Goal: Task Accomplishment & Management: Use online tool/utility

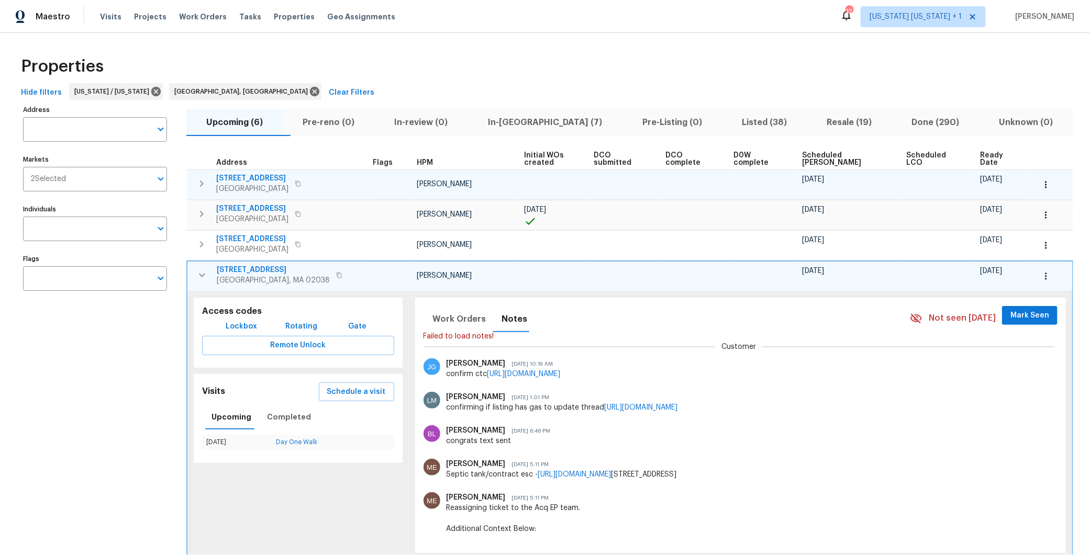
scroll to position [68, 0]
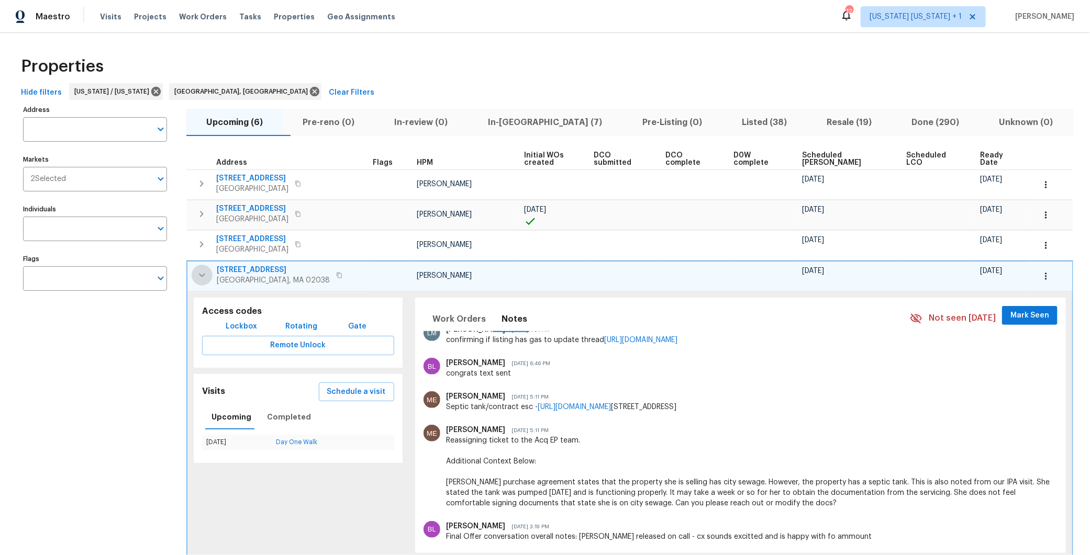
click at [205, 272] on icon "button" at bounding box center [202, 275] width 13 height 13
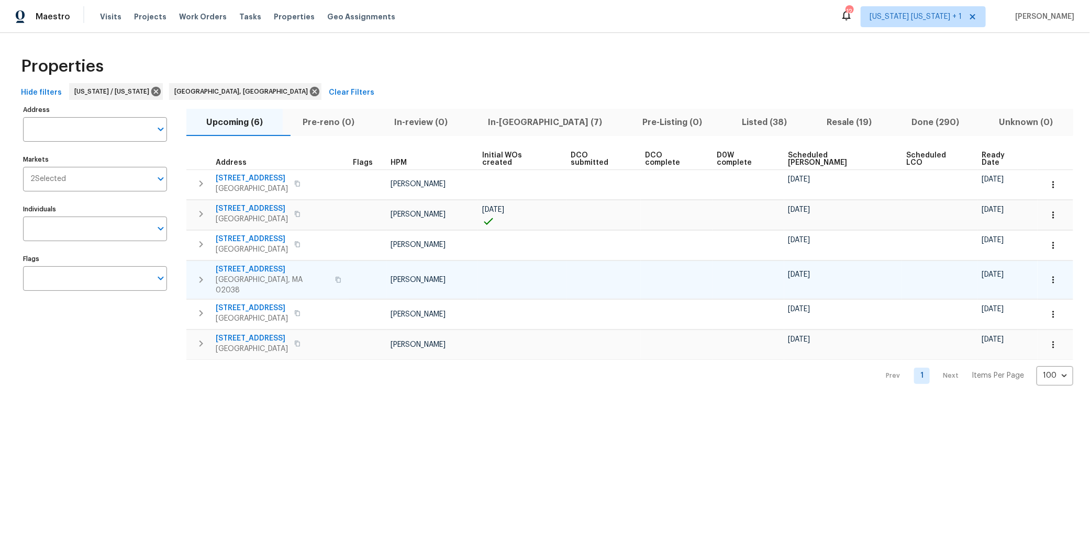
click at [728, 126] on span "Listed (38)" at bounding box center [764, 122] width 72 height 15
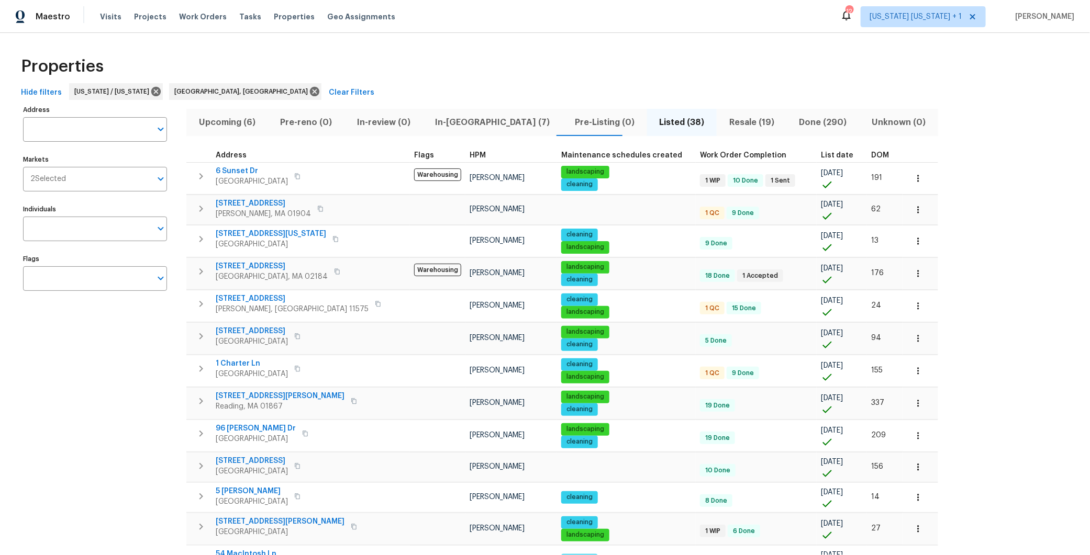
click at [871, 153] on span "DOM" at bounding box center [880, 155] width 18 height 7
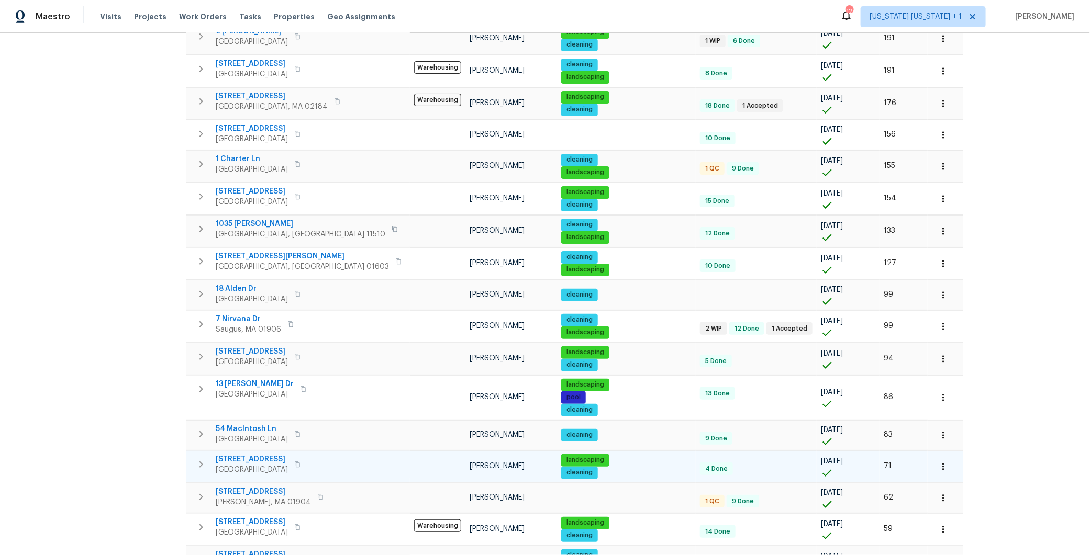
scroll to position [374, 0]
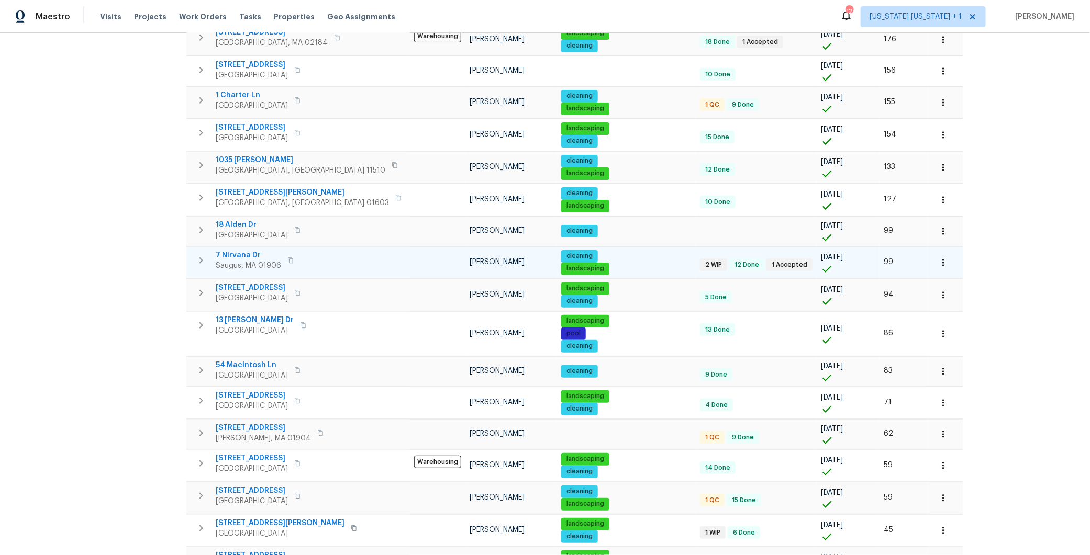
click at [197, 258] on icon "button" at bounding box center [201, 260] width 13 height 13
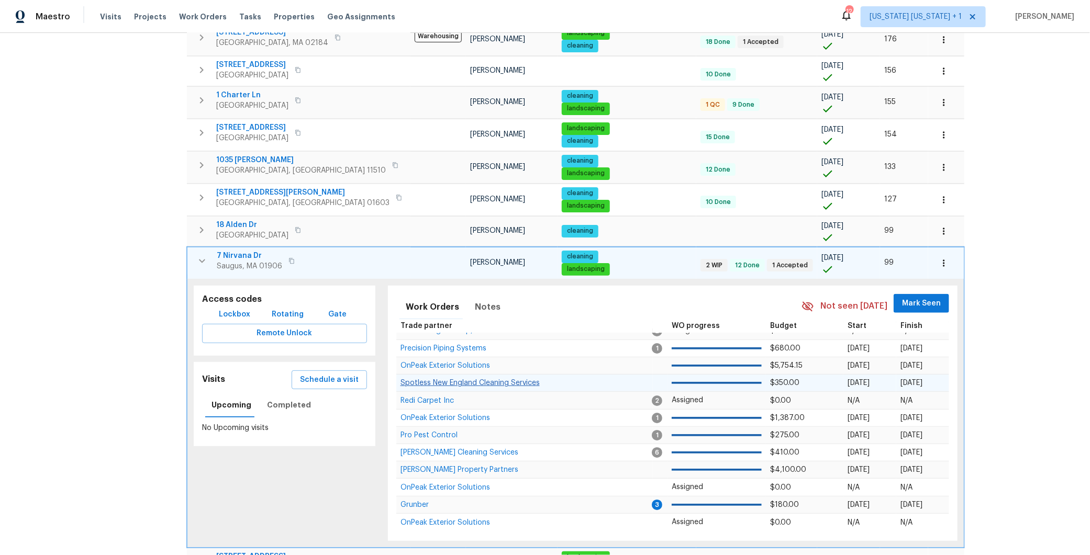
scroll to position [11, 0]
click at [247, 261] on span "Saugus, MA 01906" at bounding box center [249, 266] width 65 height 10
click at [197, 255] on icon "button" at bounding box center [202, 261] width 13 height 13
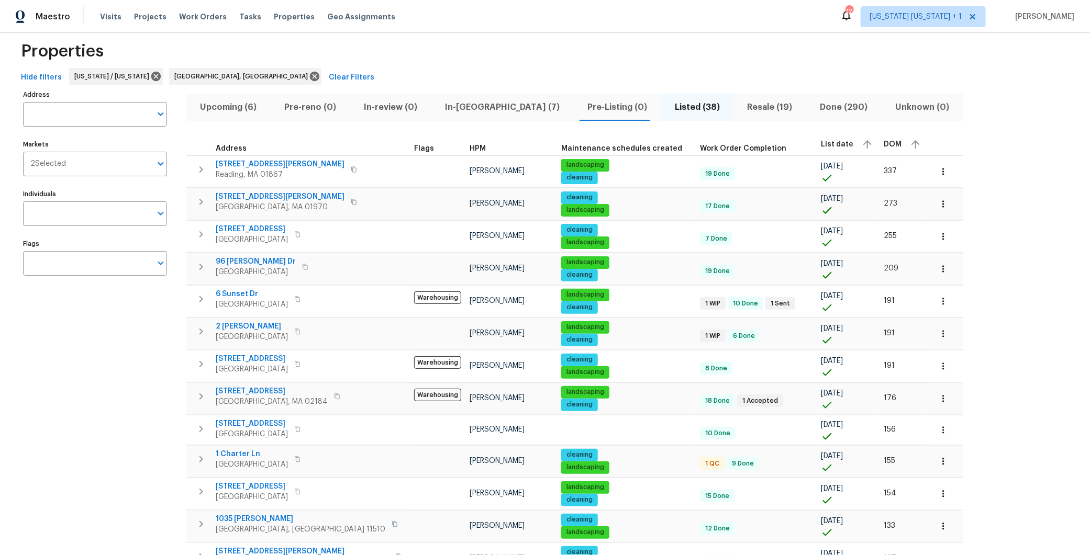
scroll to position [0, 0]
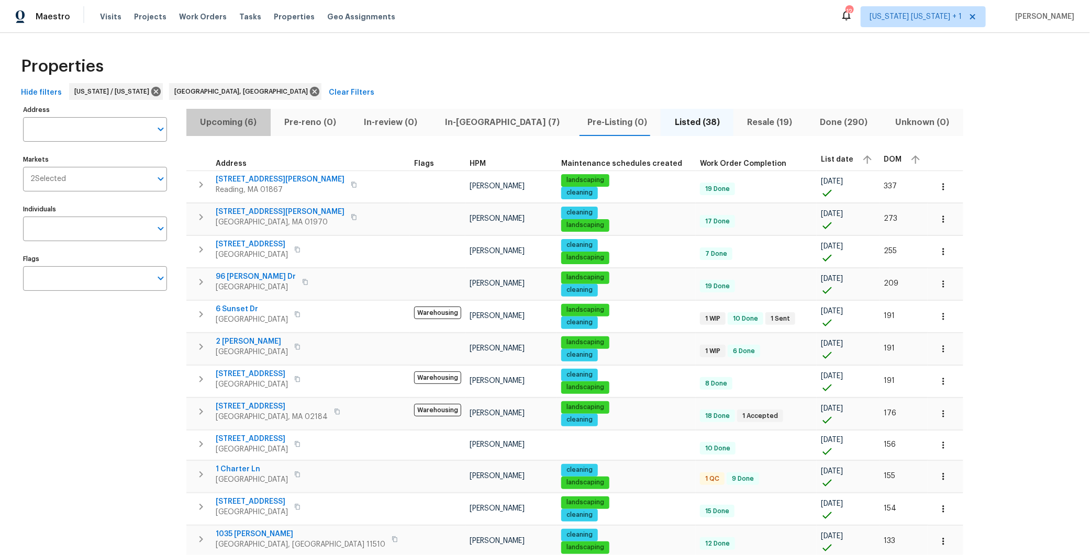
click at [229, 127] on span "Upcoming (6)" at bounding box center [229, 122] width 72 height 15
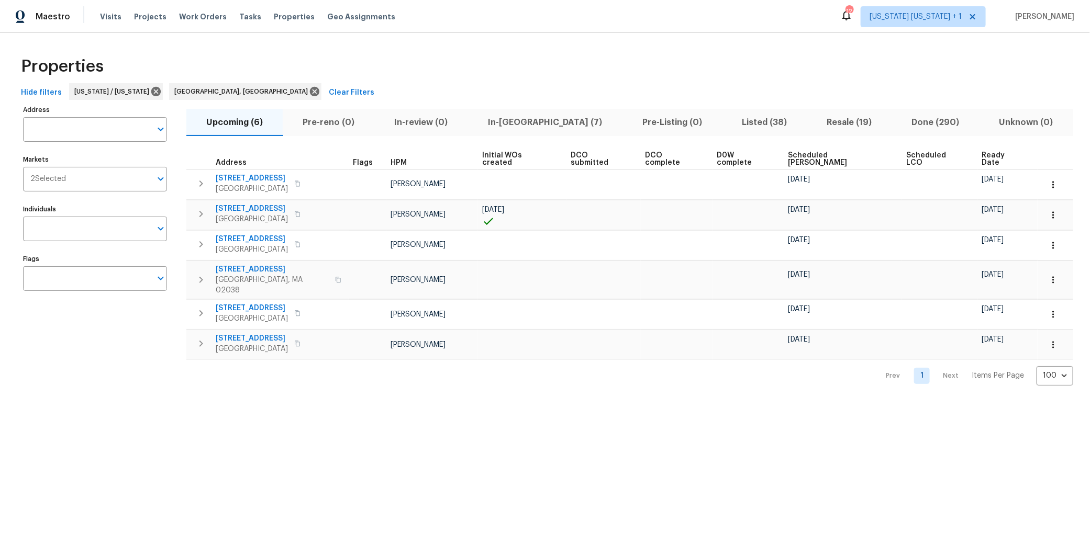
click at [788, 156] on span "Scheduled COE" at bounding box center [838, 159] width 100 height 15
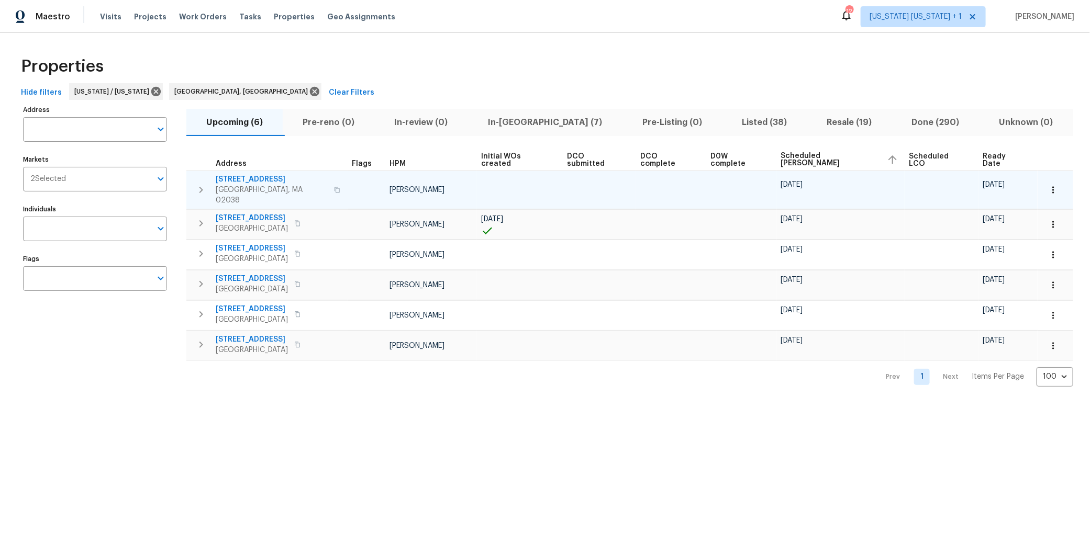
click at [204, 187] on icon "button" at bounding box center [201, 190] width 13 height 13
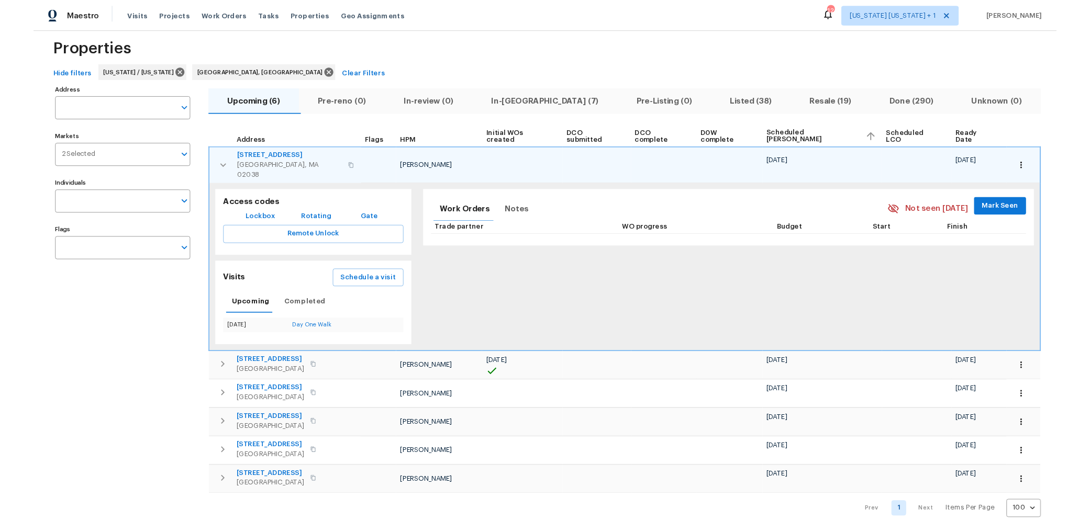
scroll to position [17, 0]
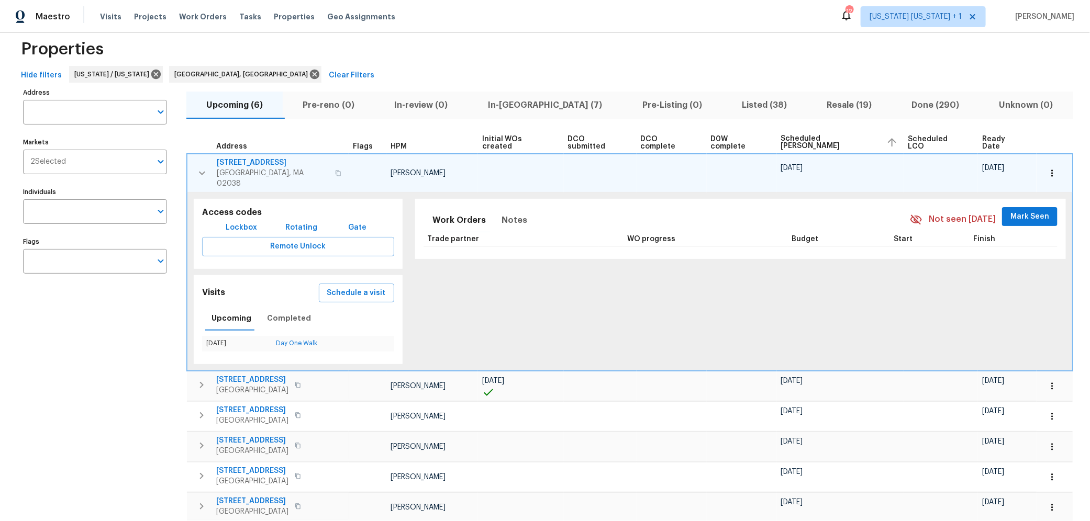
click at [240, 169] on span "Franklin, MA 02038" at bounding box center [273, 178] width 112 height 21
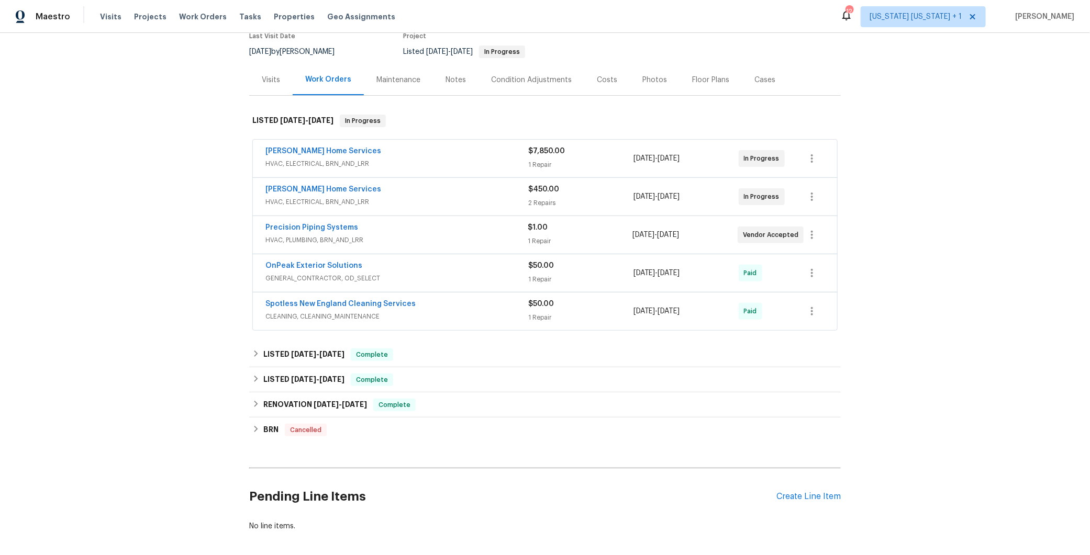
scroll to position [94, 0]
click at [469, 159] on span "HVAC, ELECTRICAL, BRN_AND_LRR" at bounding box center [396, 164] width 263 height 10
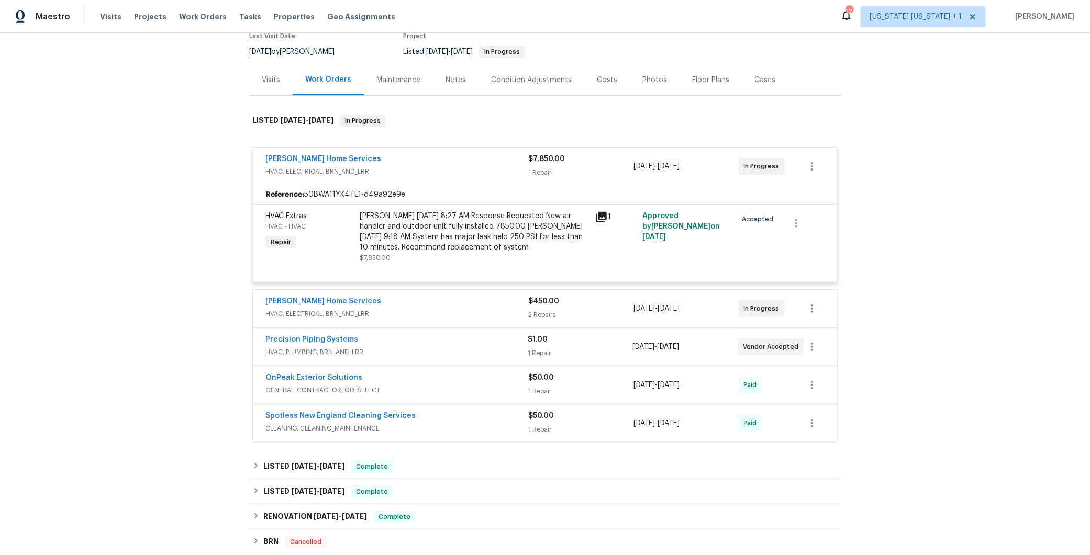
click at [469, 161] on div "Tingley Home Services" at bounding box center [396, 160] width 263 height 13
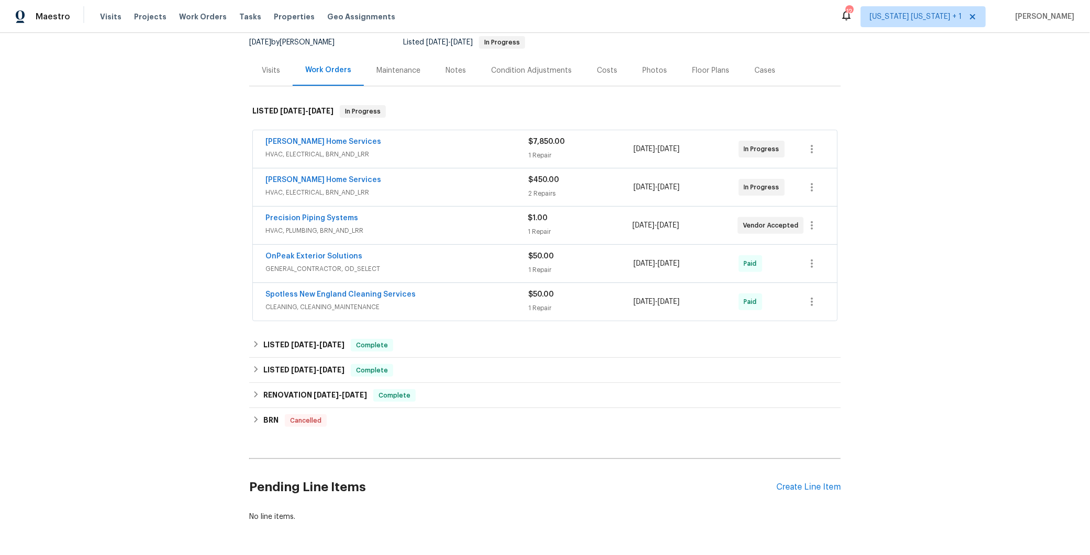
scroll to position [116, 0]
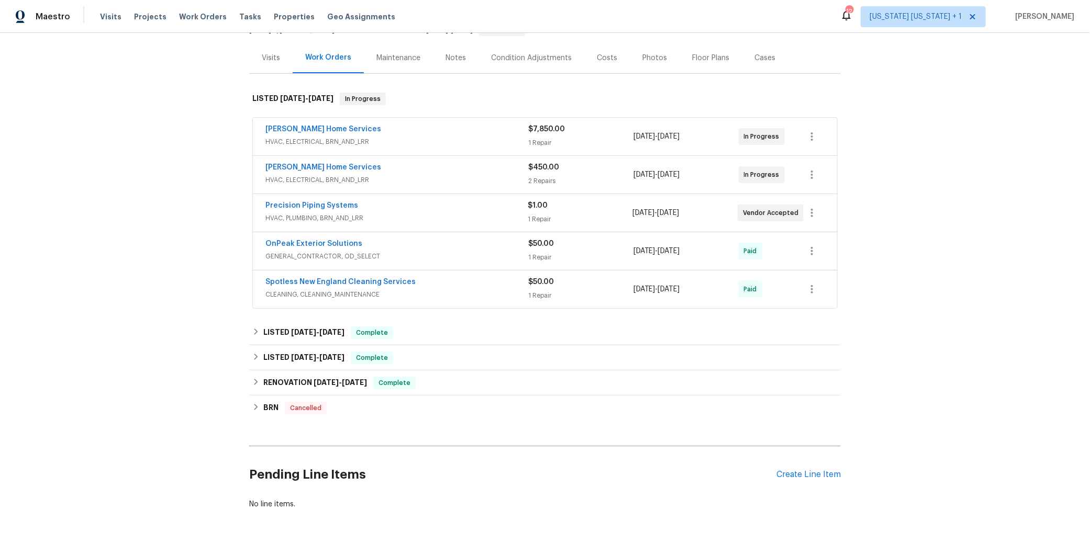
click at [456, 139] on span "HVAC, ELECTRICAL, BRN_AND_LRR" at bounding box center [396, 142] width 263 height 10
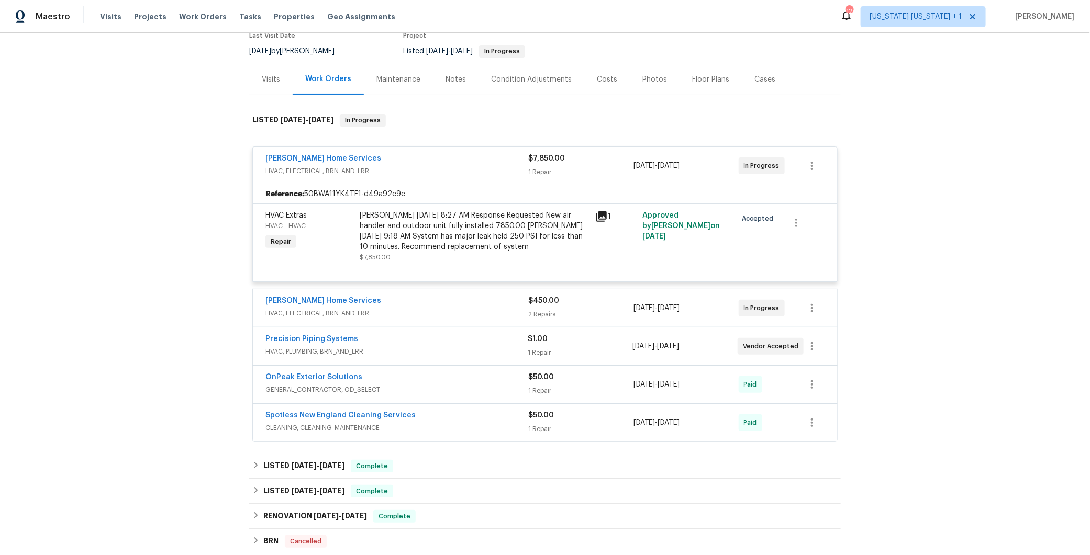
scroll to position [194, 0]
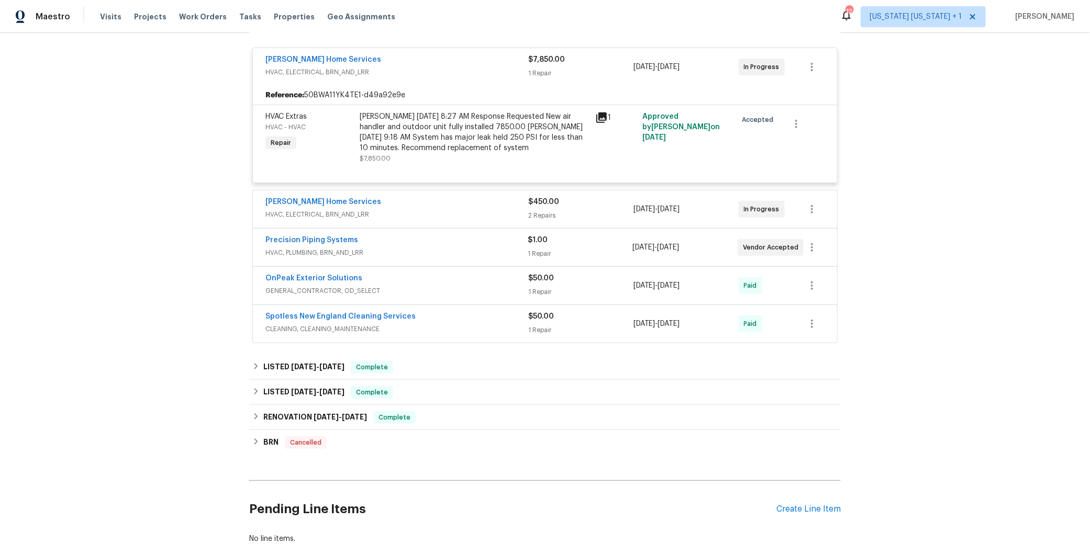
click at [449, 198] on div "Tingley Home Services" at bounding box center [396, 203] width 263 height 13
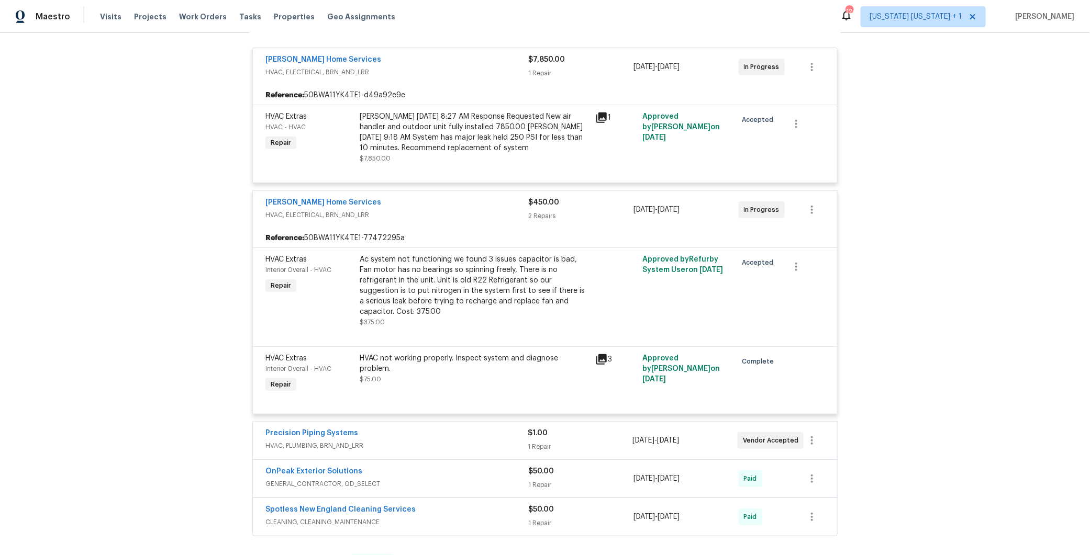
click at [451, 199] on div "Tingley Home Services" at bounding box center [396, 203] width 263 height 13
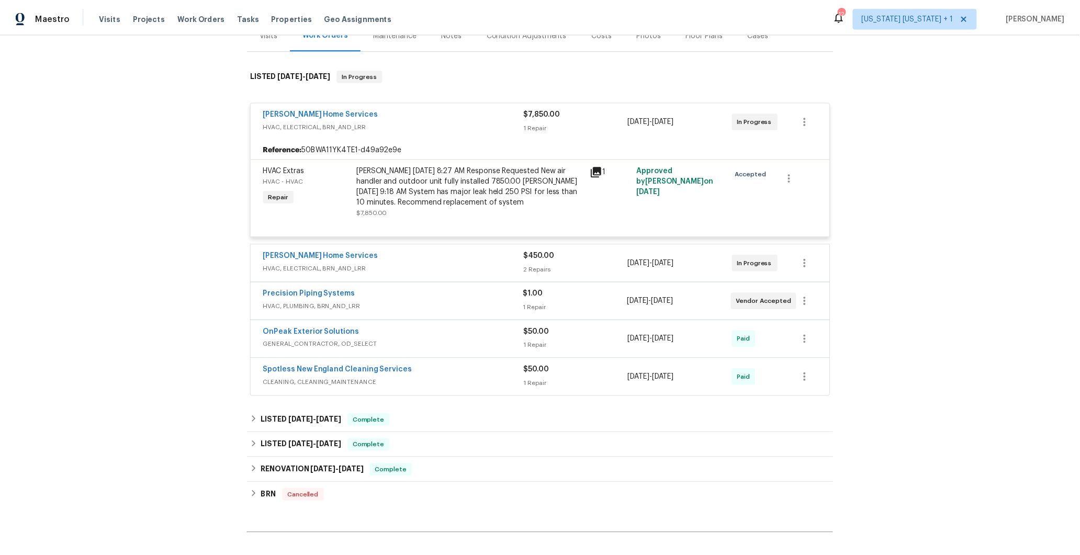
scroll to position [41, 0]
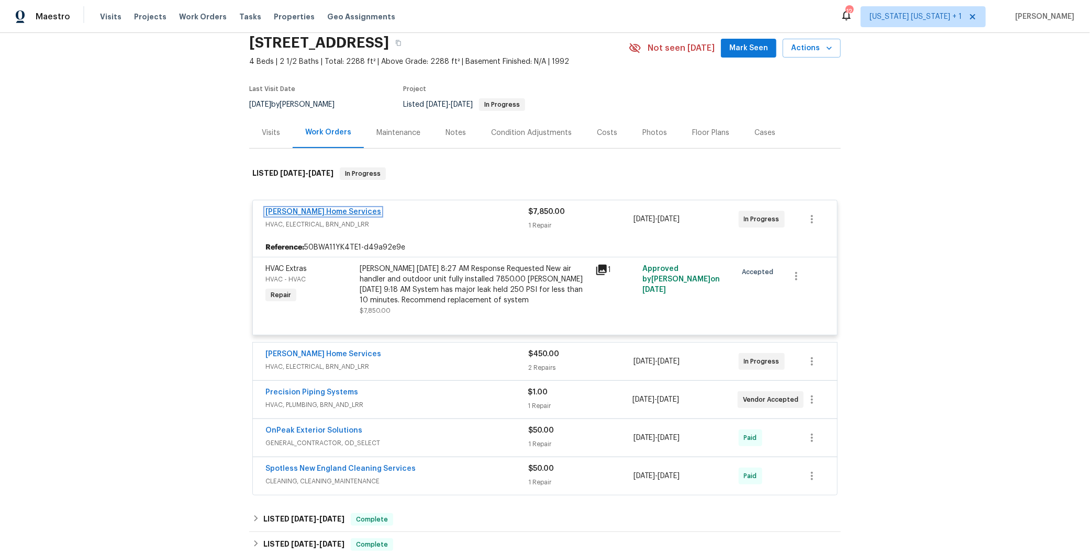
click at [312, 211] on link "Tingley Home Services" at bounding box center [323, 211] width 116 height 7
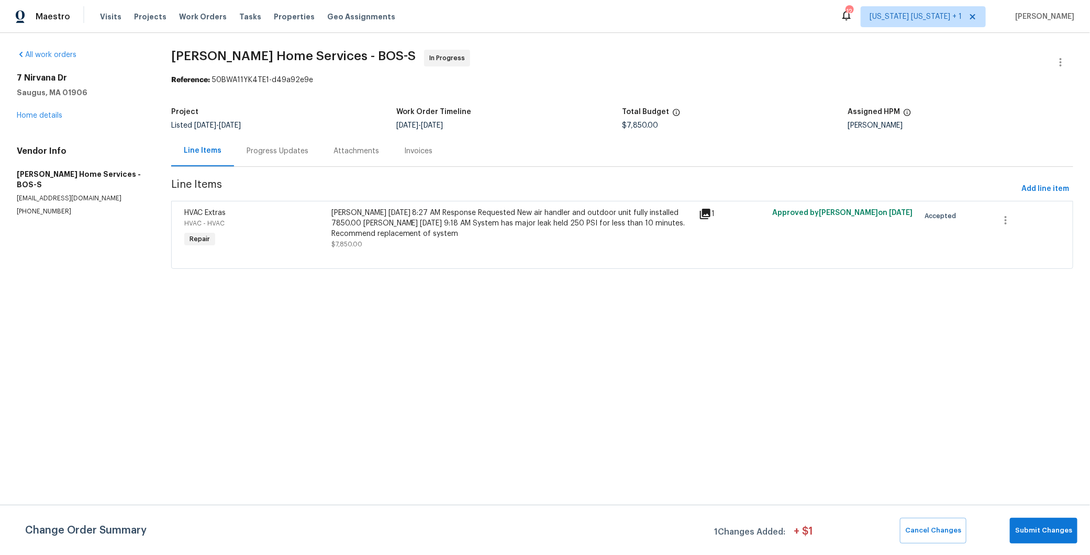
click at [293, 150] on div "Progress Updates" at bounding box center [277, 151] width 62 height 10
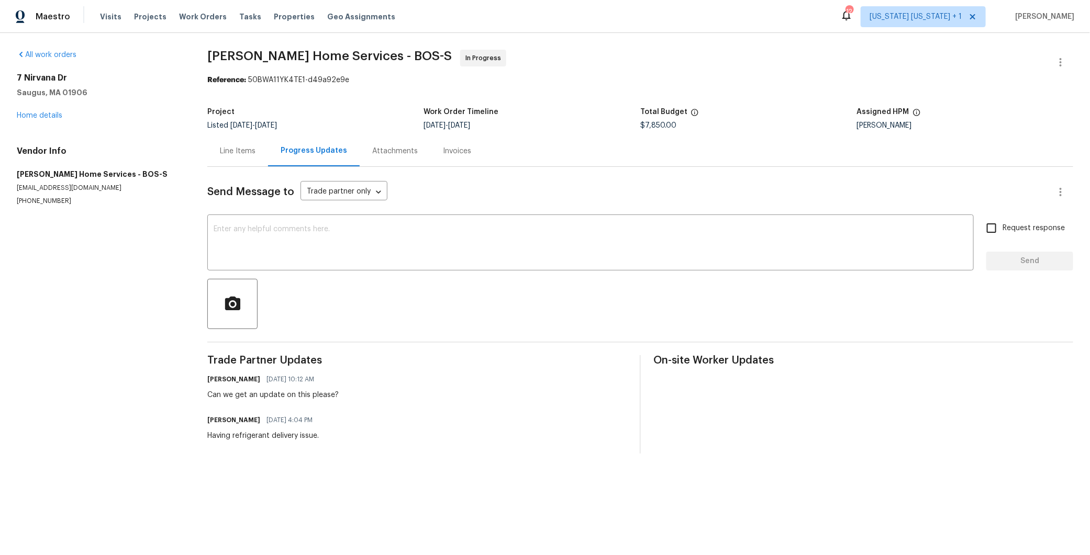
click at [252, 146] on div "Line Items" at bounding box center [238, 151] width 36 height 10
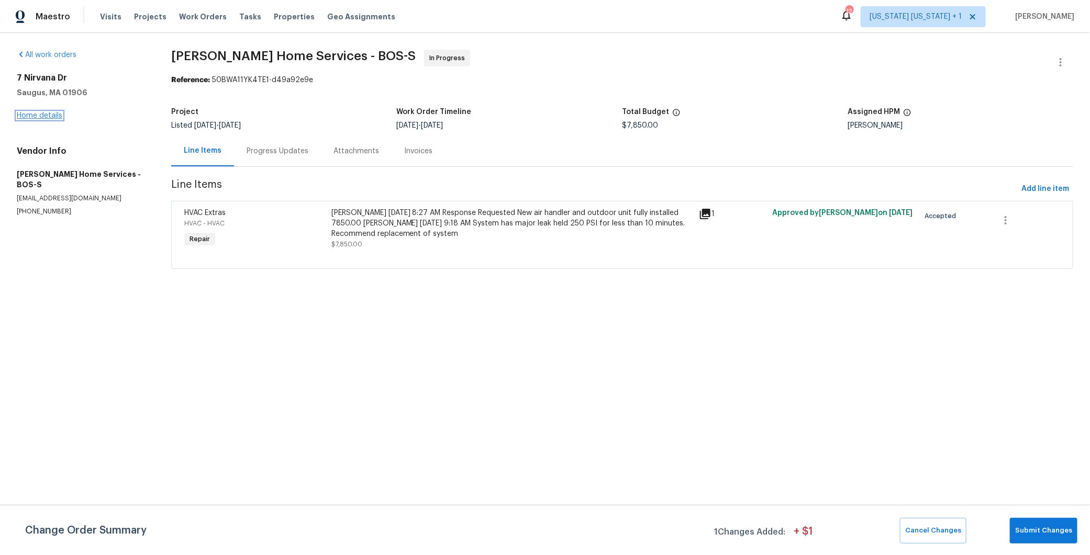
click at [42, 113] on link "Home details" at bounding box center [40, 115] width 46 height 7
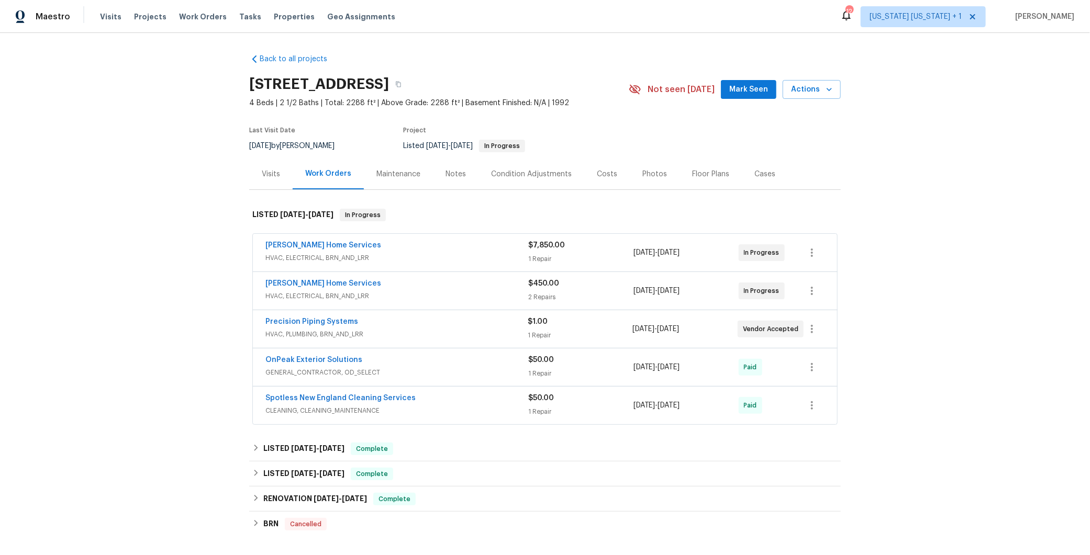
click at [445, 175] on div "Notes" at bounding box center [455, 174] width 20 height 10
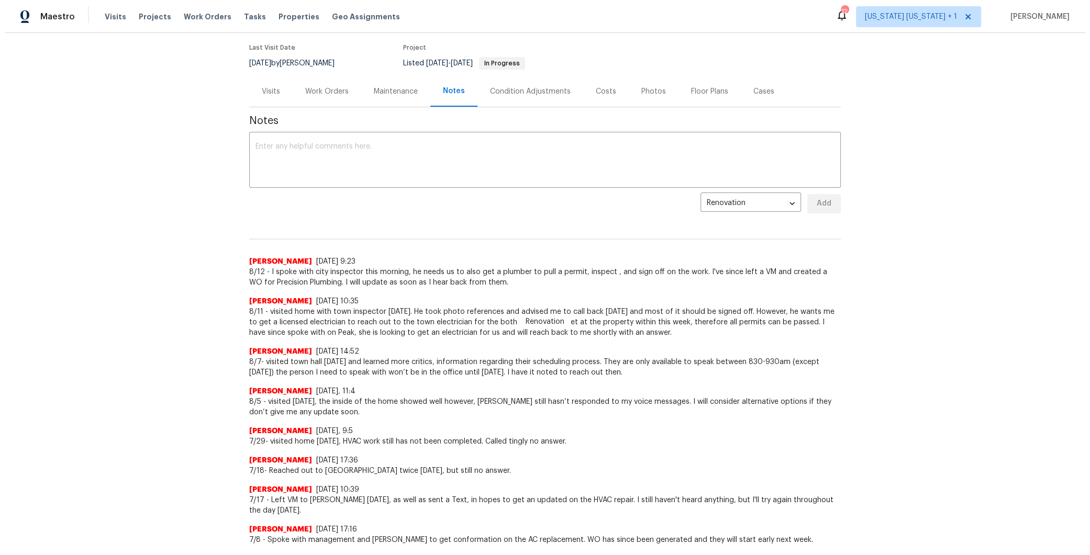
scroll to position [76, 0]
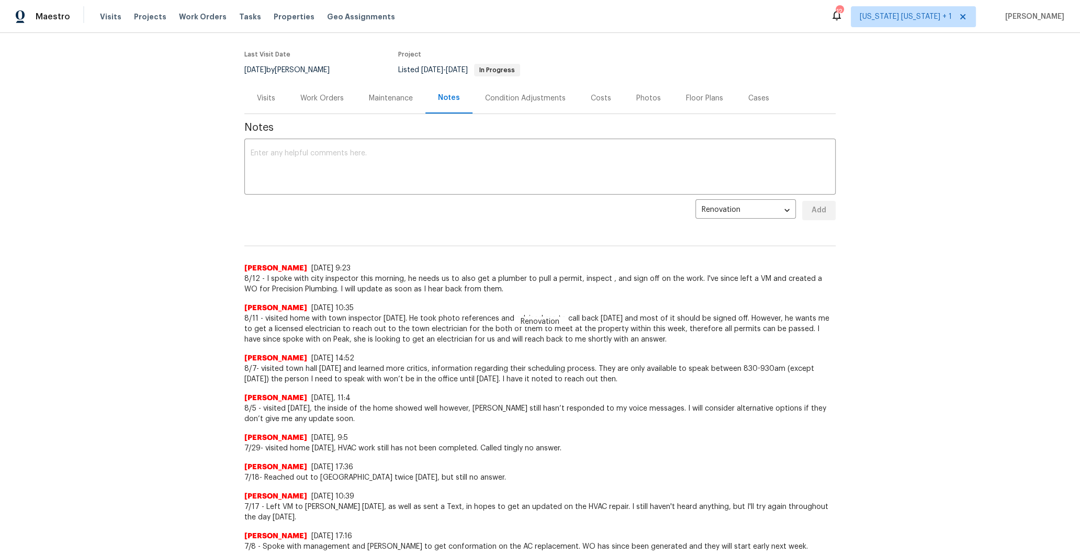
click at [327, 94] on div "Work Orders" at bounding box center [321, 98] width 43 height 10
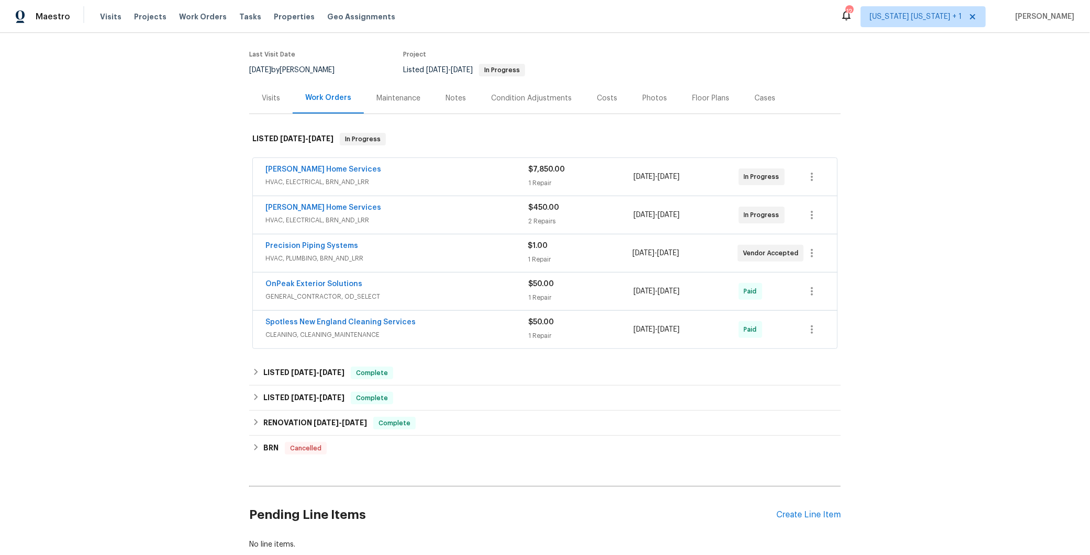
click at [445, 175] on div "Tingley Home Services" at bounding box center [396, 170] width 263 height 13
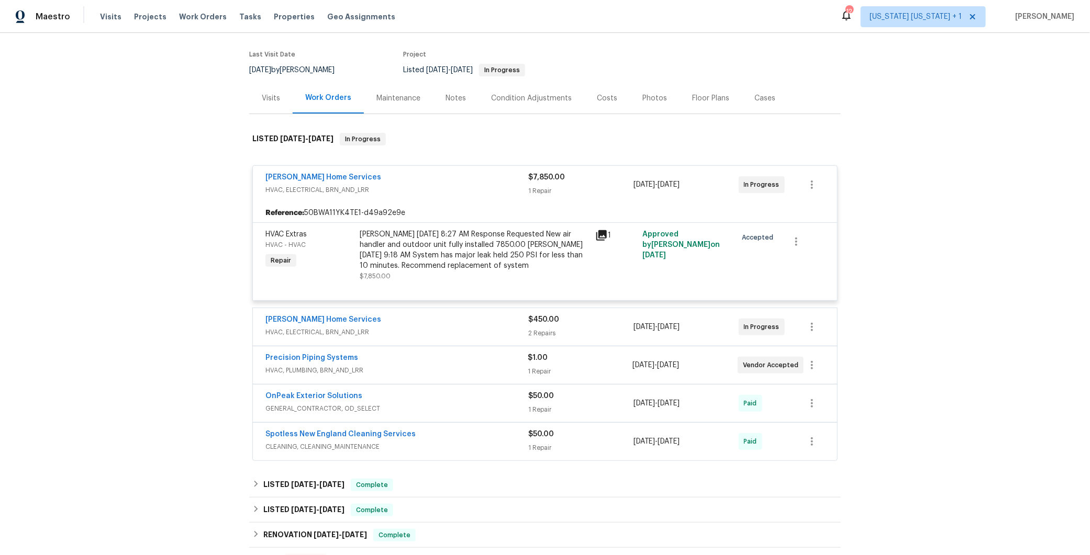
click at [470, 176] on div "Tingley Home Services" at bounding box center [396, 178] width 263 height 13
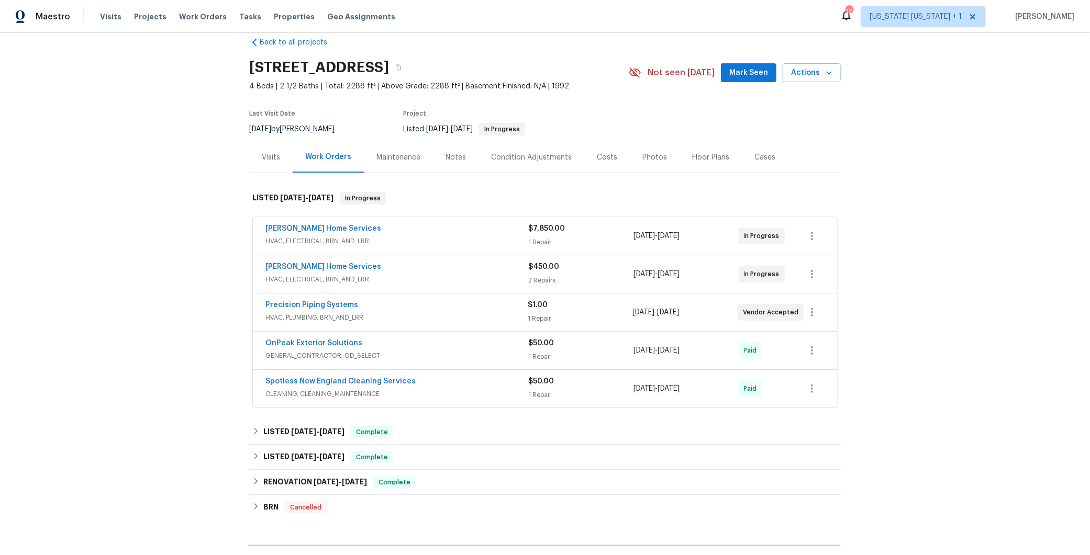
scroll to position [19, 0]
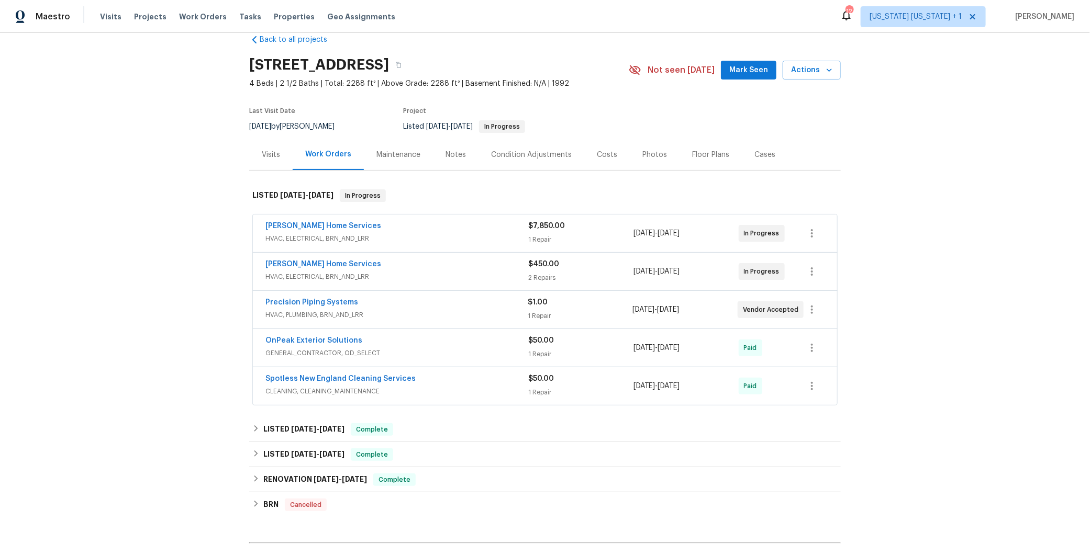
click at [444, 222] on div "Tingley Home Services" at bounding box center [396, 227] width 263 height 13
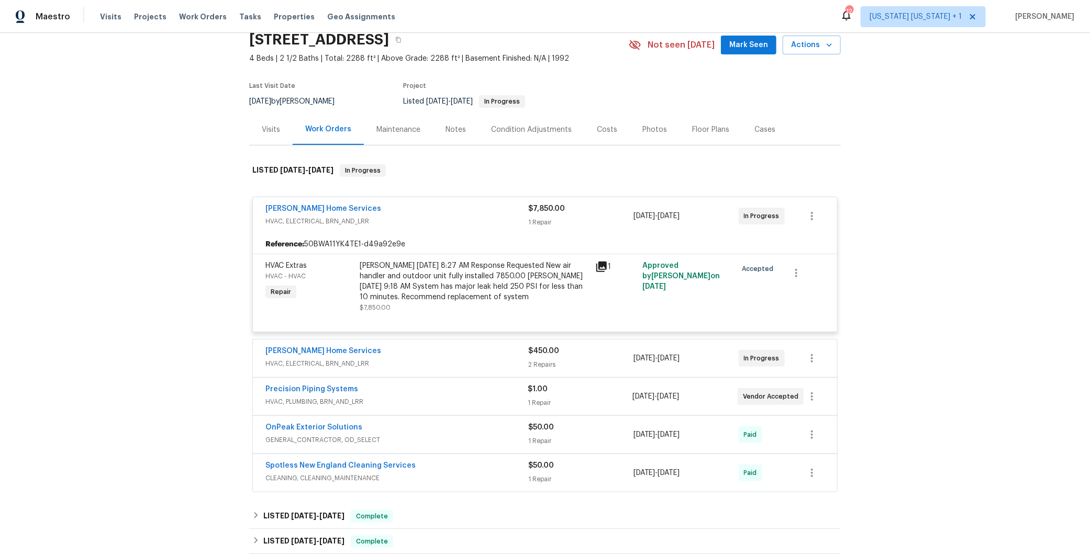
scroll to position [84, 0]
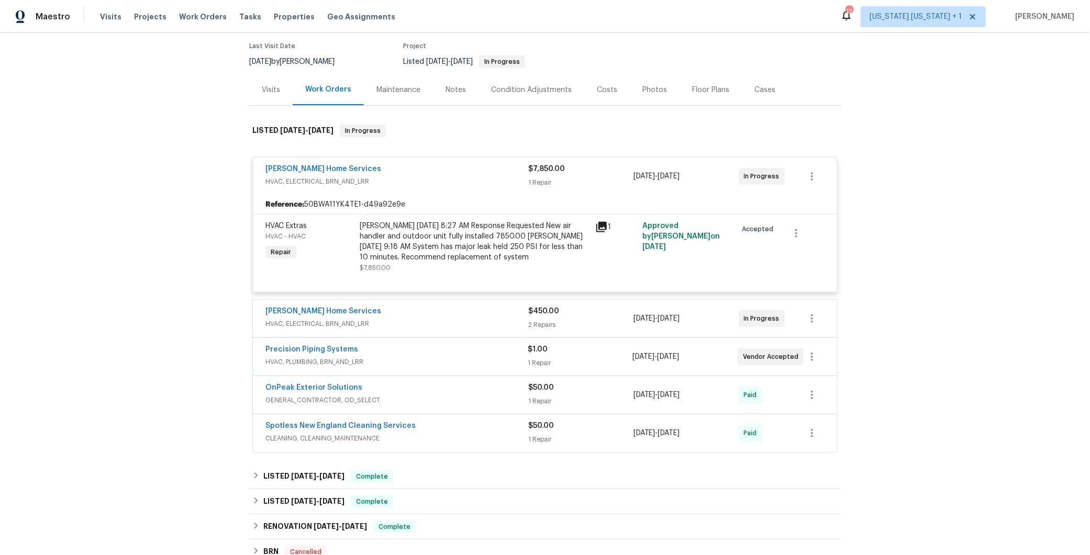
click at [456, 171] on div "Tingley Home Services" at bounding box center [396, 170] width 263 height 13
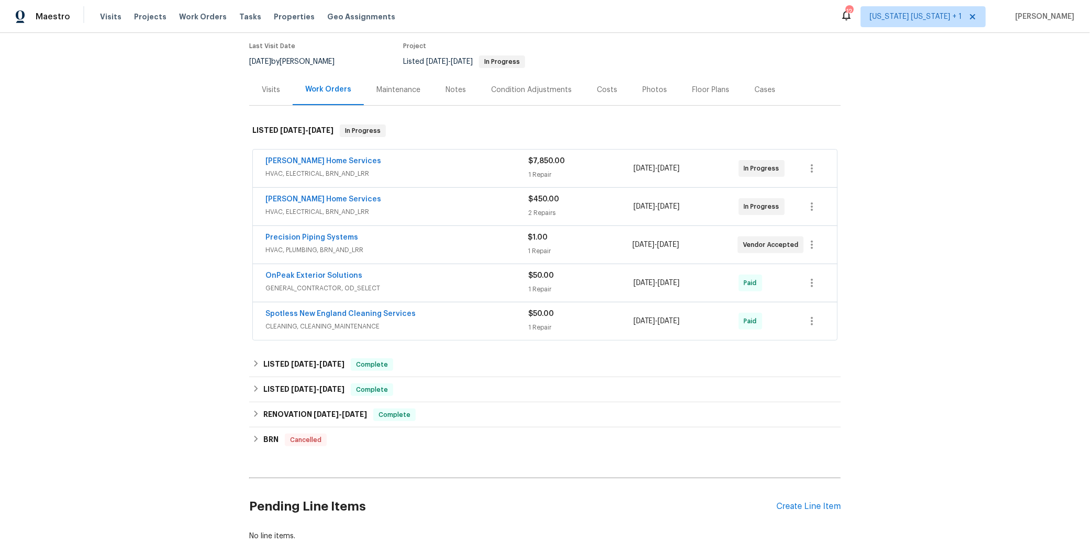
click at [452, 161] on div "Tingley Home Services" at bounding box center [396, 162] width 263 height 13
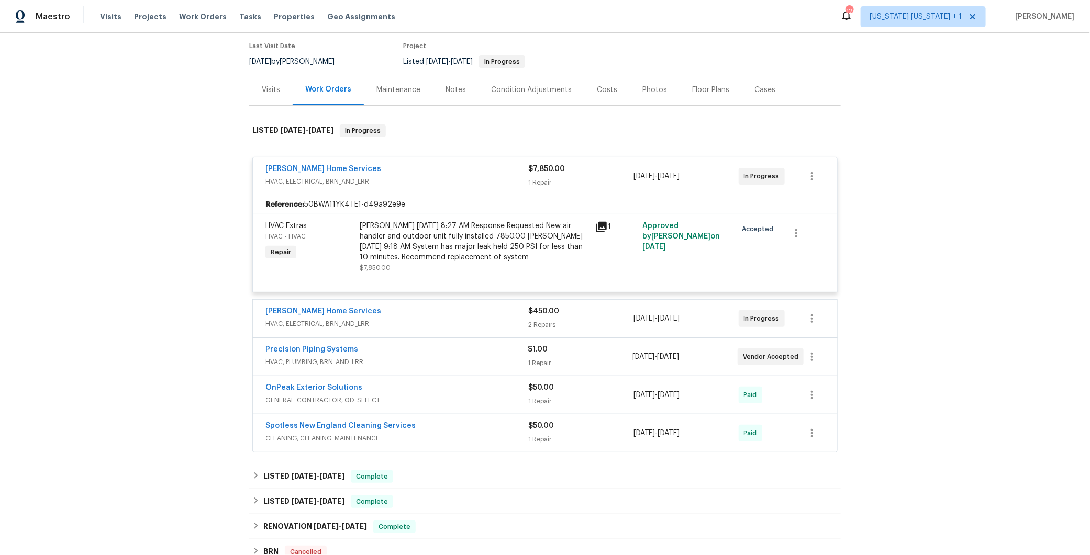
click at [462, 169] on div "Tingley Home Services" at bounding box center [396, 170] width 263 height 13
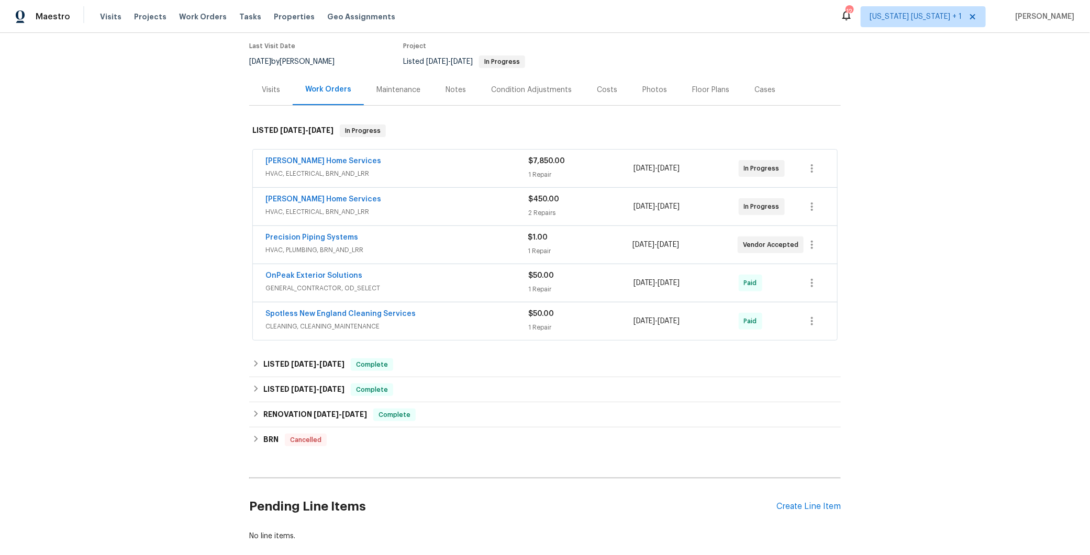
click at [462, 169] on span "HVAC, ELECTRICAL, BRN_AND_LRR" at bounding box center [396, 174] width 263 height 10
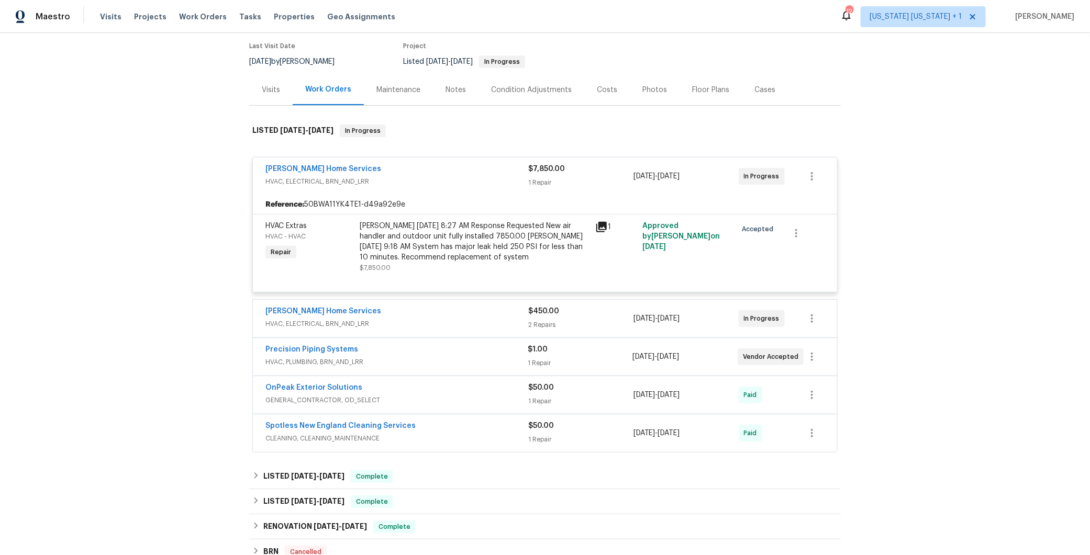
click at [459, 180] on span "HVAC, ELECTRICAL, BRN_AND_LRR" at bounding box center [396, 181] width 263 height 10
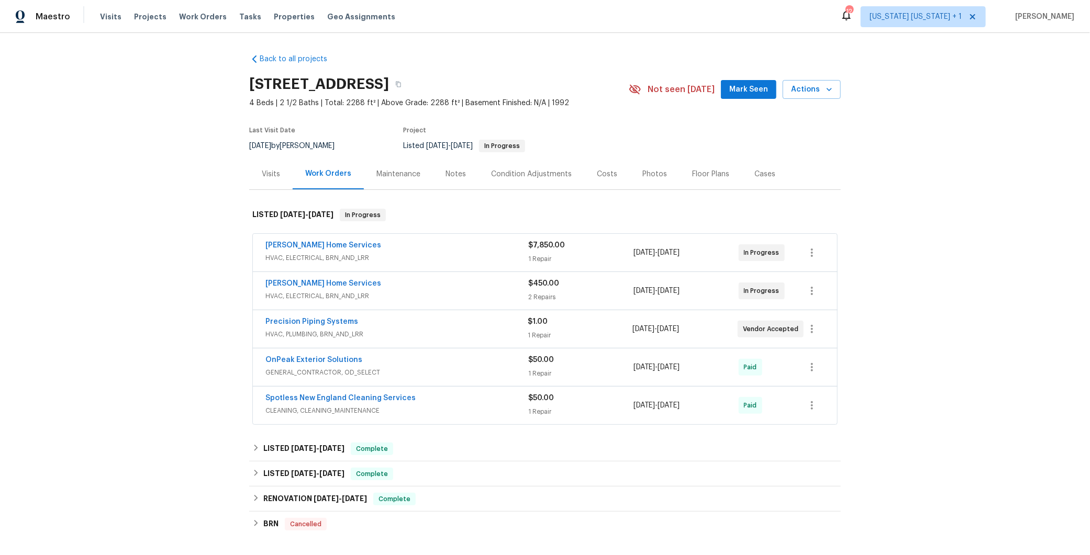
scroll to position [0, 0]
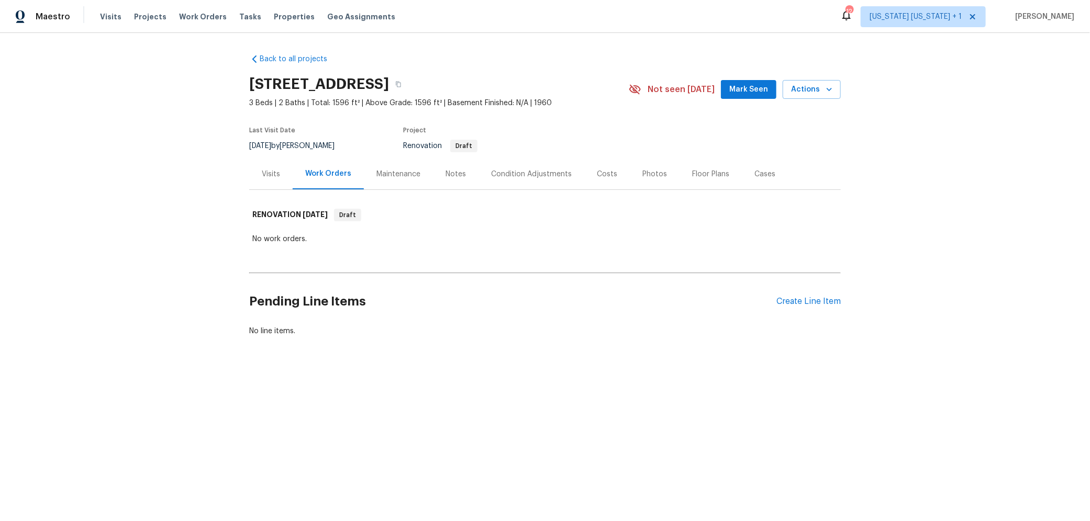
click at [446, 170] on div "Notes" at bounding box center [455, 174] width 20 height 10
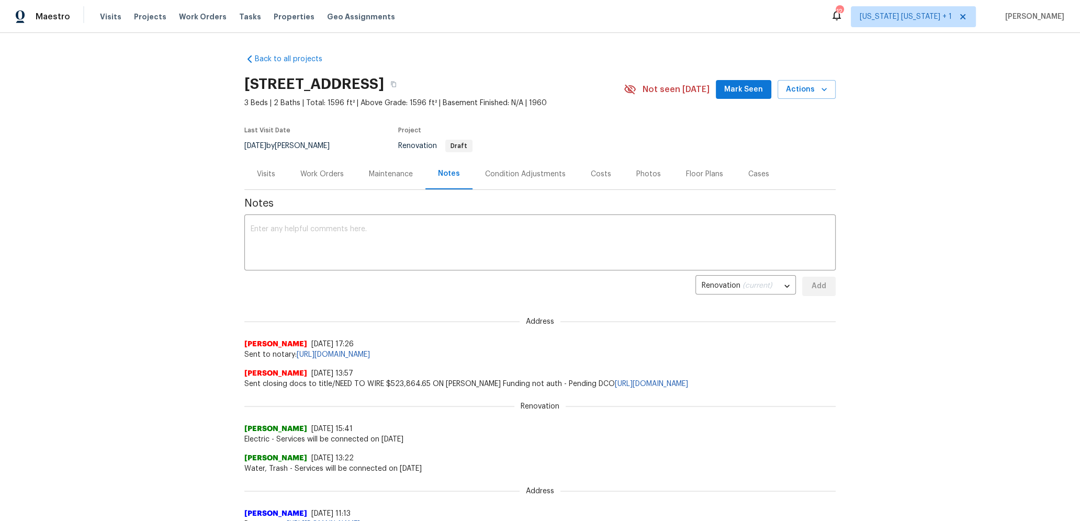
click at [320, 175] on div "Work Orders" at bounding box center [321, 174] width 43 height 10
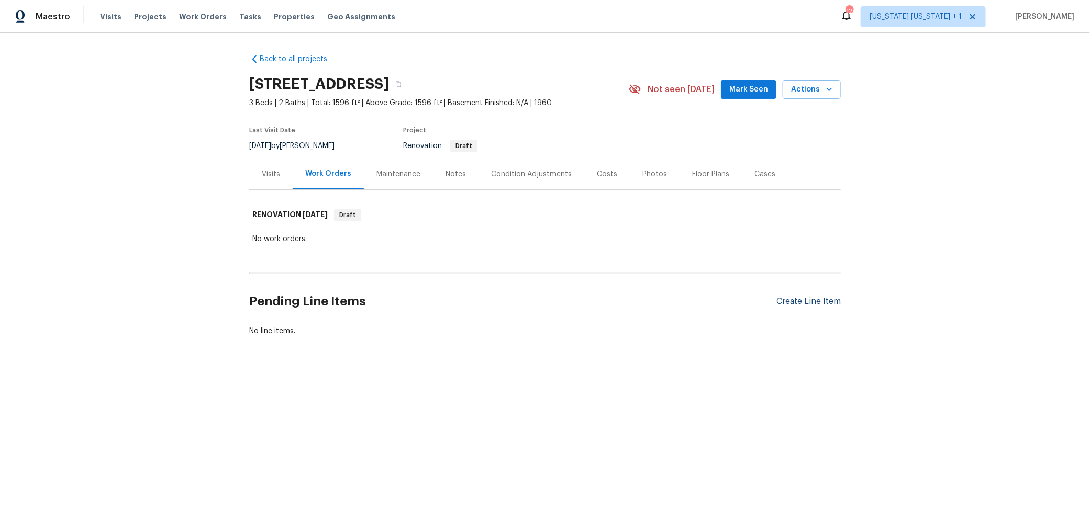
click at [808, 299] on div "Create Line Item" at bounding box center [808, 302] width 64 height 10
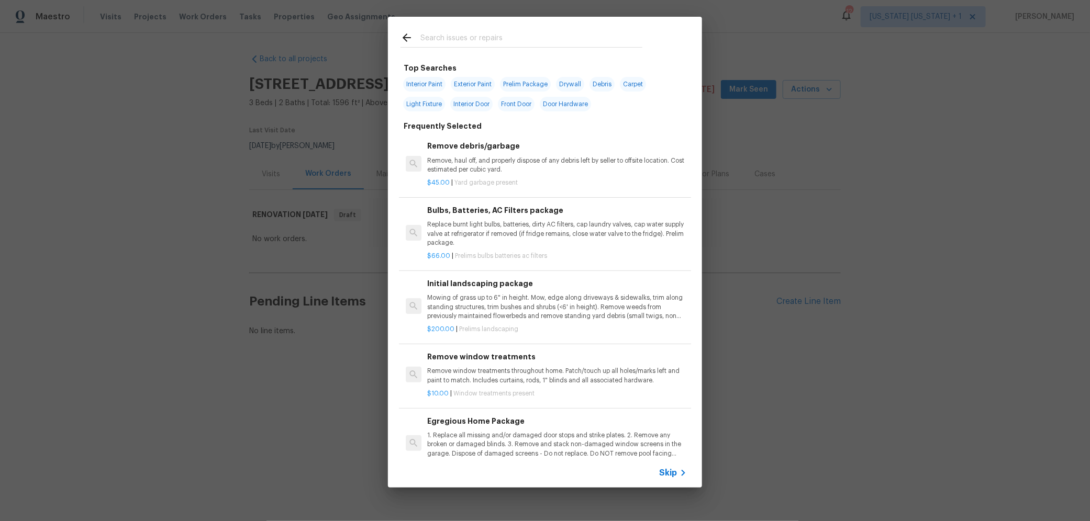
click at [483, 44] on input "text" at bounding box center [531, 39] width 222 height 16
type input "front end"
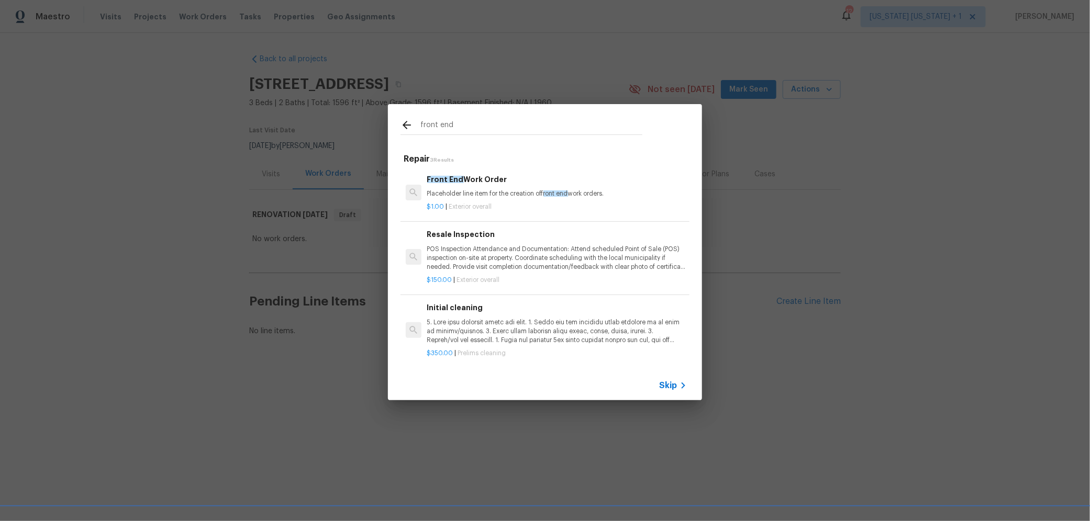
click at [528, 181] on div "Front End Work Order Placeholder line item for the creation of front end work o…" at bounding box center [557, 186] width 260 height 25
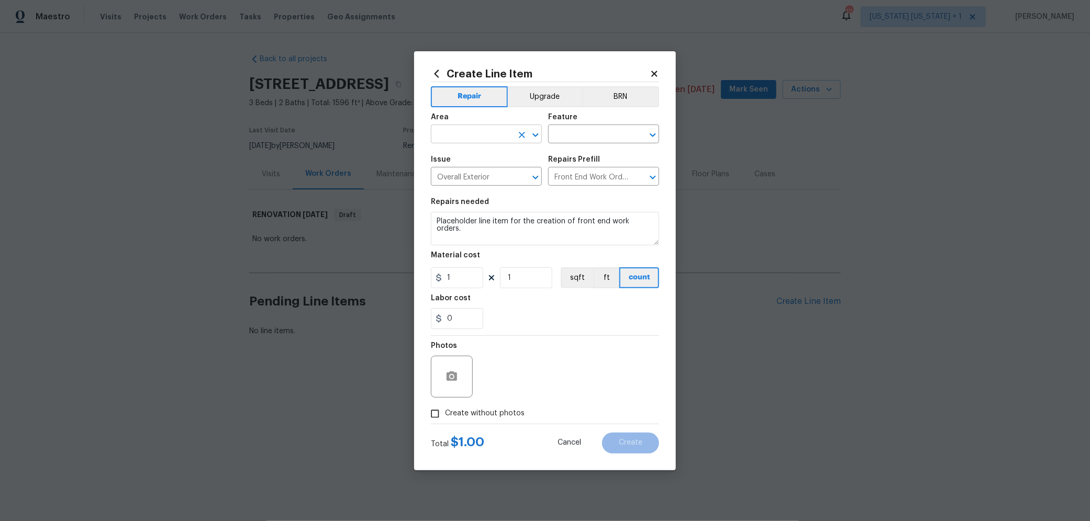
click at [483, 134] on input "text" at bounding box center [472, 135] width 82 height 16
click at [470, 169] on li "Interior Overall" at bounding box center [486, 175] width 111 height 17
type input "Interior Overall"
click at [591, 128] on input "text" at bounding box center [589, 135] width 82 height 16
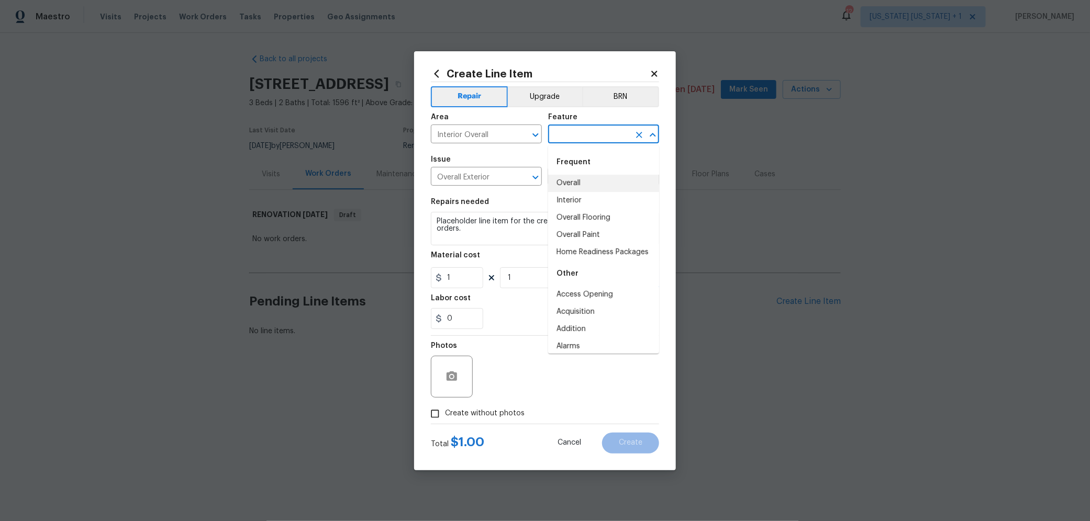
click at [580, 184] on li "Overall" at bounding box center [603, 183] width 111 height 17
type input "Overall"
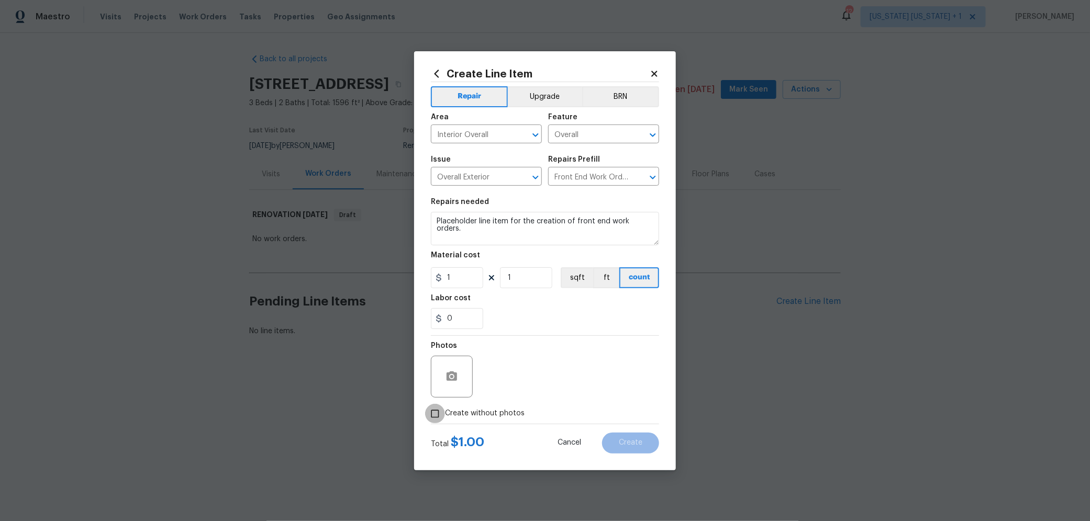
click at [438, 416] on input "Create without photos" at bounding box center [435, 414] width 20 height 20
checkbox input "true"
click at [573, 364] on textarea at bounding box center [570, 377] width 178 height 42
type textarea "FEWO"
click at [632, 451] on button "Create" at bounding box center [630, 443] width 57 height 21
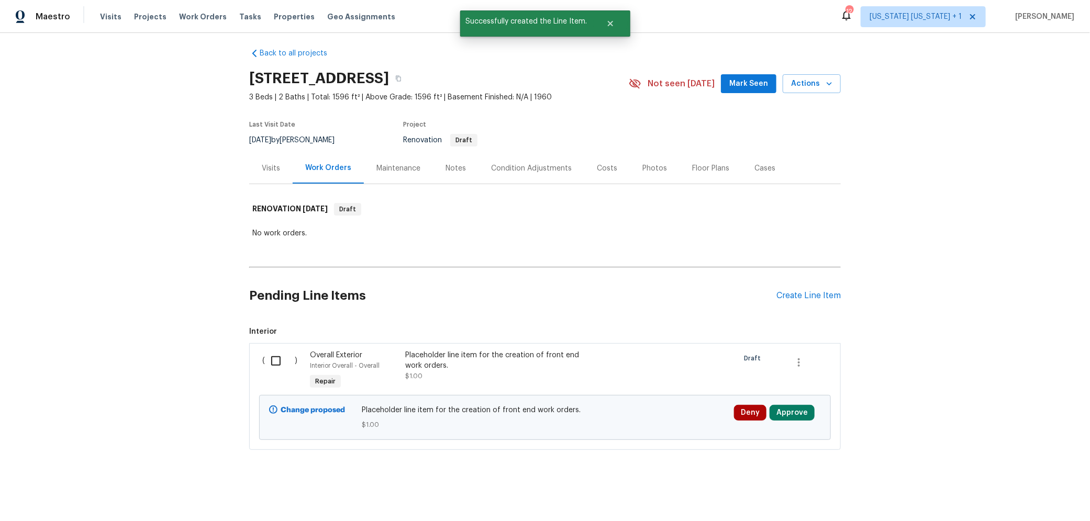
scroll to position [14, 0]
click at [273, 353] on input "checkbox" at bounding box center [280, 361] width 30 height 22
checkbox input "true"
click at [1025, 499] on span "Create Work Order" at bounding box center [1030, 495] width 70 height 13
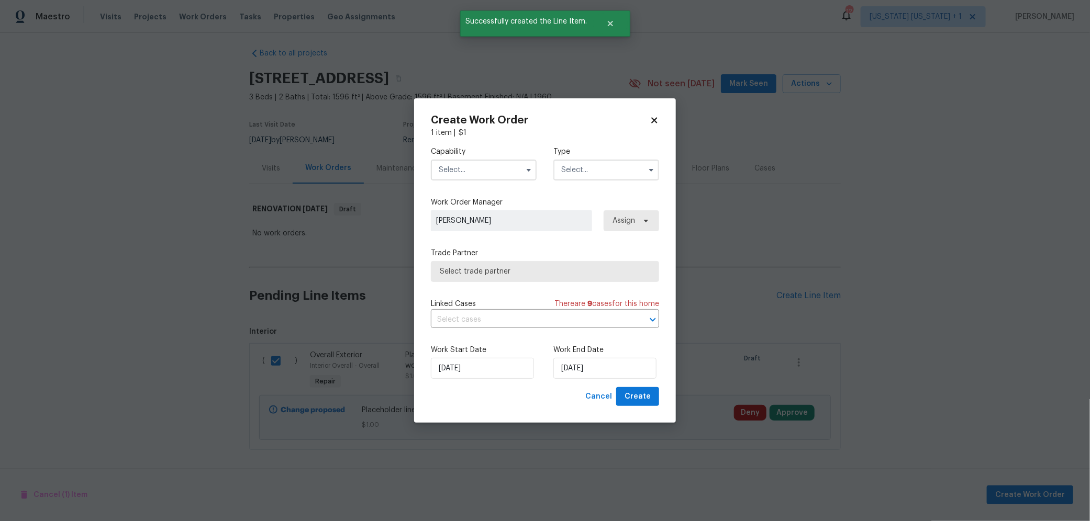
click at [477, 162] on input "text" at bounding box center [484, 170] width 106 height 21
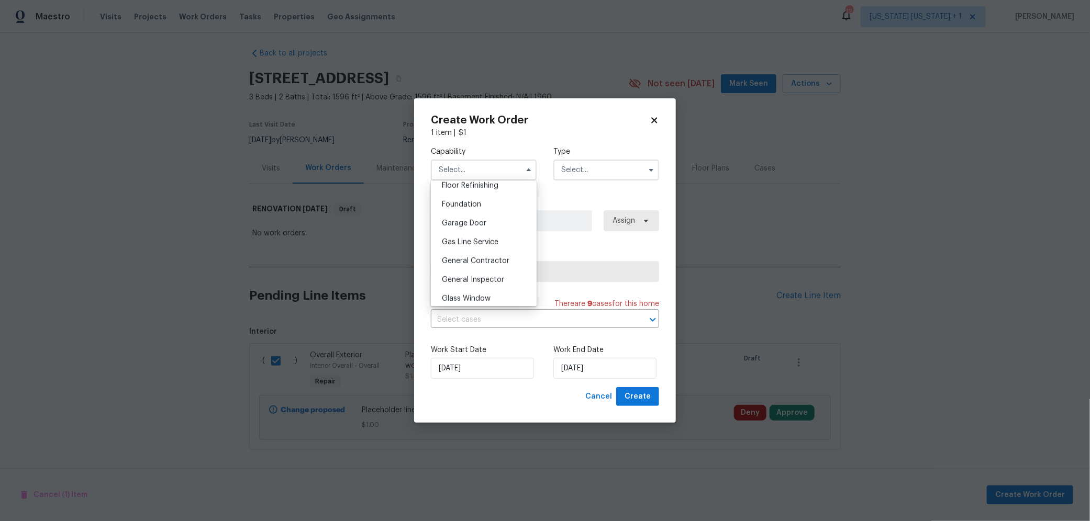
scroll to position [464, 0]
click at [486, 232] on span "General Contractor" at bounding box center [476, 228] width 68 height 7
type input "General Contractor"
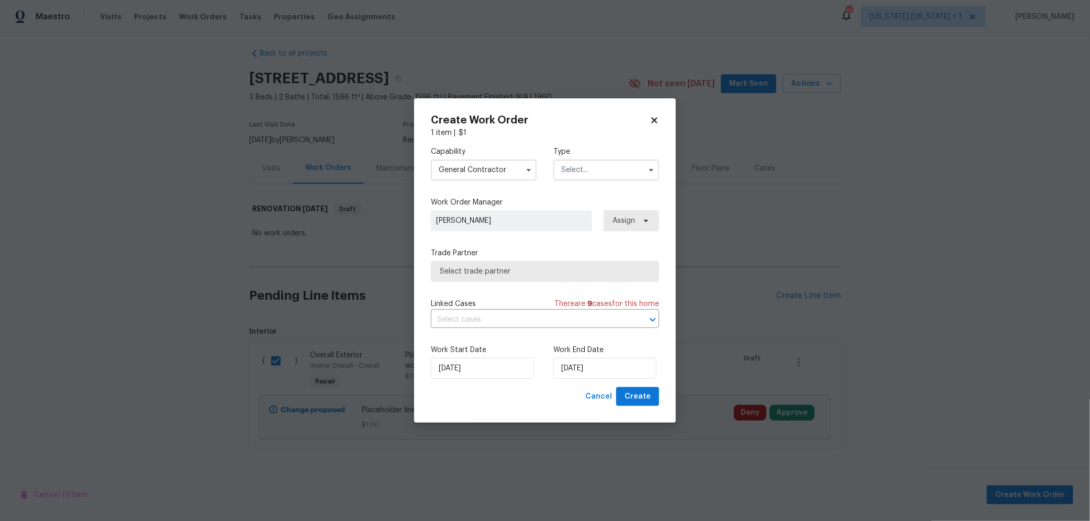
click at [599, 167] on input "text" at bounding box center [606, 170] width 106 height 21
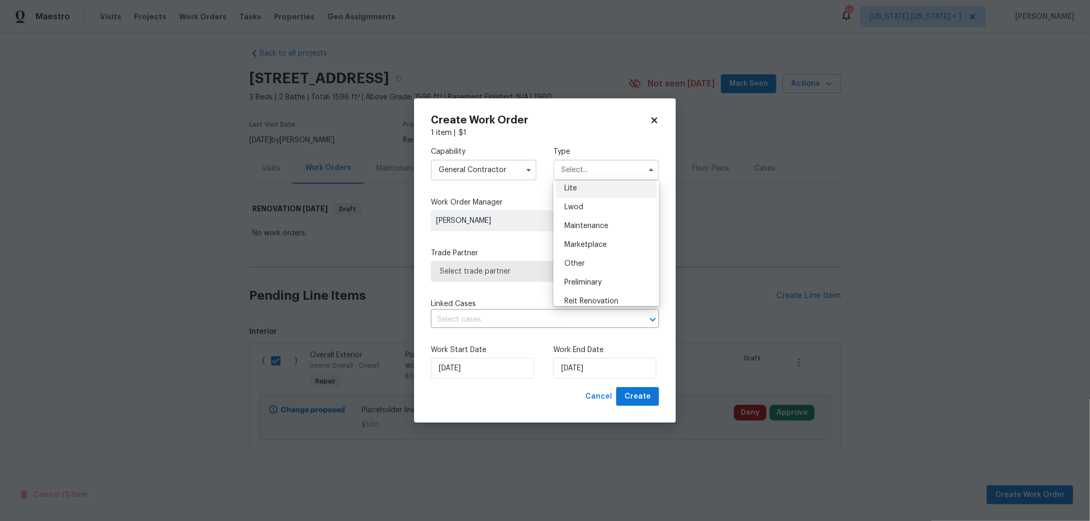
scroll to position [173, 0]
click at [589, 277] on div "Renovation" at bounding box center [606, 283] width 100 height 19
type input "Renovation"
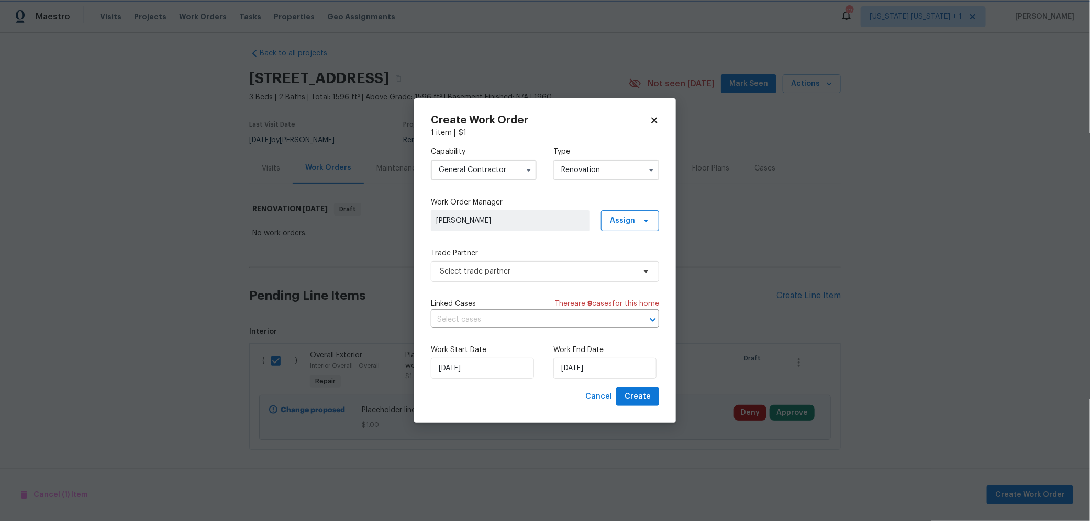
scroll to position [0, 0]
click at [515, 269] on span "Select trade partner" at bounding box center [537, 271] width 195 height 10
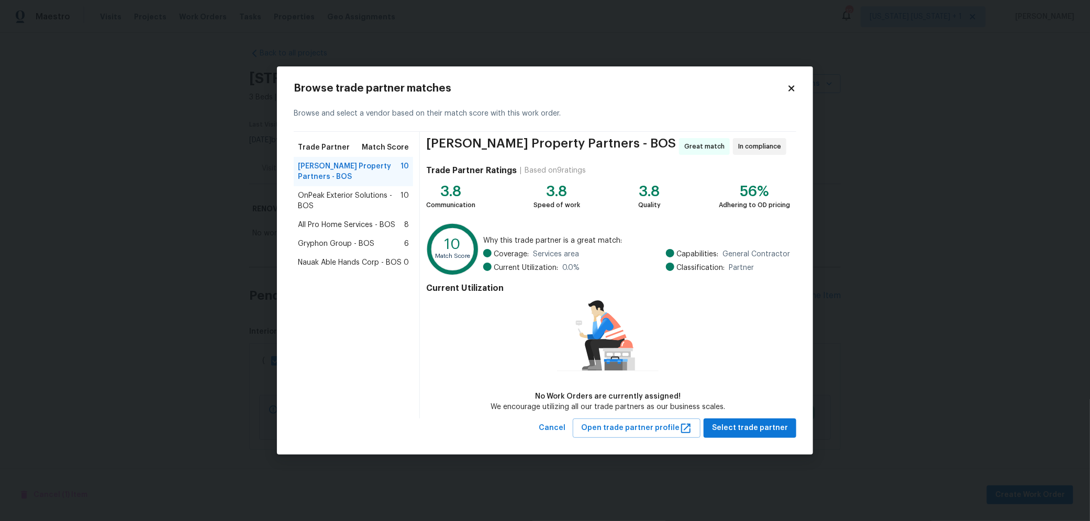
click at [325, 168] on span "Portillo Property Partners - BOS" at bounding box center [349, 171] width 103 height 21
click at [729, 424] on span "Select trade partner" at bounding box center [750, 428] width 76 height 13
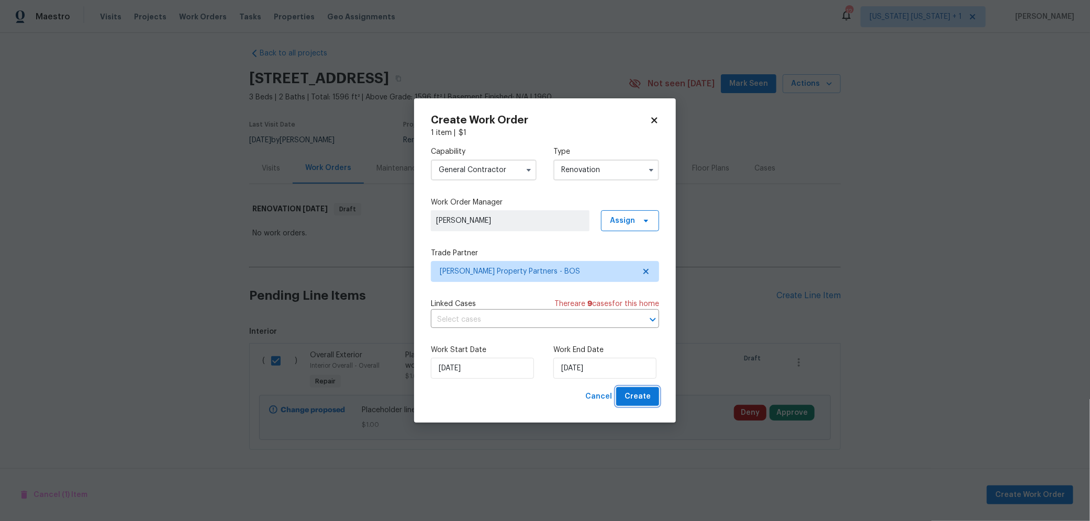
click at [631, 395] on span "Create" at bounding box center [637, 396] width 26 height 13
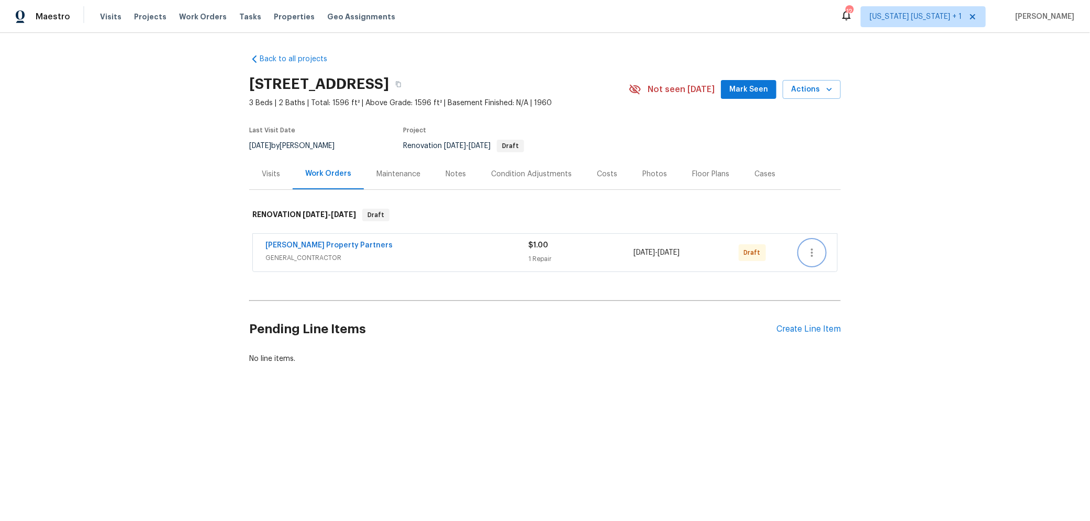
click at [808, 250] on icon "button" at bounding box center [811, 252] width 13 height 13
click at [822, 253] on li "Send to Vendor" at bounding box center [850, 252] width 113 height 17
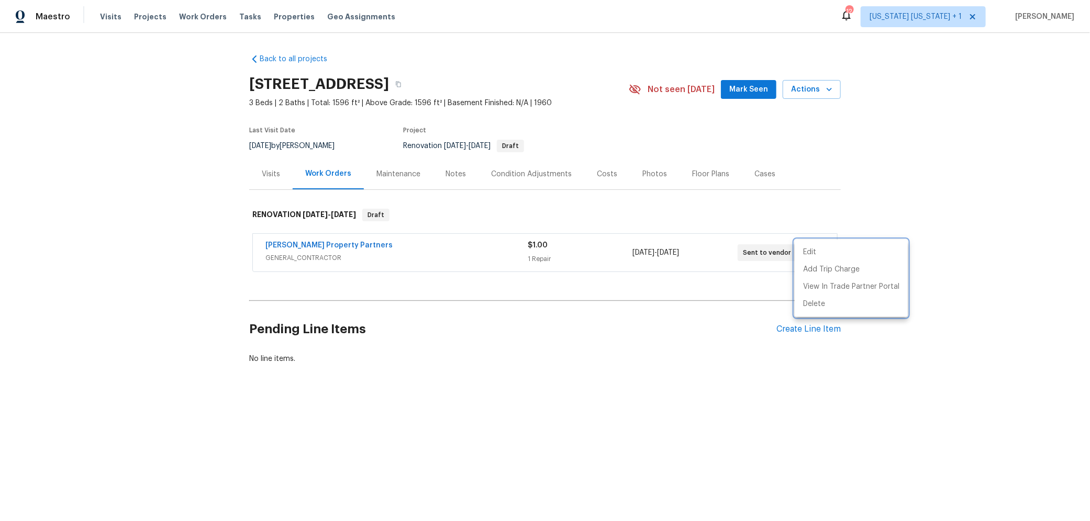
click at [913, 215] on div at bounding box center [545, 260] width 1090 height 521
click at [795, 328] on div "Create Line Item" at bounding box center [808, 329] width 64 height 10
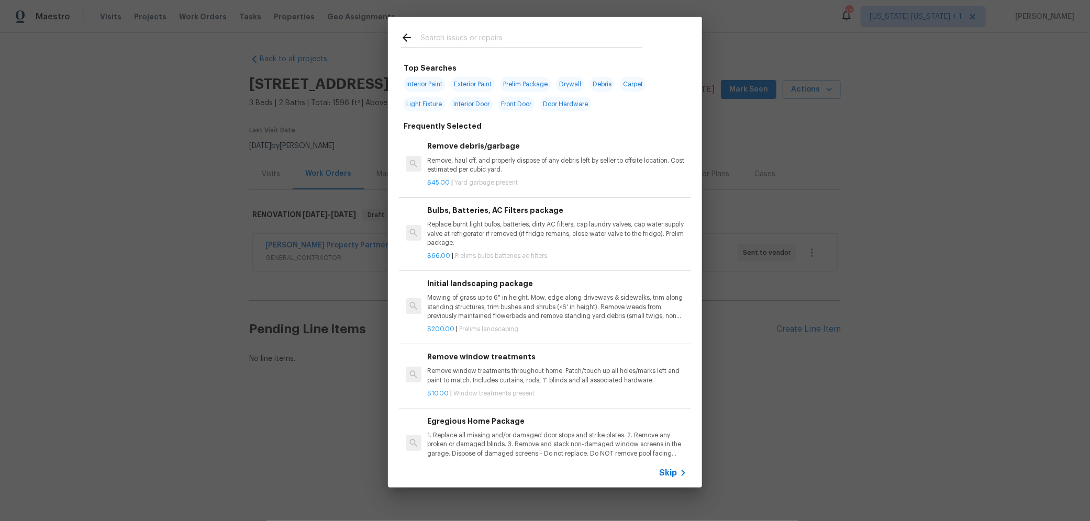
click at [496, 39] on input "text" at bounding box center [531, 39] width 222 height 16
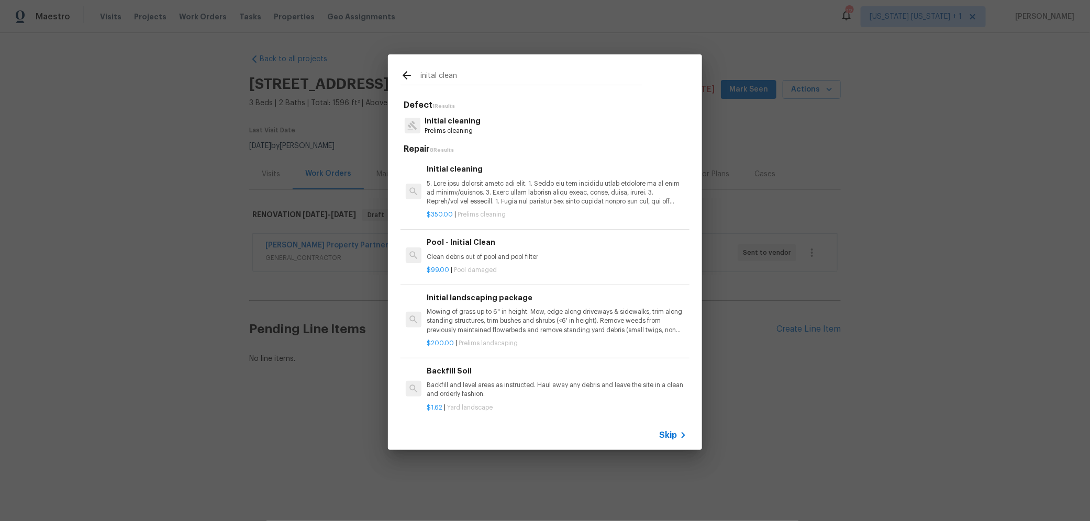
type input "inital clean"
click at [529, 175] on div "Initial cleaning" at bounding box center [557, 184] width 260 height 43
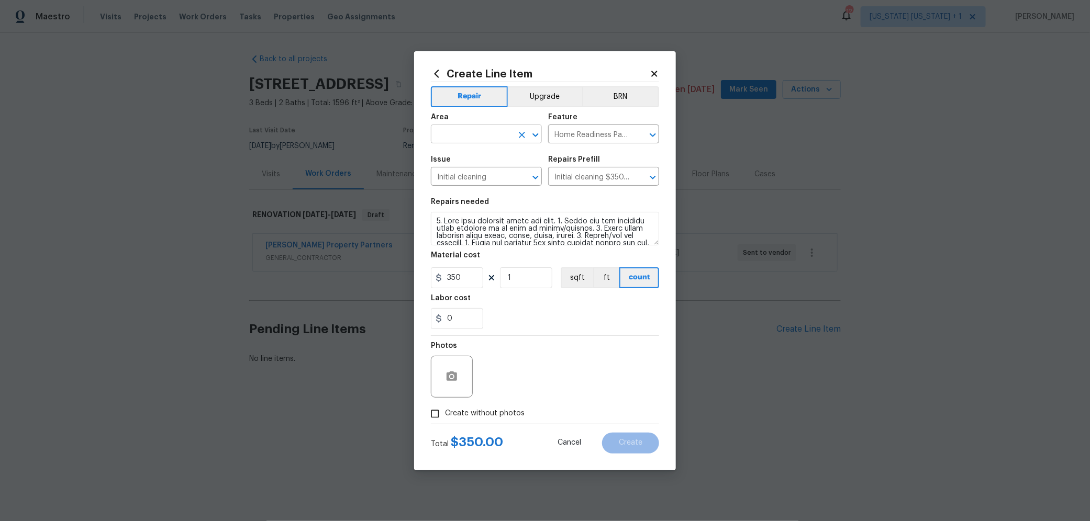
click at [466, 131] on input "text" at bounding box center [472, 135] width 82 height 16
click at [476, 174] on li "Interior Overall" at bounding box center [486, 175] width 111 height 17
type input "Interior Overall"
click at [439, 417] on input "Create without photos" at bounding box center [435, 414] width 20 height 20
checkbox input "true"
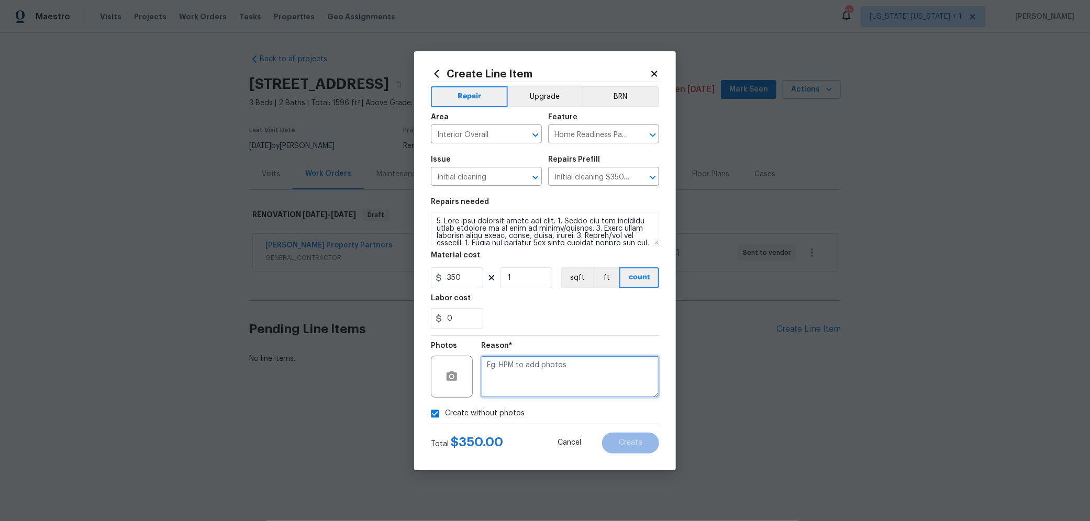
click at [569, 375] on textarea at bounding box center [570, 377] width 178 height 42
type textarea "FEWO"
click at [620, 441] on span "Create" at bounding box center [631, 443] width 24 height 8
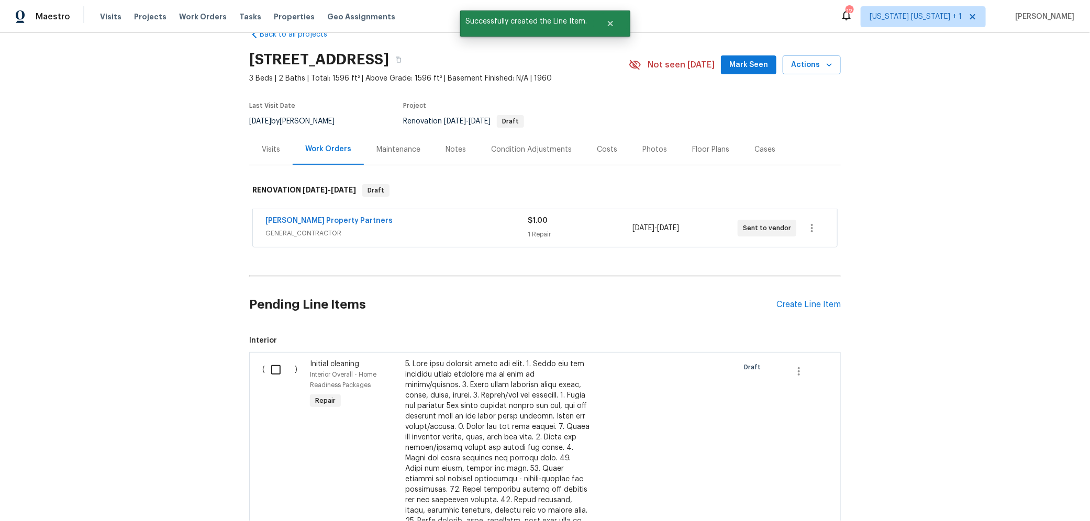
scroll to position [37, 0]
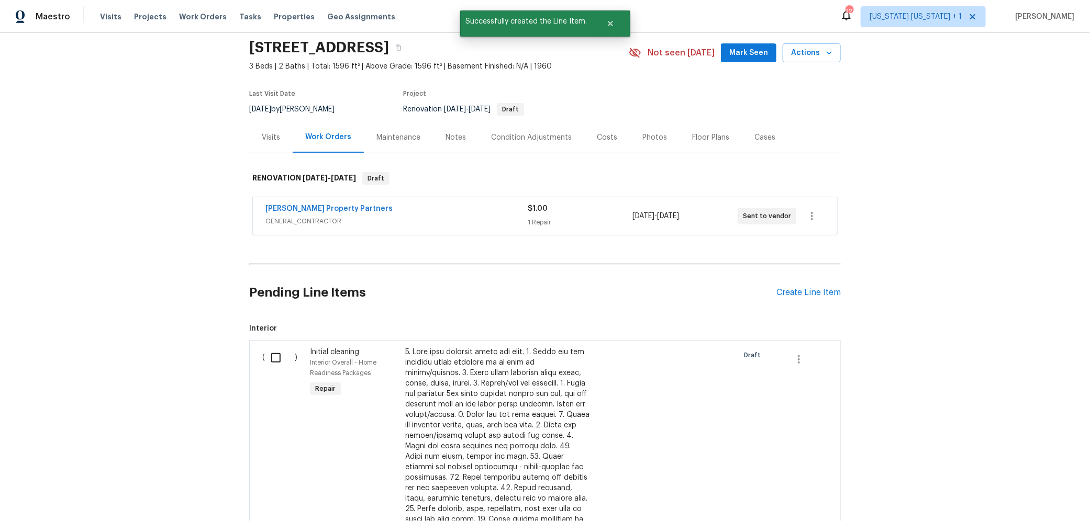
click at [274, 356] on input "checkbox" at bounding box center [280, 358] width 30 height 22
checkbox input "true"
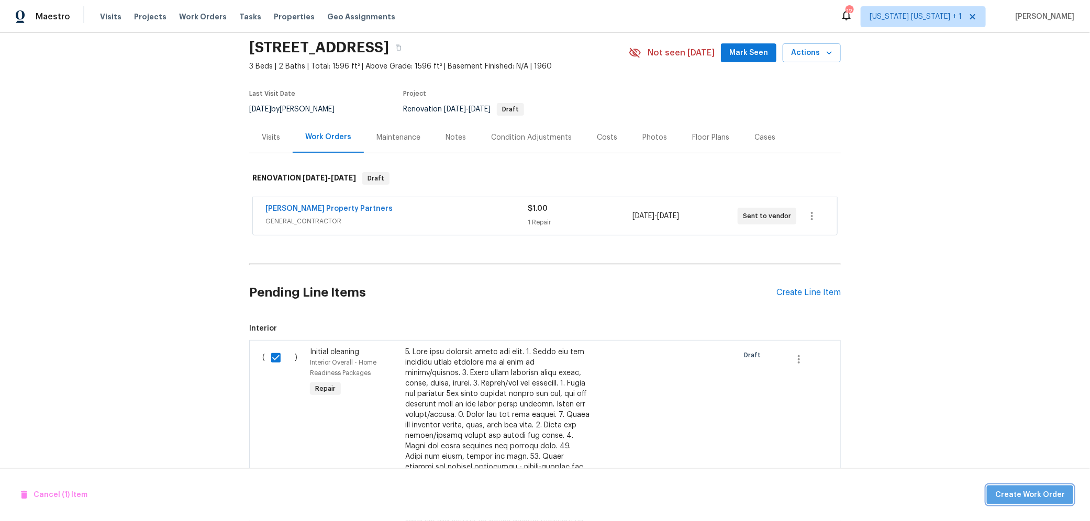
click at [1052, 496] on span "Create Work Order" at bounding box center [1030, 495] width 70 height 13
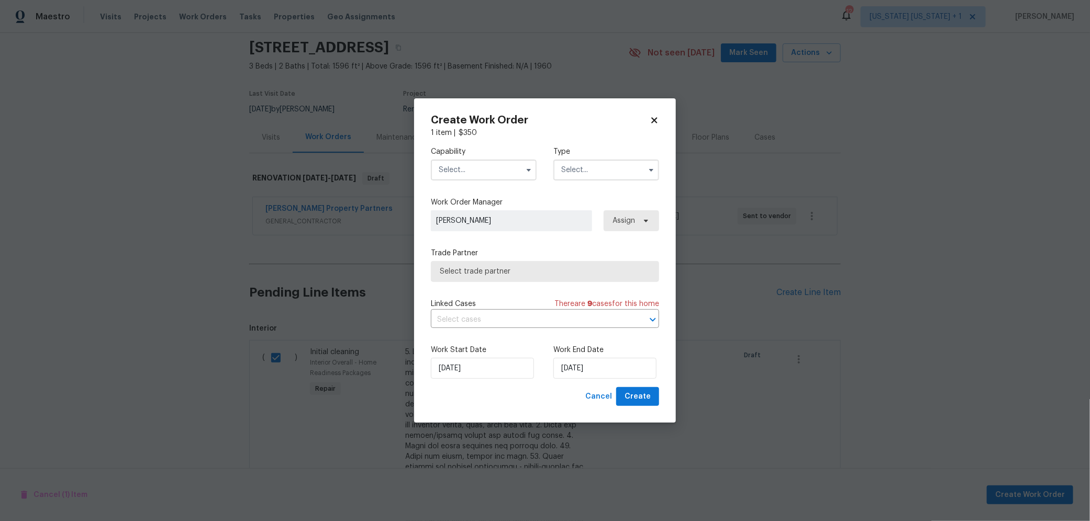
click at [497, 177] on input "text" at bounding box center [484, 170] width 106 height 21
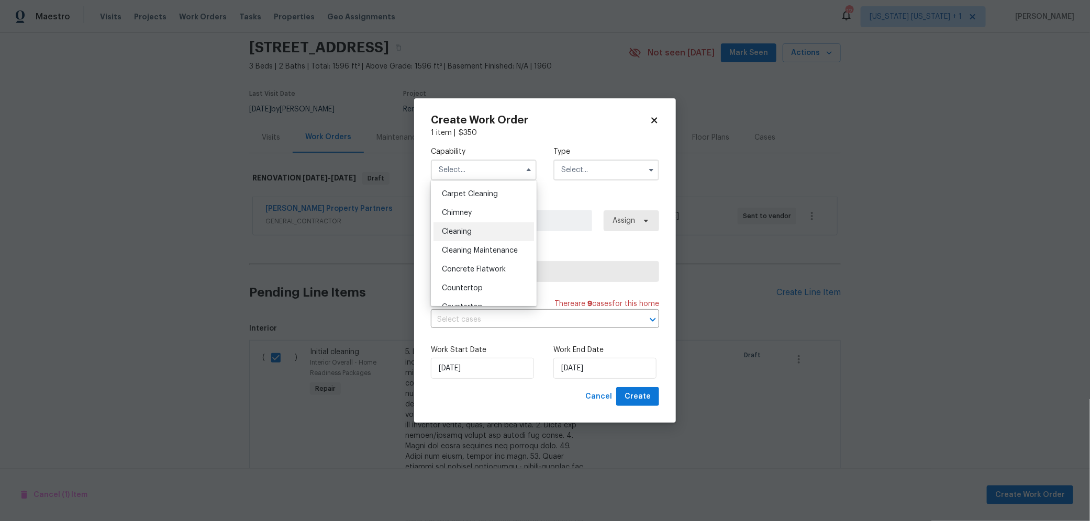
click at [481, 241] on div "Cleaning" at bounding box center [483, 231] width 100 height 19
type input "Cleaning"
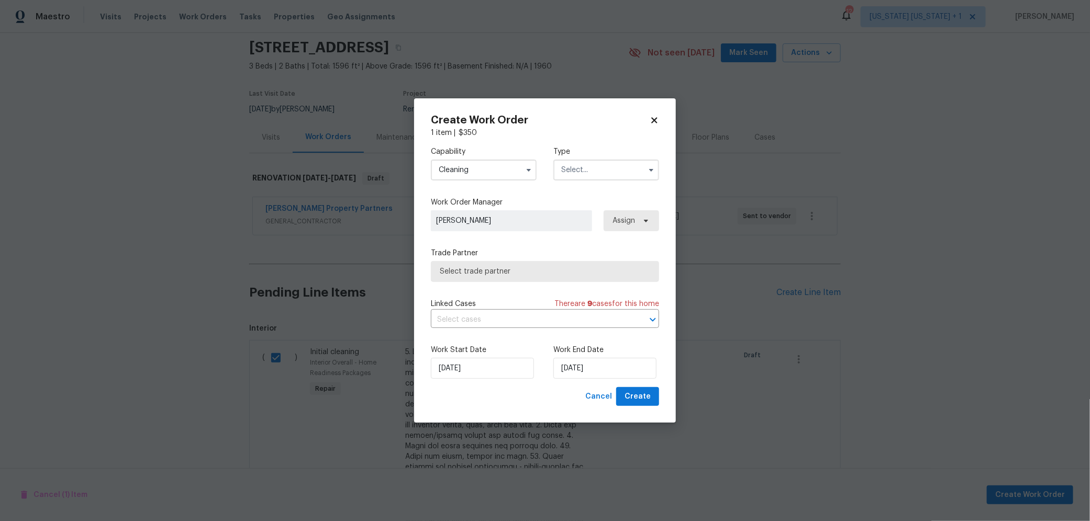
click at [601, 166] on input "text" at bounding box center [606, 170] width 106 height 21
click at [600, 283] on span "Renovation" at bounding box center [583, 286] width 39 height 7
type input "Renovation"
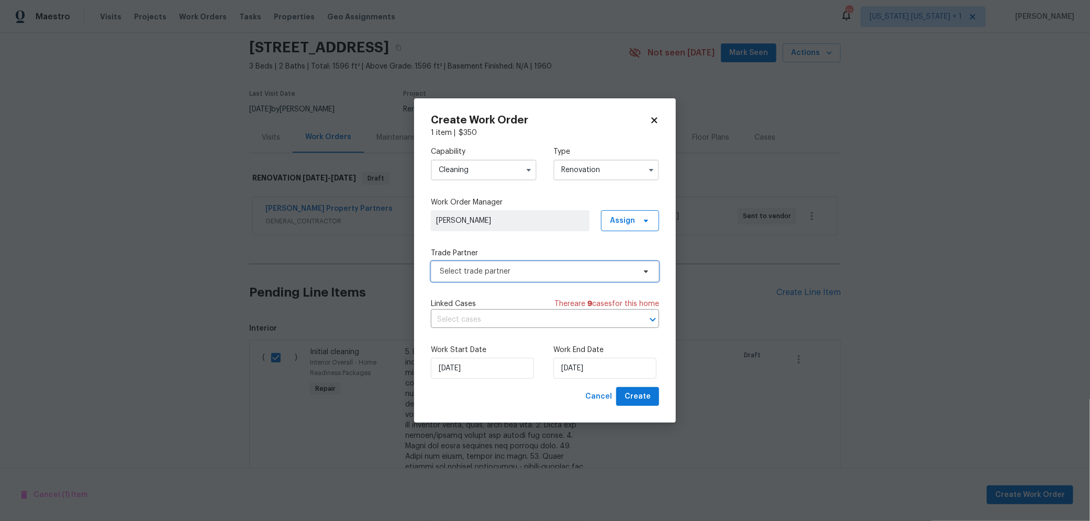
click at [531, 271] on span "Select trade partner" at bounding box center [537, 271] width 195 height 10
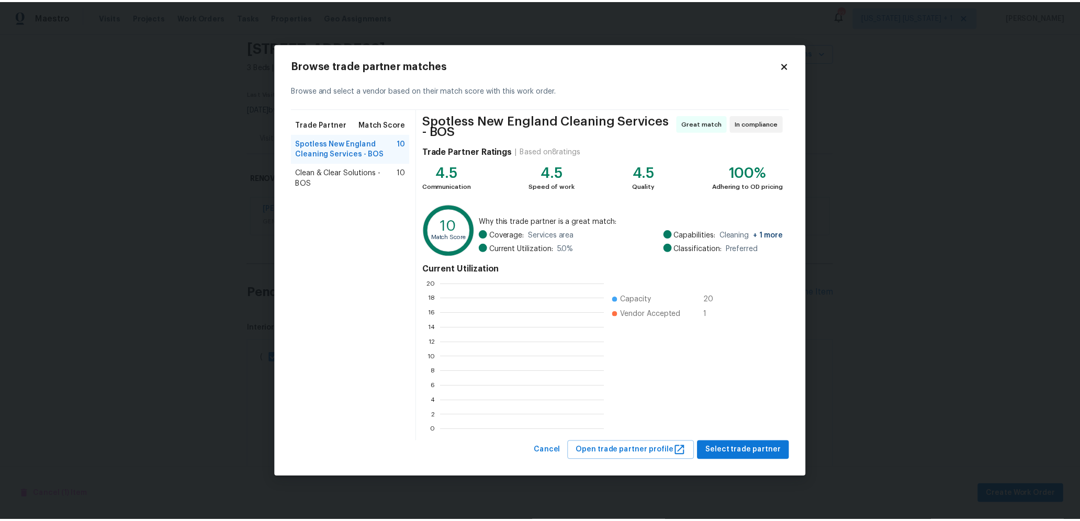
scroll to position [137, 155]
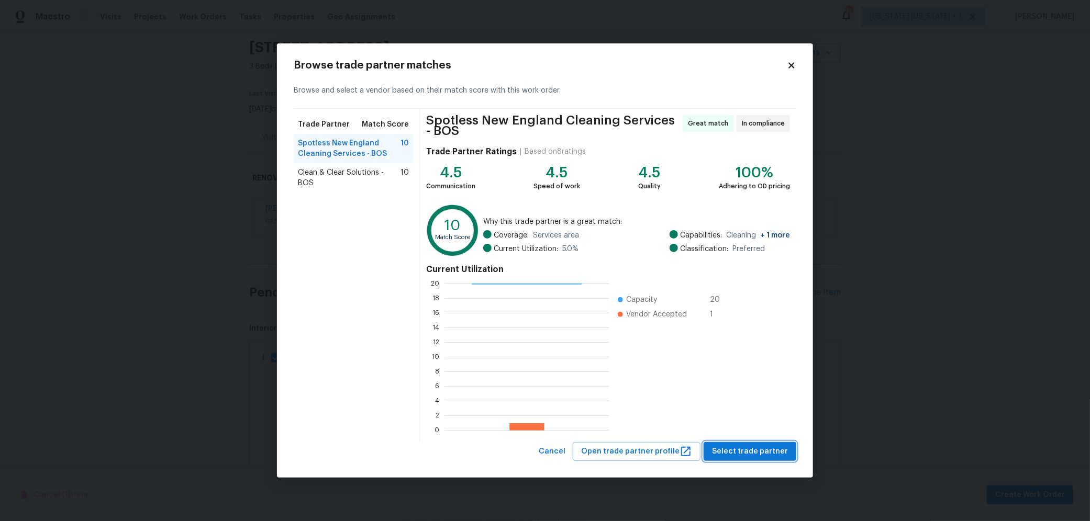
click at [739, 455] on span "Select trade partner" at bounding box center [750, 451] width 76 height 13
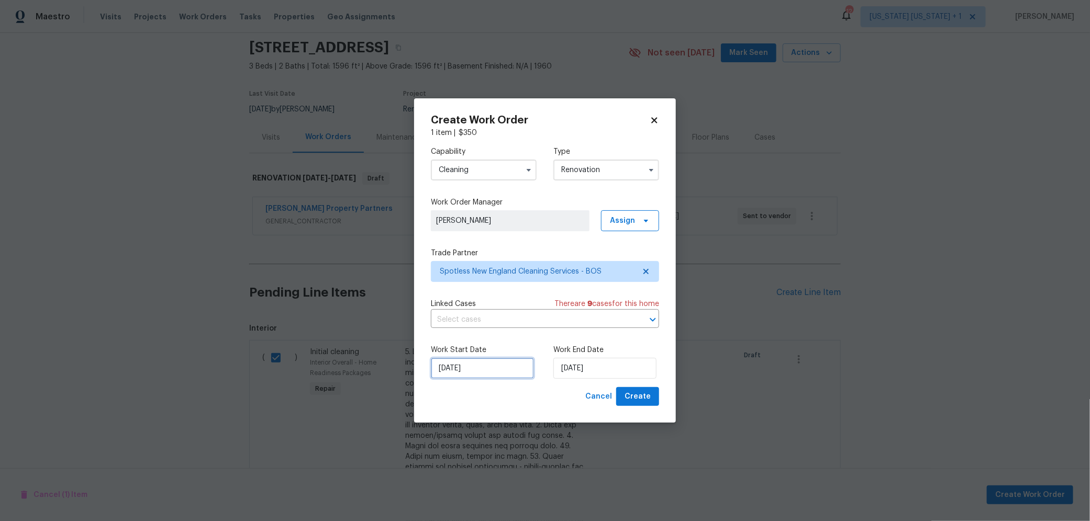
click at [497, 368] on input "8/18/2025" at bounding box center [482, 368] width 103 height 21
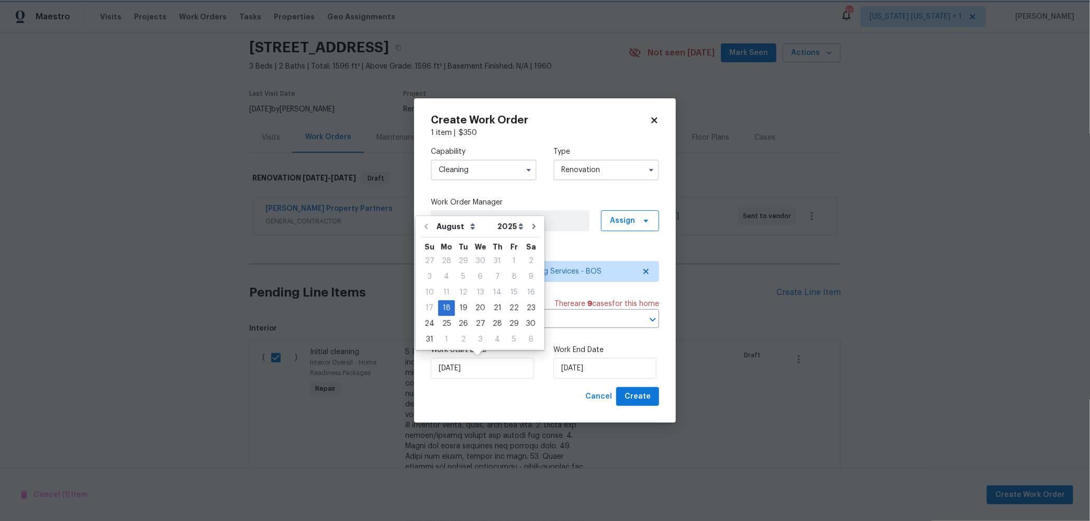
click at [652, 121] on icon at bounding box center [654, 120] width 6 height 6
checkbox input "false"
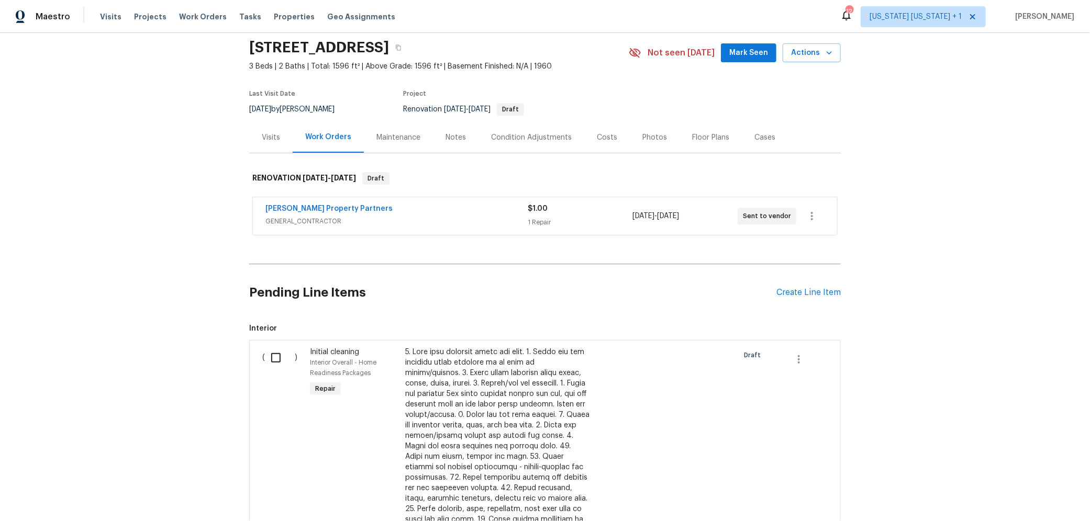
click at [447, 143] on div "Notes" at bounding box center [456, 137] width 46 height 31
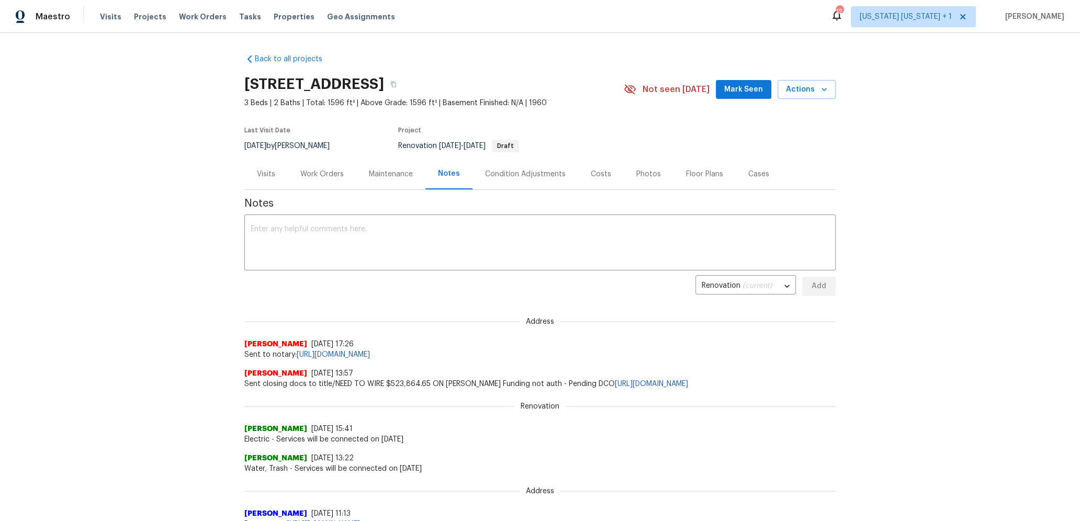
click at [335, 171] on div "Work Orders" at bounding box center [321, 174] width 43 height 10
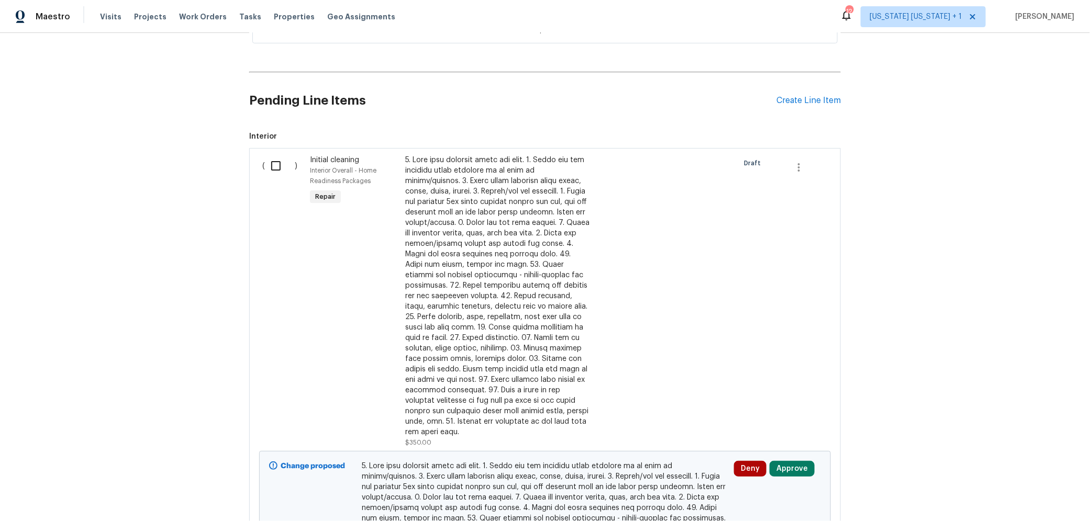
scroll to position [230, 0]
click at [274, 164] on input "checkbox" at bounding box center [280, 164] width 30 height 22
checkbox input "true"
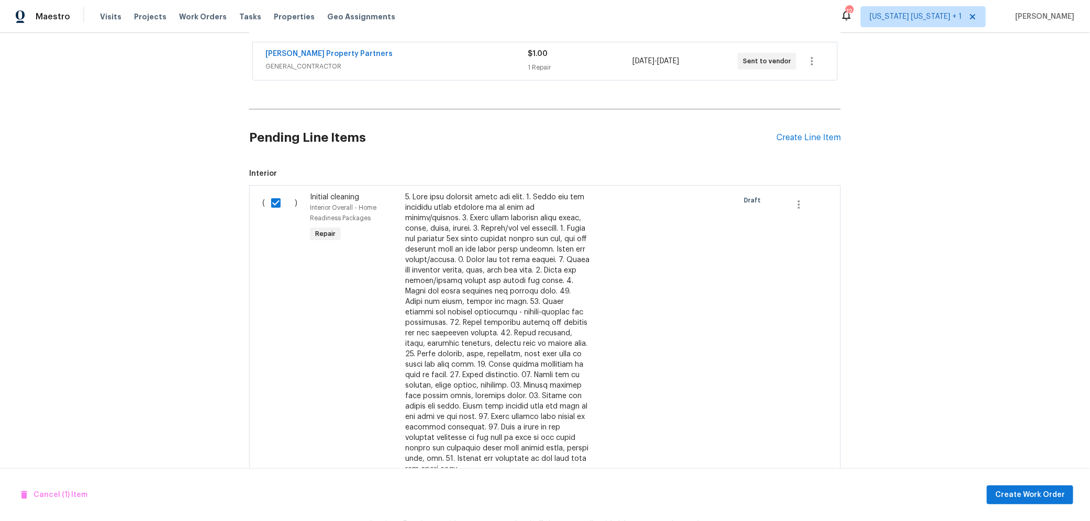
scroll to position [191, 0]
click at [1030, 493] on span "Create Work Order" at bounding box center [1030, 495] width 70 height 13
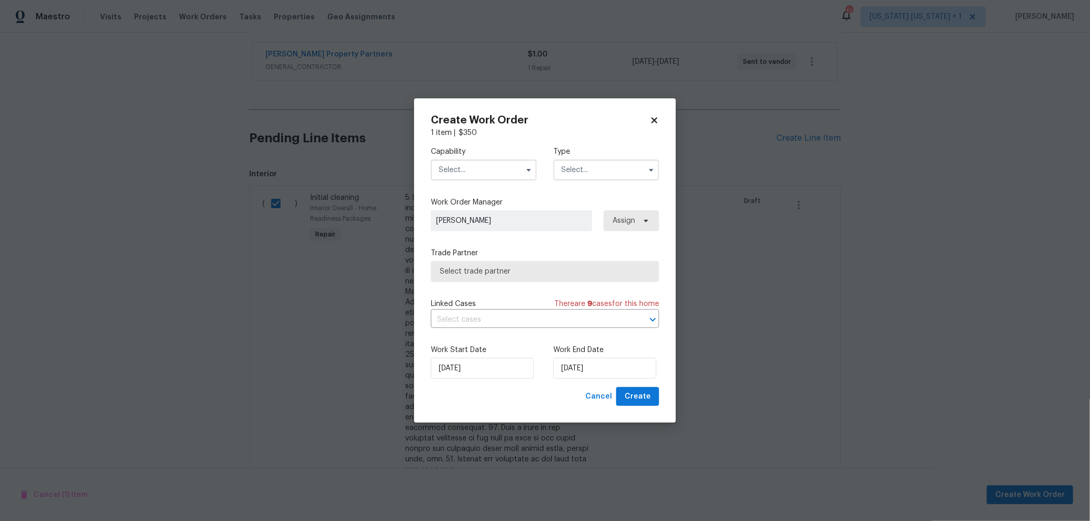
click at [496, 167] on input "text" at bounding box center [484, 170] width 106 height 21
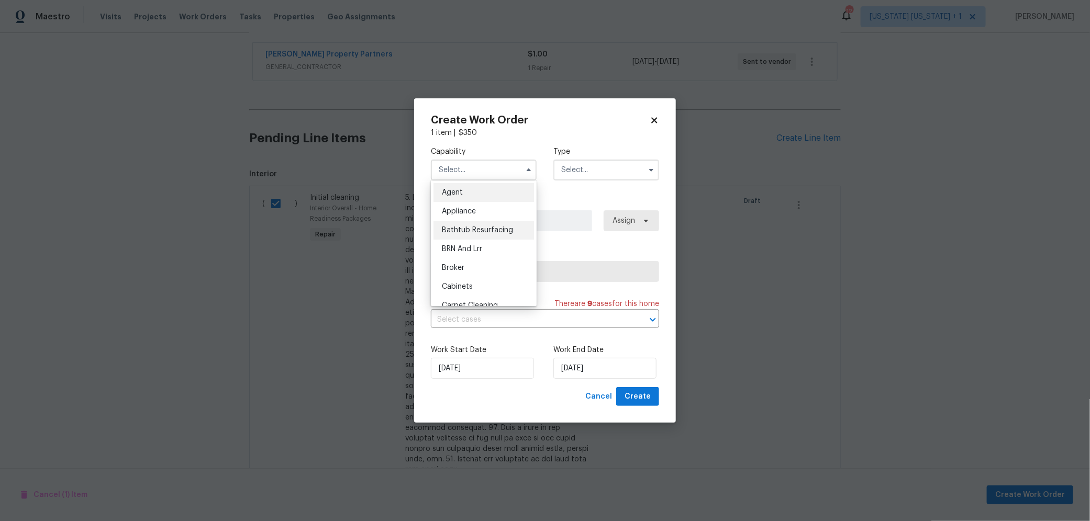
scroll to position [124, 0]
click at [475, 229] on div "Cleaning" at bounding box center [483, 219] width 100 height 19
type input "Cleaning"
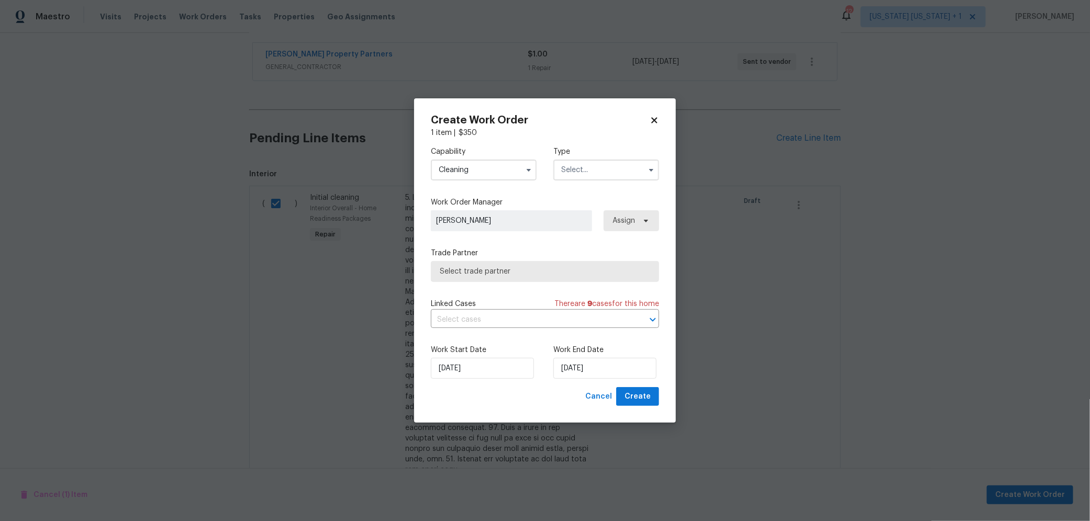
click at [612, 166] on input "text" at bounding box center [606, 170] width 106 height 21
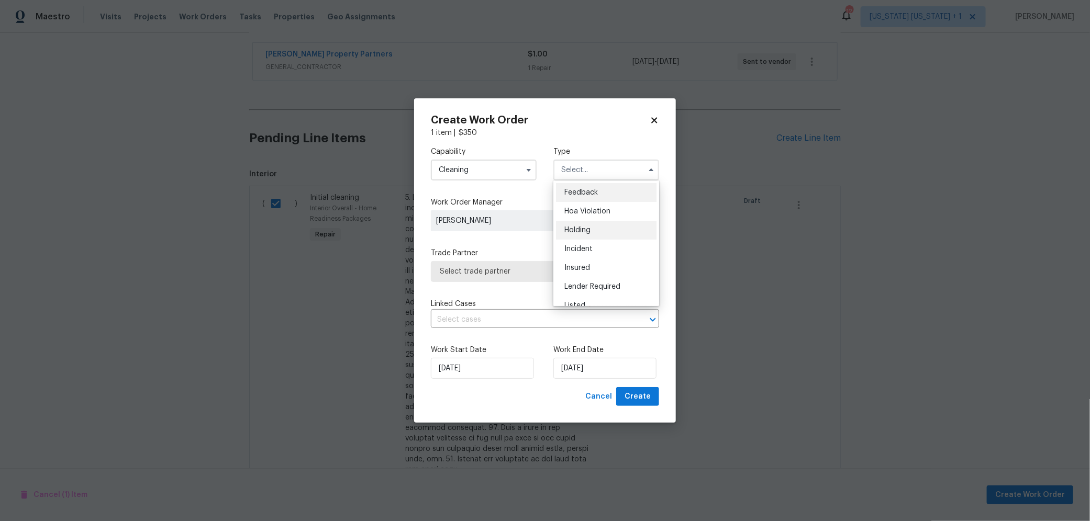
scroll to position [237, 0]
click at [591, 214] on div "Renovation" at bounding box center [606, 219] width 100 height 19
type input "Renovation"
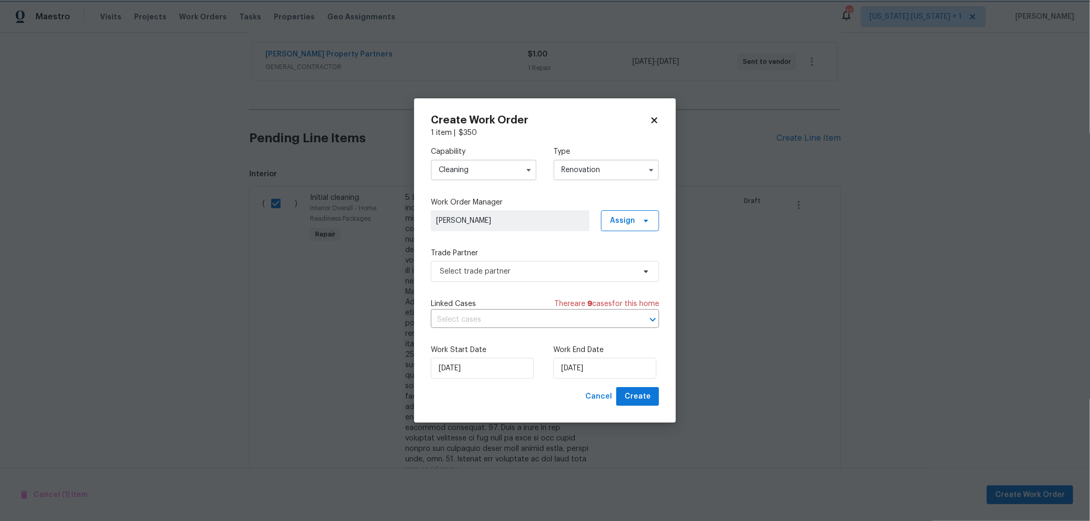
scroll to position [0, 0]
click at [552, 265] on span "Select trade partner" at bounding box center [545, 271] width 228 height 21
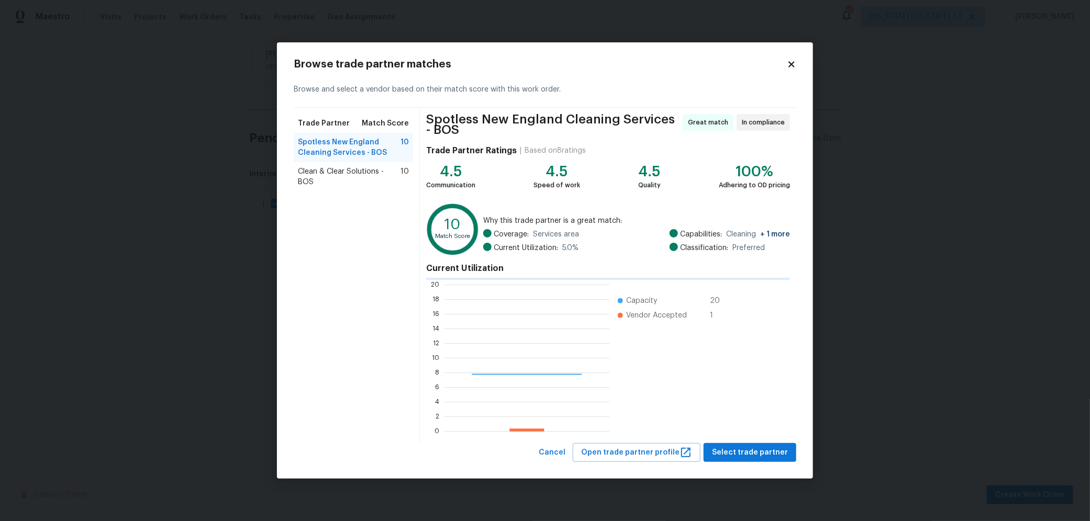
scroll to position [137, 155]
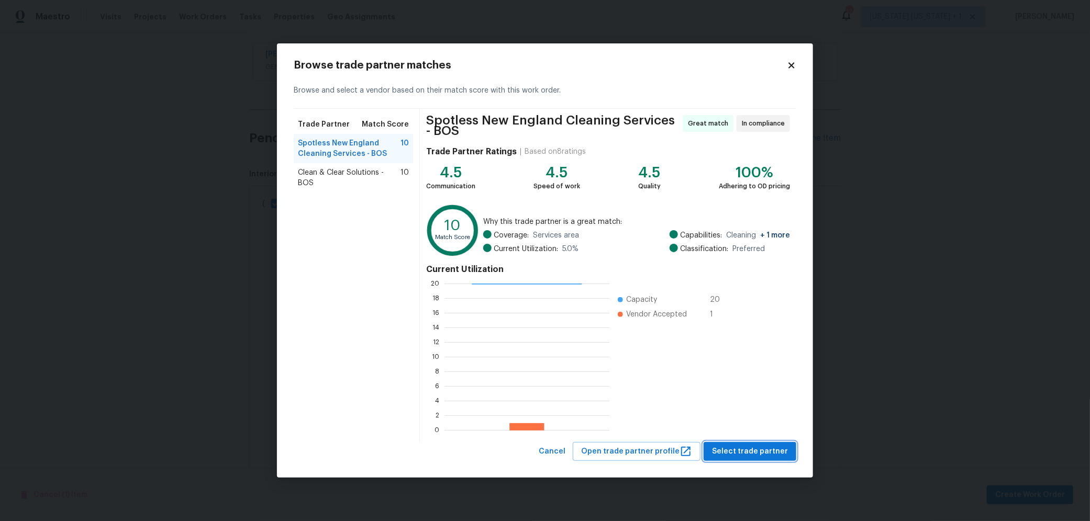
click at [769, 450] on span "Select trade partner" at bounding box center [750, 451] width 76 height 13
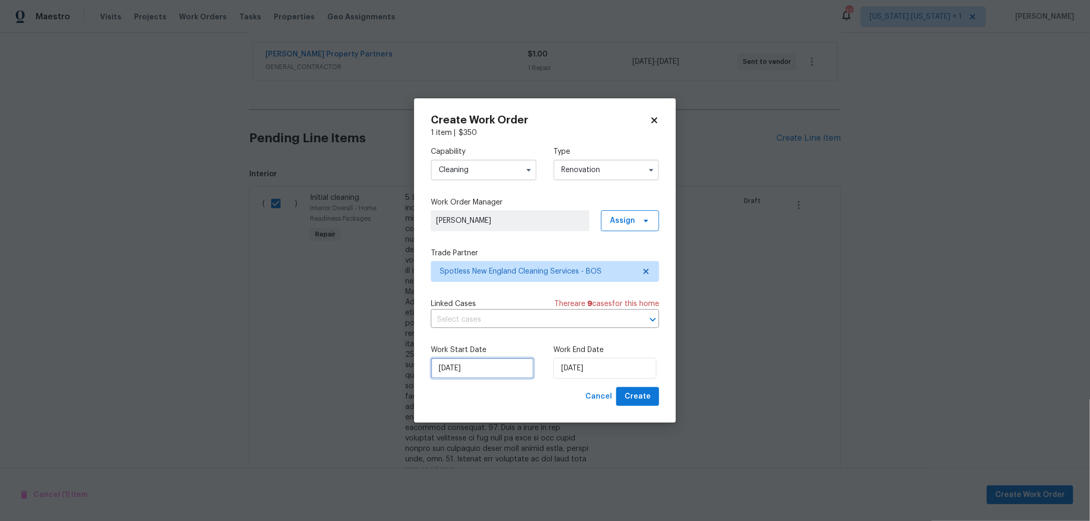
click at [492, 365] on input "8/18/2025" at bounding box center [482, 368] width 103 height 21
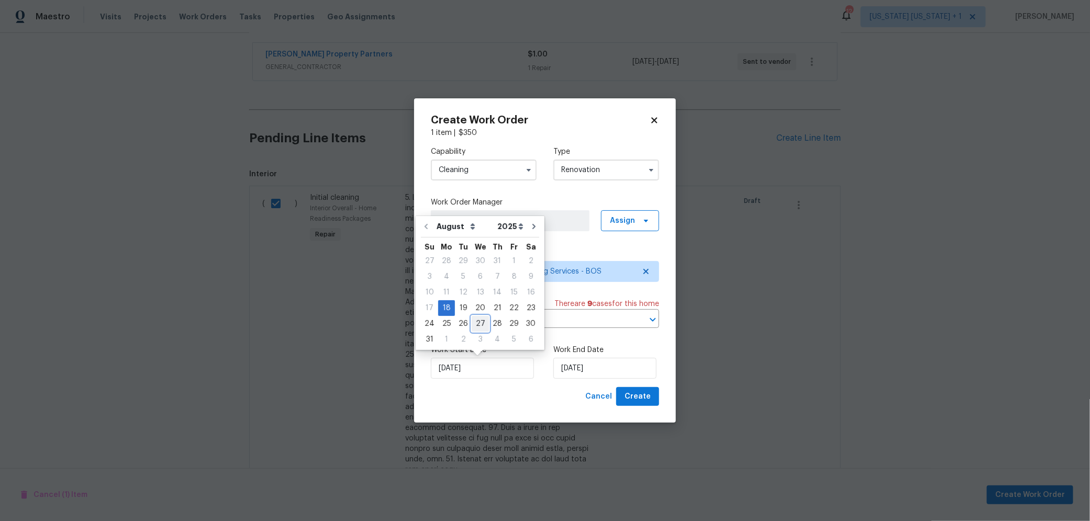
click at [475, 323] on div "27" at bounding box center [480, 324] width 17 height 15
type input "8/27/2025"
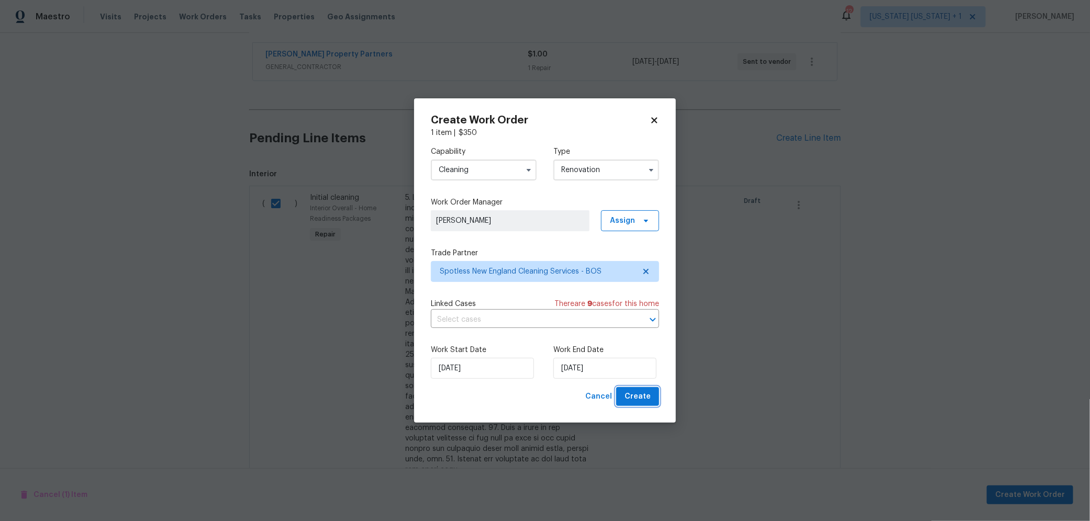
click at [643, 396] on span "Create" at bounding box center [637, 396] width 26 height 13
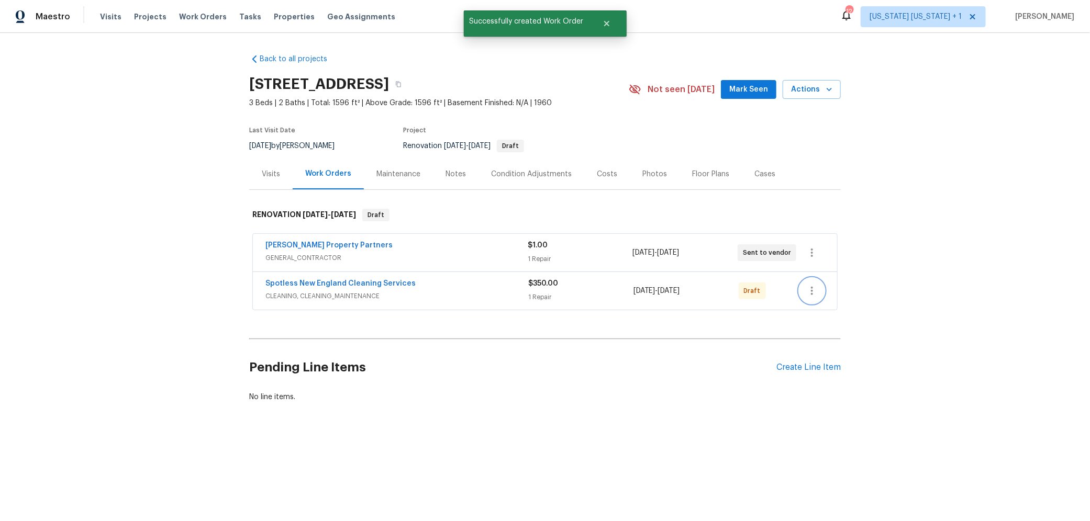
click at [809, 288] on icon "button" at bounding box center [811, 291] width 13 height 13
click at [818, 287] on li "Send to Vendor" at bounding box center [850, 290] width 113 height 17
click at [937, 239] on div at bounding box center [545, 260] width 1090 height 521
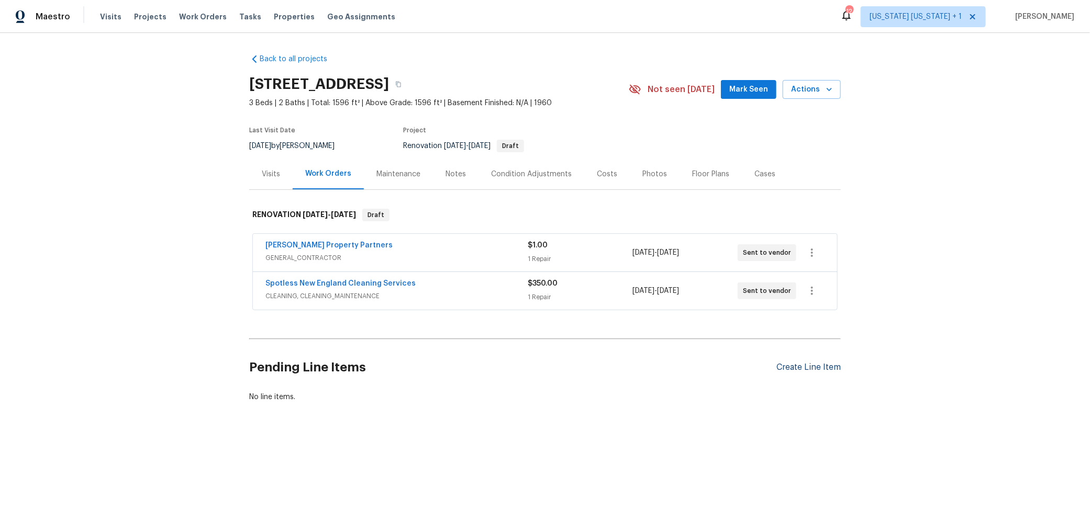
click at [816, 364] on div "Create Line Item" at bounding box center [808, 368] width 64 height 10
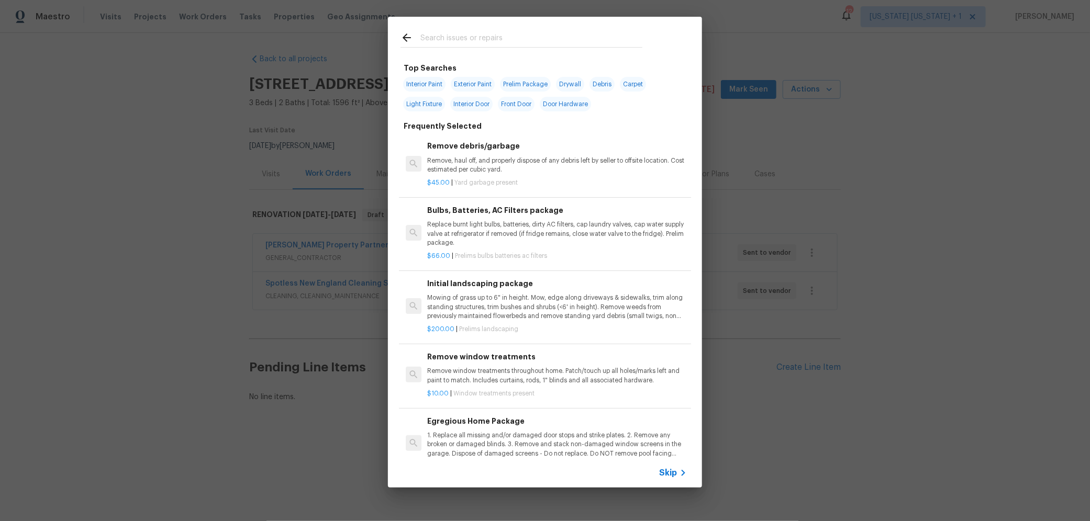
click at [436, 32] on input "text" at bounding box center [531, 39] width 222 height 16
type input "landscap"
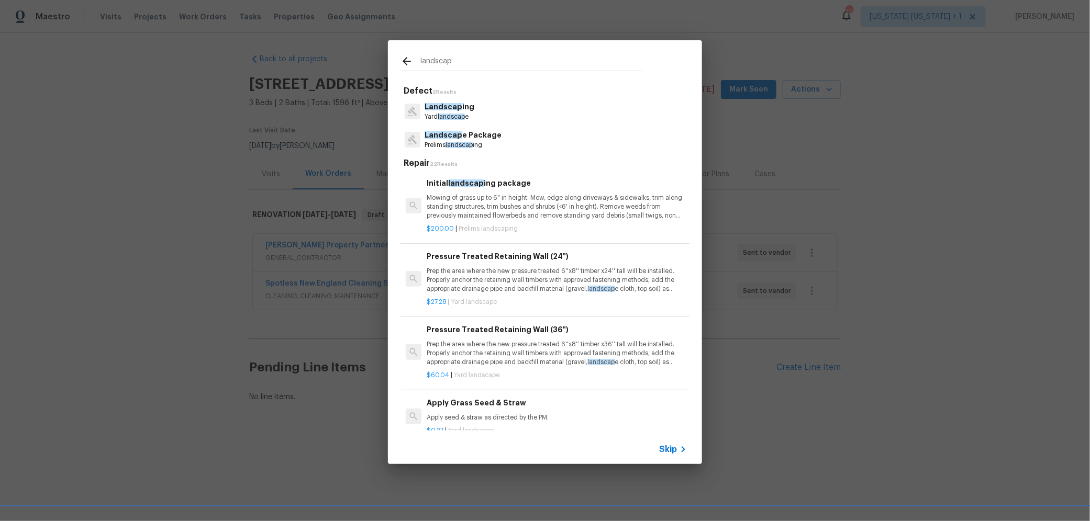
click at [509, 190] on div "Initial landscap ing package Mowing of grass up to 6" in height. Mow, edge alon…" at bounding box center [557, 198] width 260 height 43
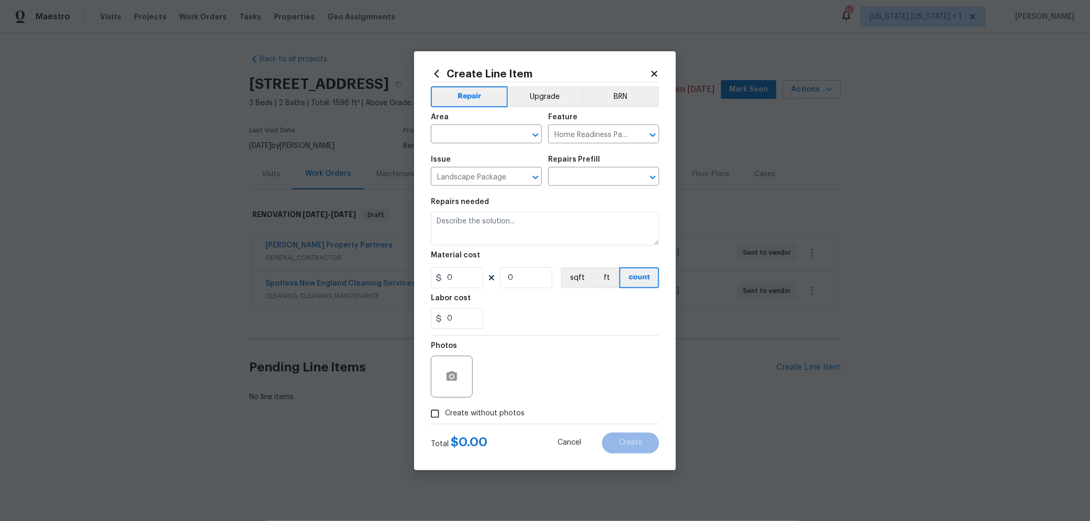
type input "Initial landscaping package $200.00"
type textarea "Mowing of grass up to 6" in height. Mow, edge along driveways & sidewalks, trim…"
type input "200"
type input "1"
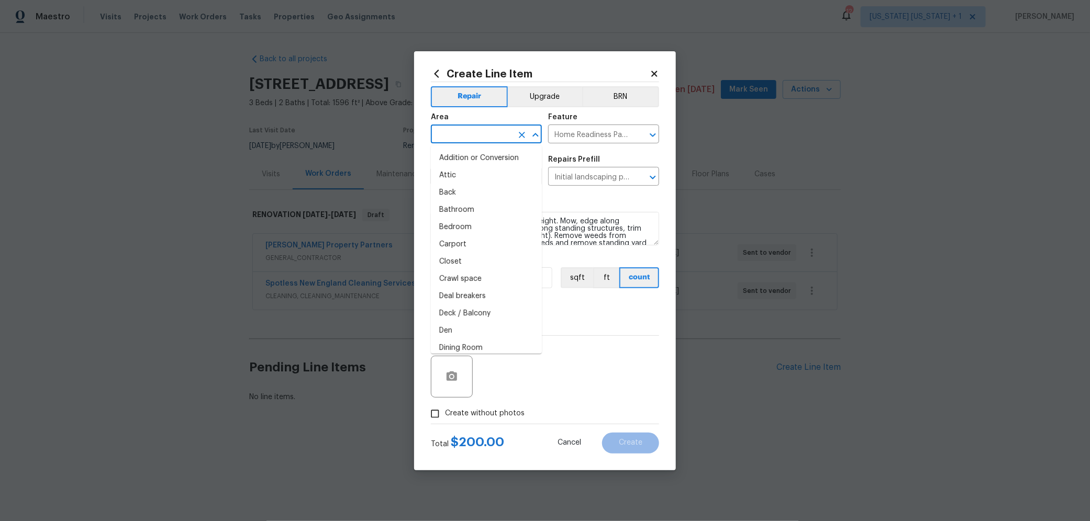
click at [473, 140] on input "text" at bounding box center [472, 135] width 82 height 16
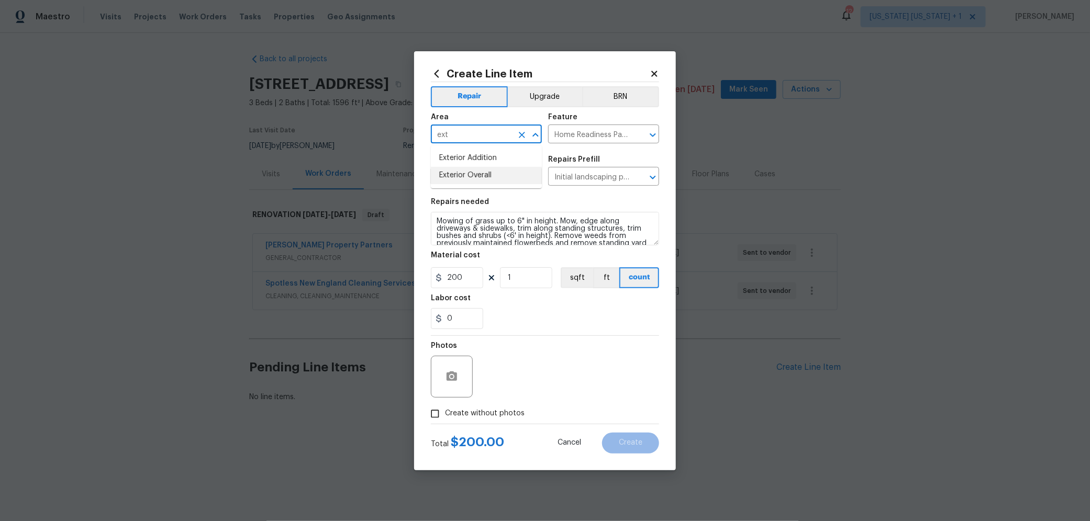
click at [473, 171] on li "Exterior Overall" at bounding box center [486, 175] width 111 height 17
type input "Exterior Overall"
click at [439, 417] on input "Create without photos" at bounding box center [435, 414] width 20 height 20
checkbox input "true"
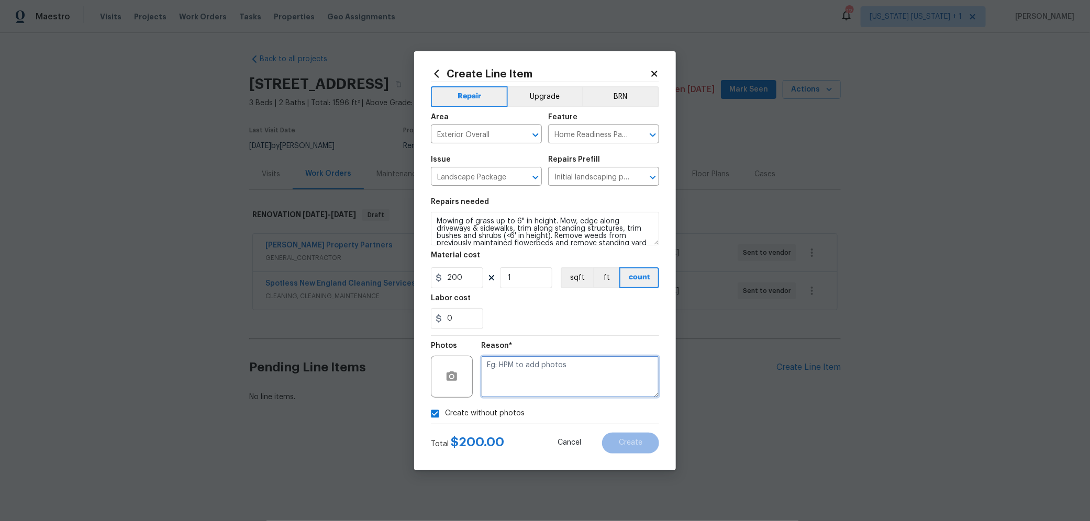
click at [524, 385] on textarea at bounding box center [570, 377] width 178 height 42
type textarea "FEWO"
click at [623, 439] on span "Create" at bounding box center [631, 443] width 24 height 8
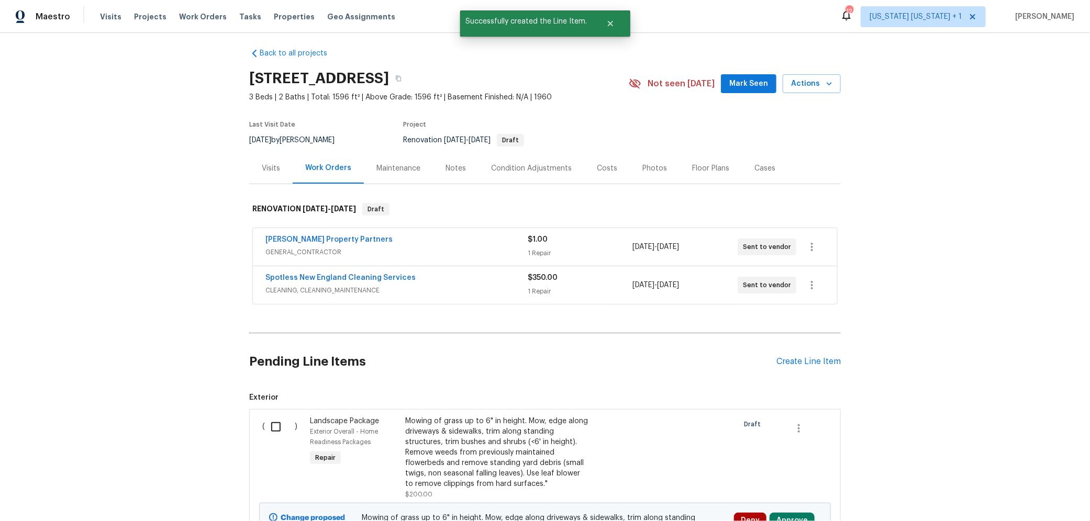
scroll to position [142, 0]
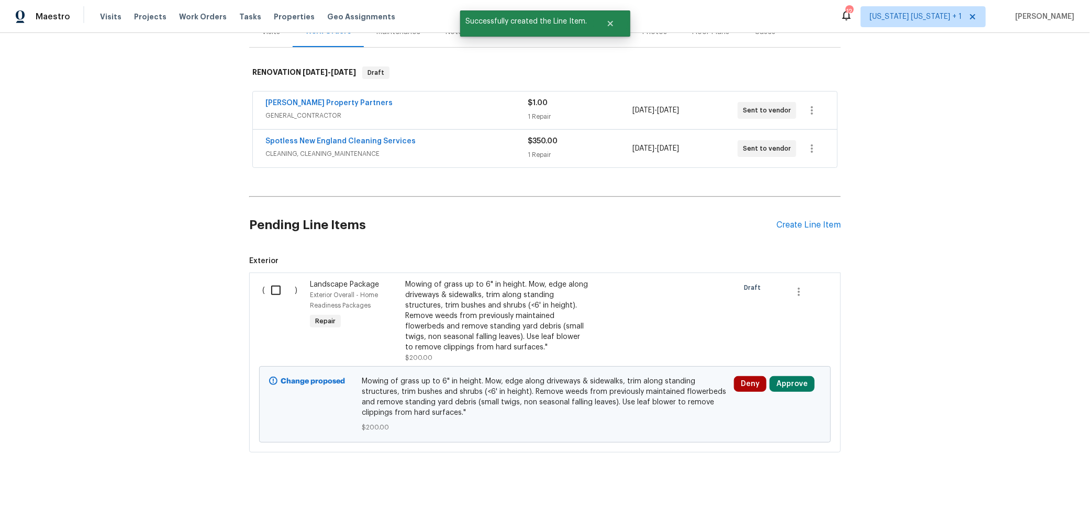
click at [273, 288] on input "checkbox" at bounding box center [280, 290] width 30 height 22
checkbox input "true"
click at [1001, 497] on span "Create Work Order" at bounding box center [1030, 495] width 70 height 13
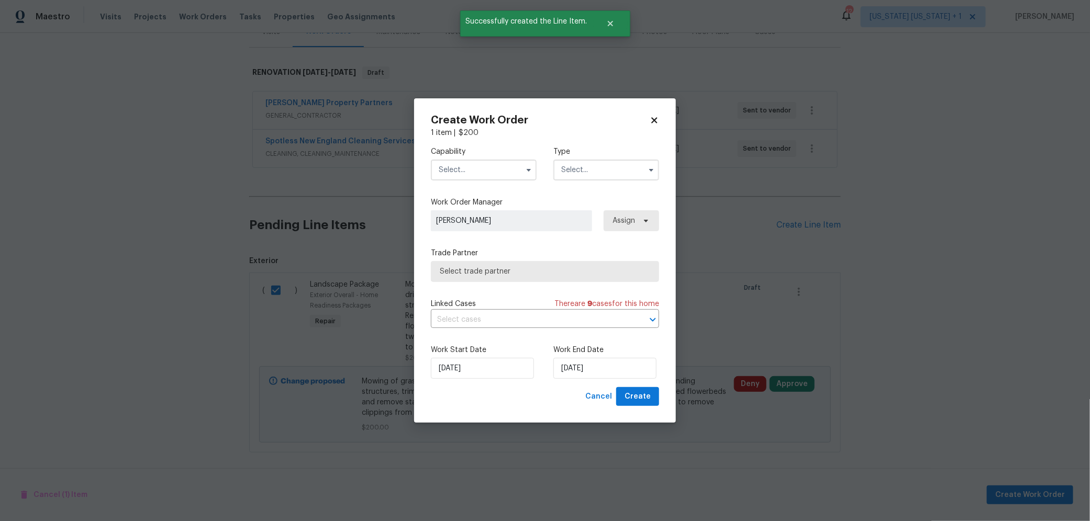
click at [477, 171] on input "text" at bounding box center [484, 170] width 106 height 21
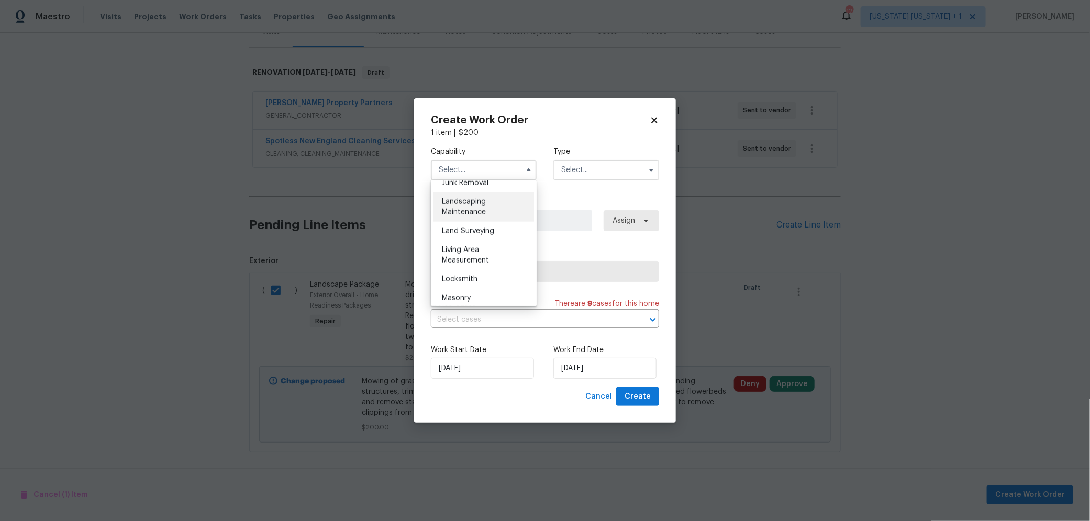
scroll to position [680, 0]
click at [488, 221] on div "Landscaping Maintenance" at bounding box center [483, 206] width 100 height 29
type input "Landscaping Maintenance"
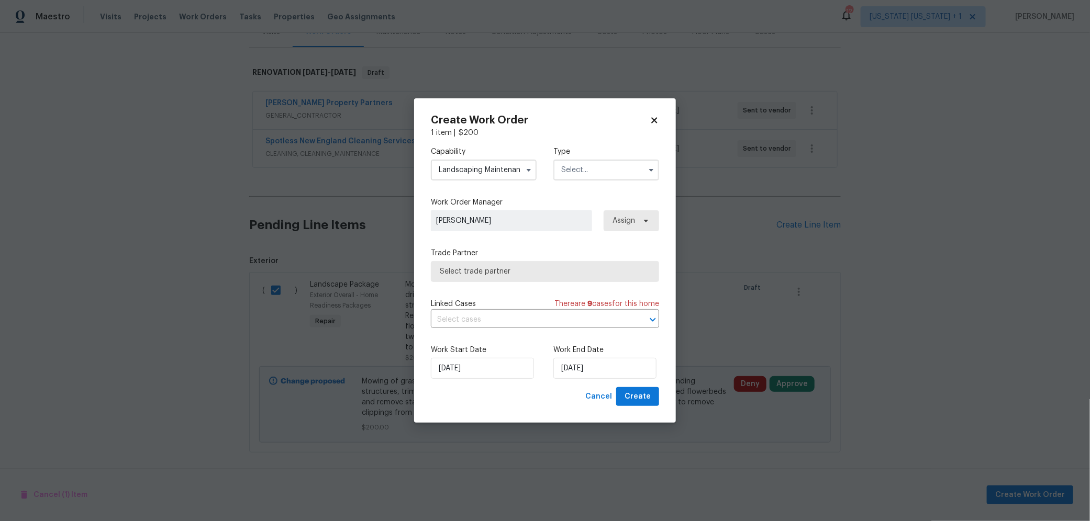
click at [584, 169] on input "text" at bounding box center [606, 170] width 106 height 21
click at [585, 229] on span "Renovation" at bounding box center [583, 226] width 39 height 7
type input "Renovation"
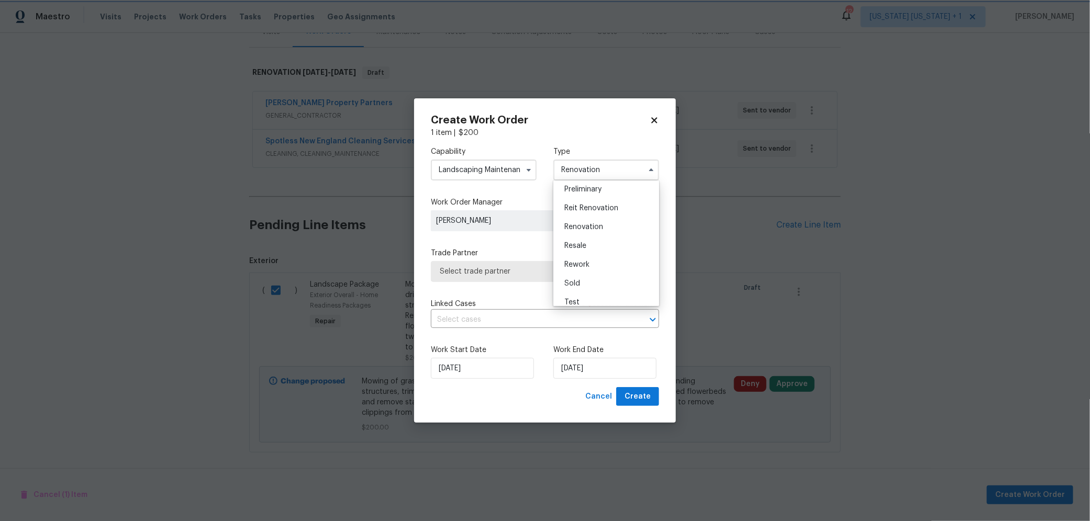
scroll to position [0, 0]
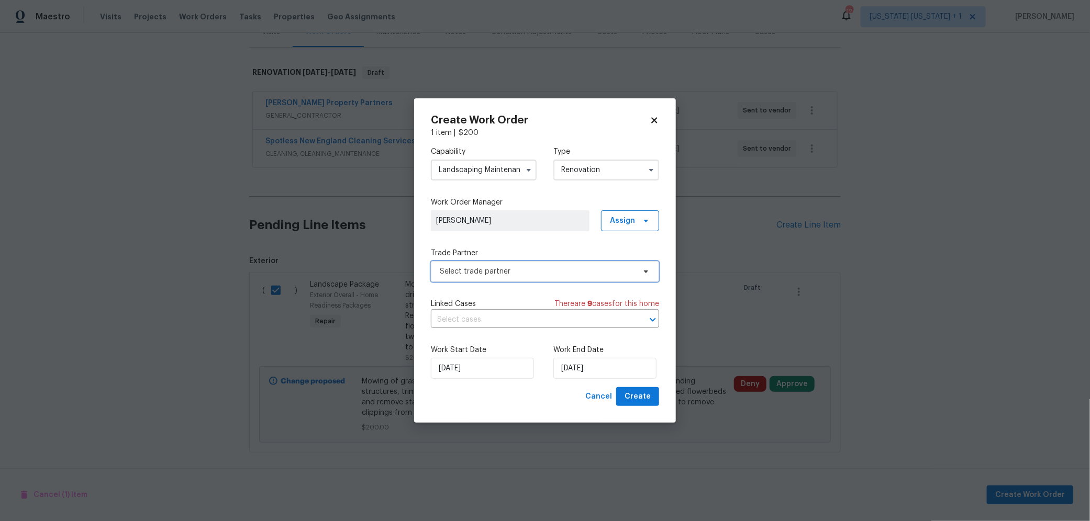
click at [548, 276] on span "Select trade partner" at bounding box center [537, 271] width 195 height 10
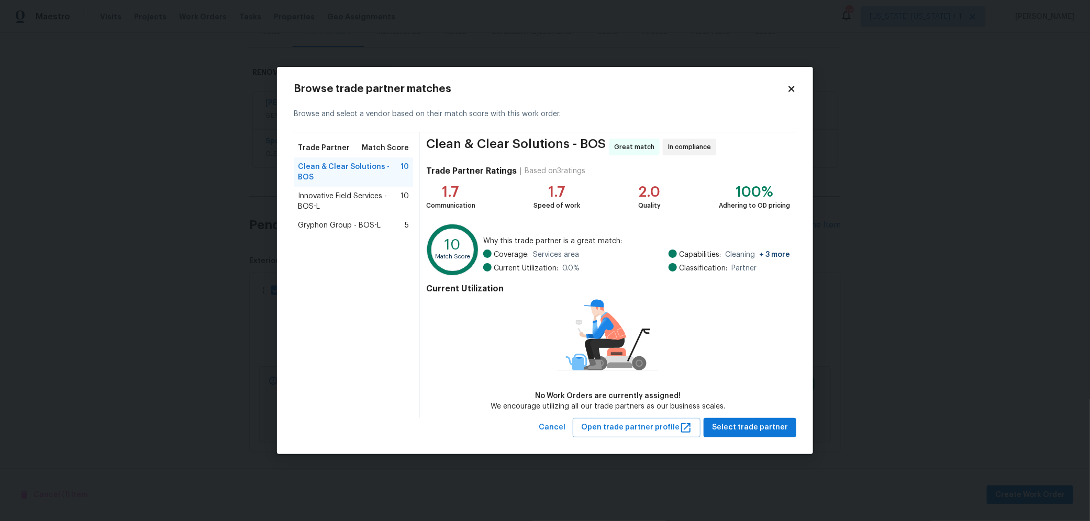
click at [359, 201] on span "Innovative Field Services - BOS-L" at bounding box center [349, 201] width 103 height 21
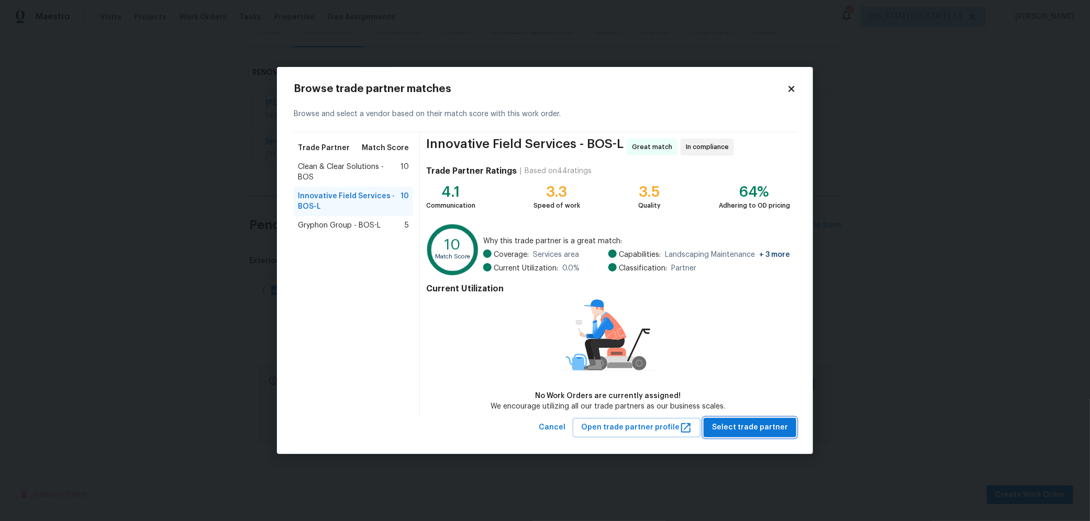
click at [740, 423] on span "Select trade partner" at bounding box center [750, 427] width 76 height 13
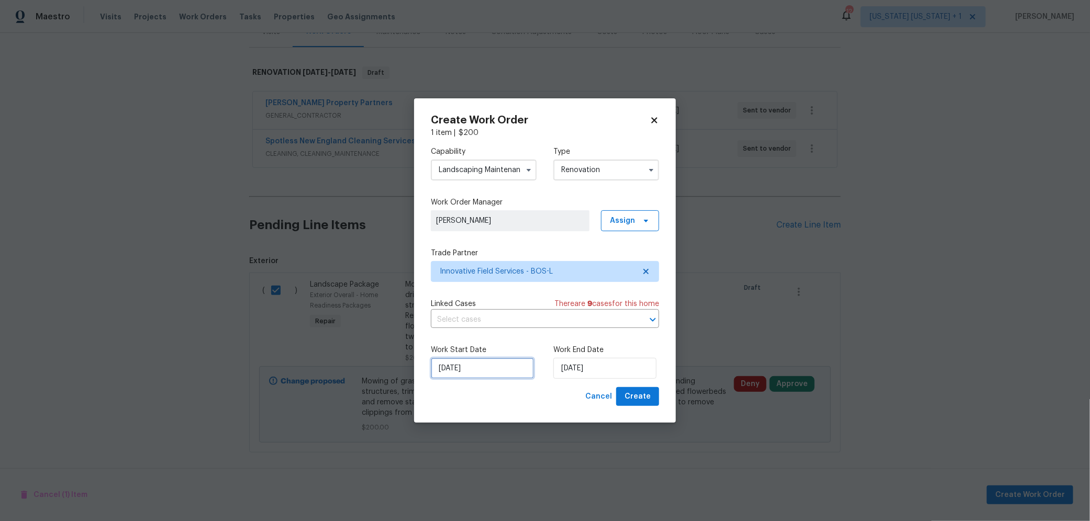
click at [504, 364] on input "8/18/2025" at bounding box center [482, 368] width 103 height 21
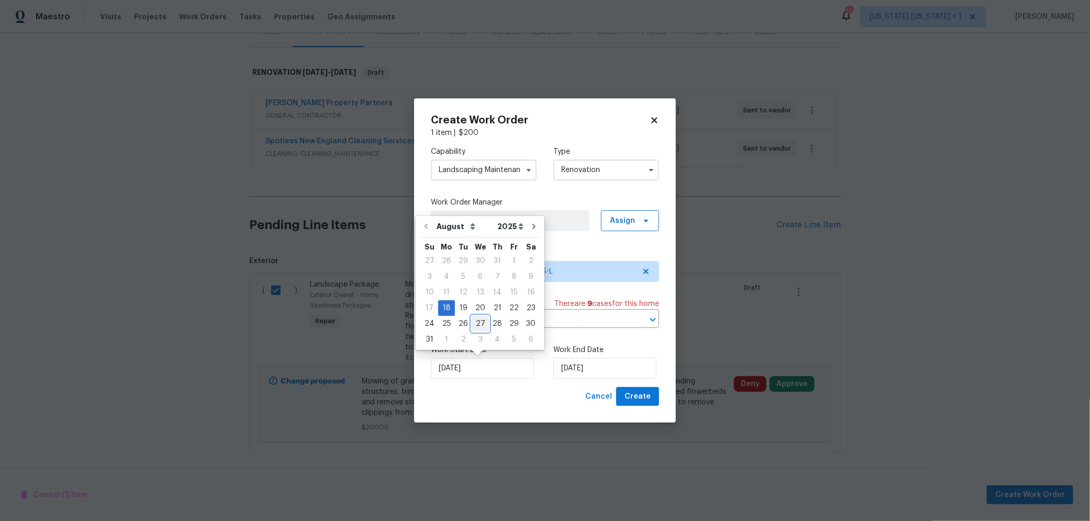
click at [475, 321] on div "27" at bounding box center [480, 324] width 17 height 15
type input "8/27/2025"
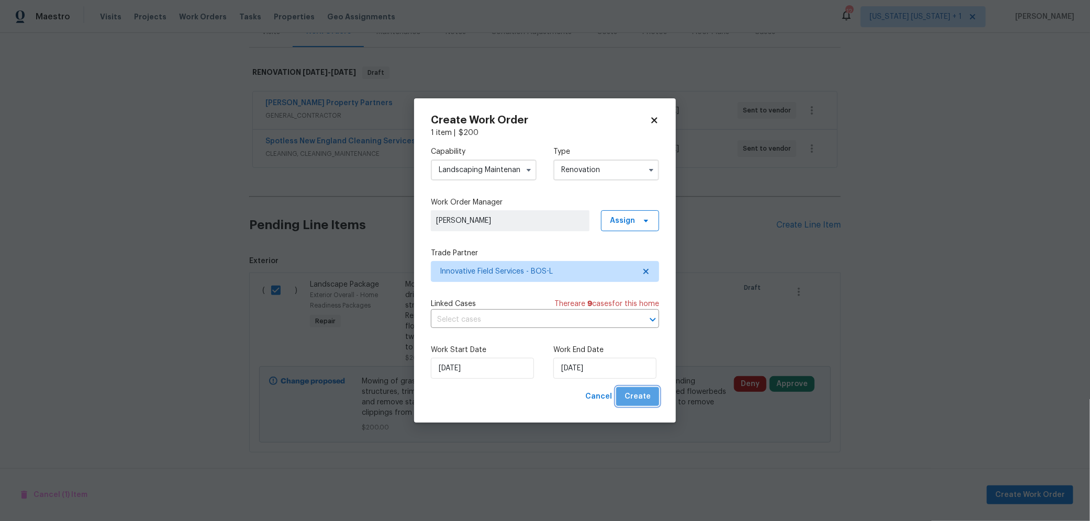
click at [641, 397] on span "Create" at bounding box center [637, 396] width 26 height 13
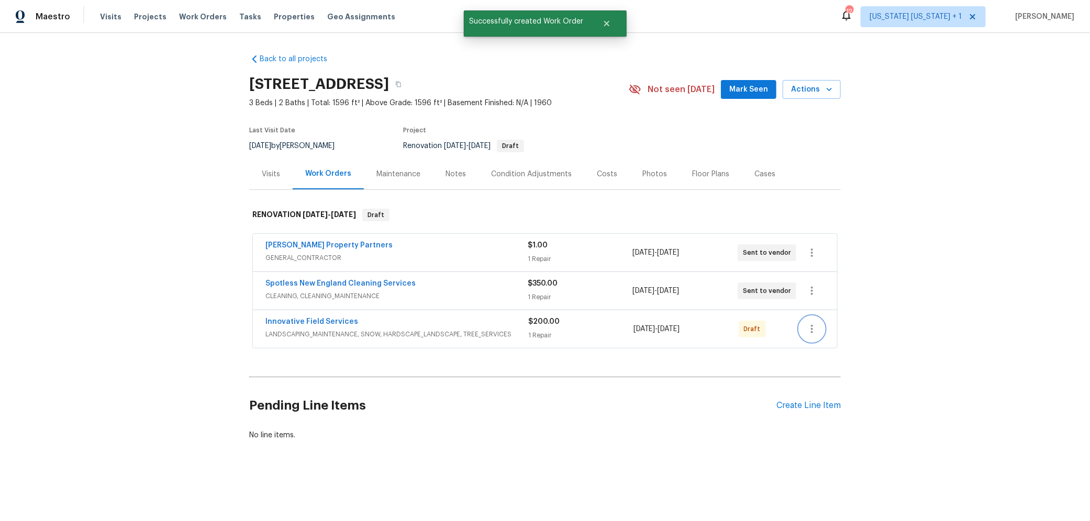
click at [812, 326] on icon "button" at bounding box center [811, 329] width 13 height 13
click at [829, 330] on li "Send to Vendor" at bounding box center [850, 327] width 113 height 17
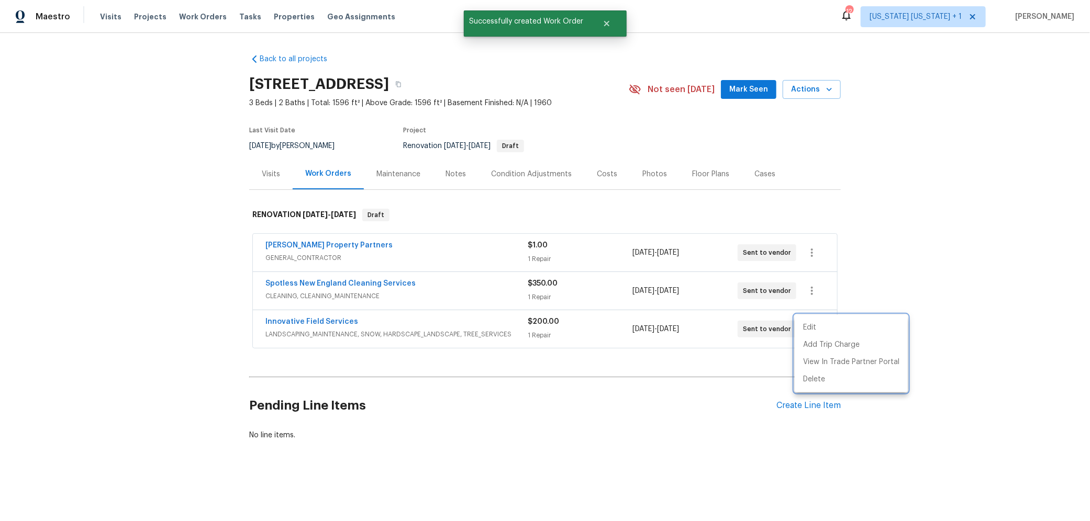
click at [904, 213] on div at bounding box center [545, 260] width 1090 height 521
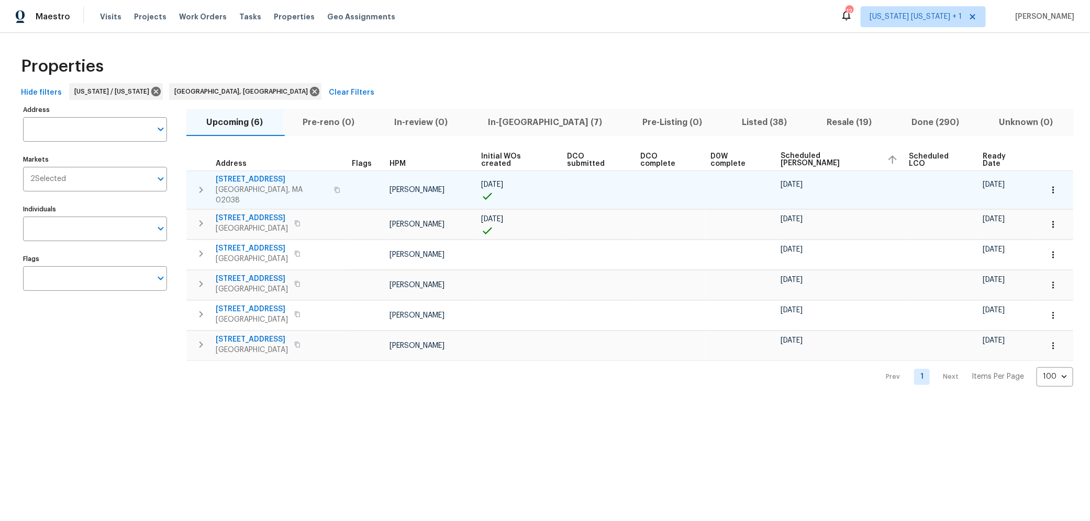
click at [206, 184] on icon "button" at bounding box center [201, 190] width 13 height 13
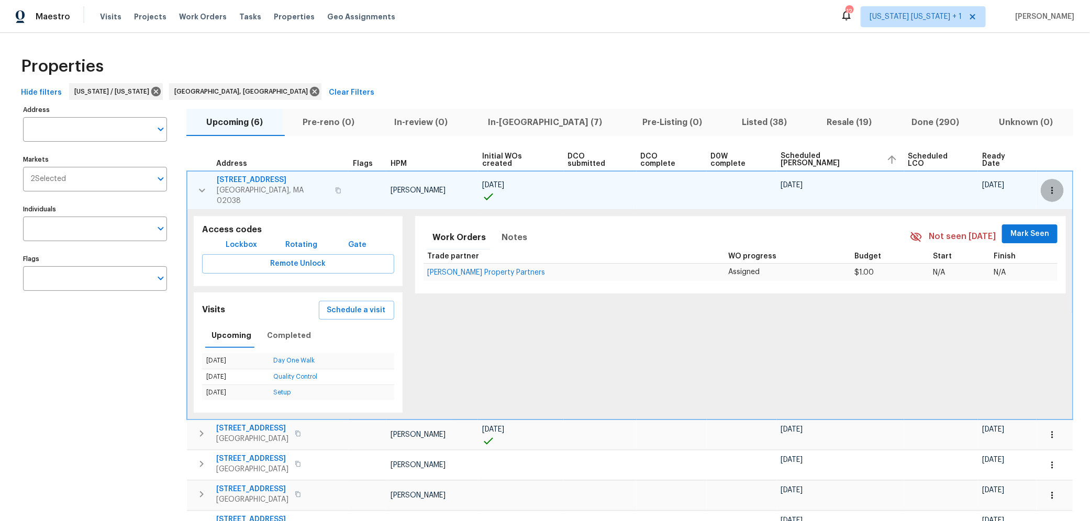
click at [1040, 190] on button "button" at bounding box center [1051, 190] width 23 height 23
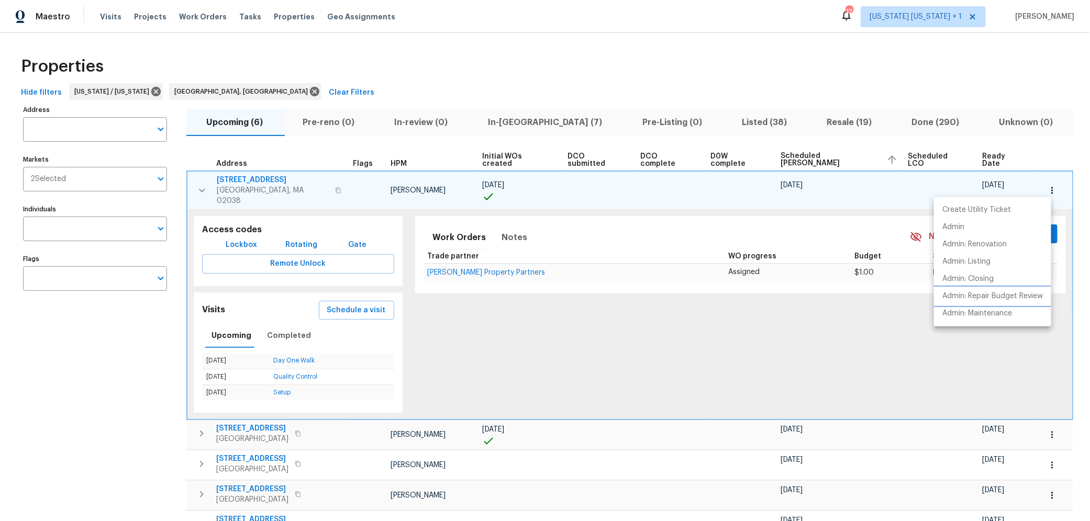
click at [969, 296] on p "Admin: Repair Budget Review" at bounding box center [992, 296] width 100 height 11
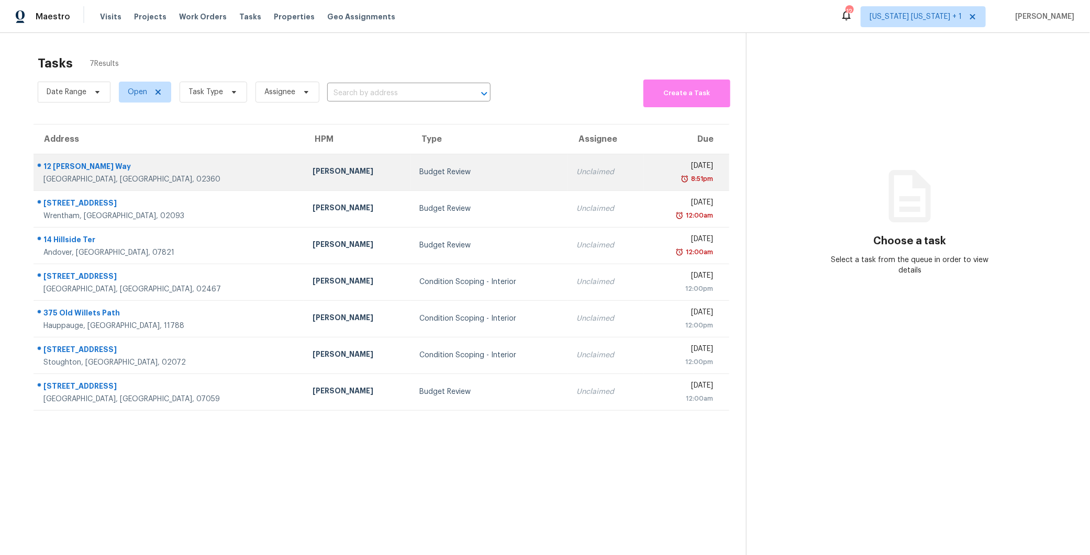
click at [424, 169] on div "Budget Review" at bounding box center [489, 172] width 140 height 10
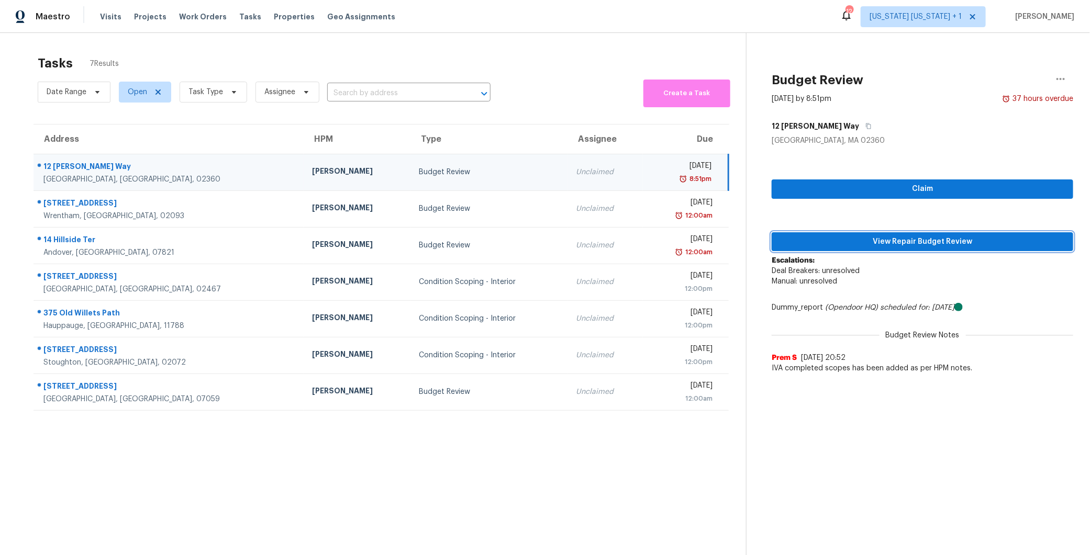
click at [869, 239] on span "View Repair Budget Review" at bounding box center [922, 241] width 285 height 13
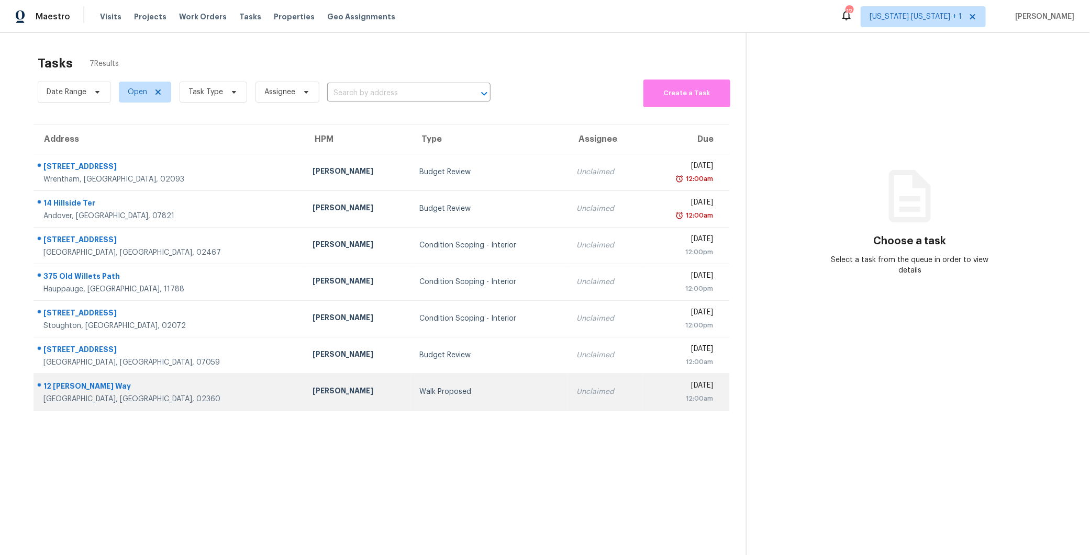
click at [419, 388] on div "Walk Proposed" at bounding box center [489, 392] width 140 height 10
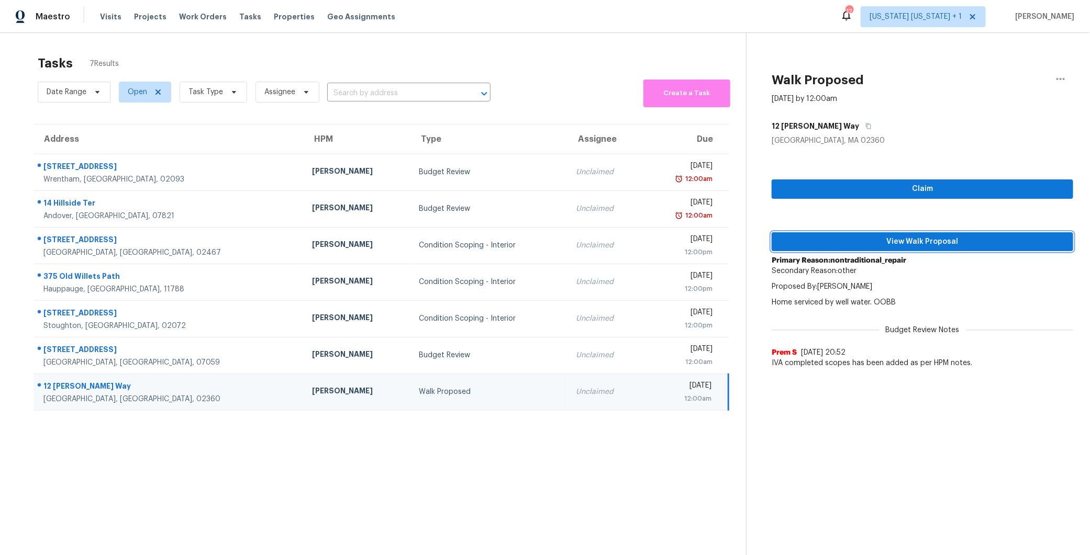
click at [881, 241] on span "View Walk Proposal" at bounding box center [922, 241] width 285 height 13
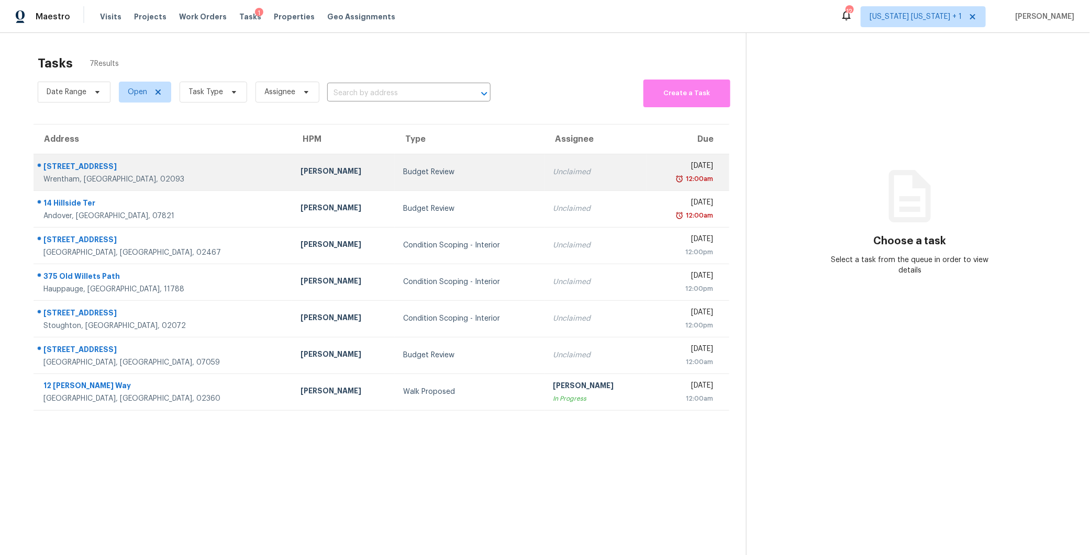
click at [428, 167] on div "Budget Review" at bounding box center [469, 172] width 133 height 10
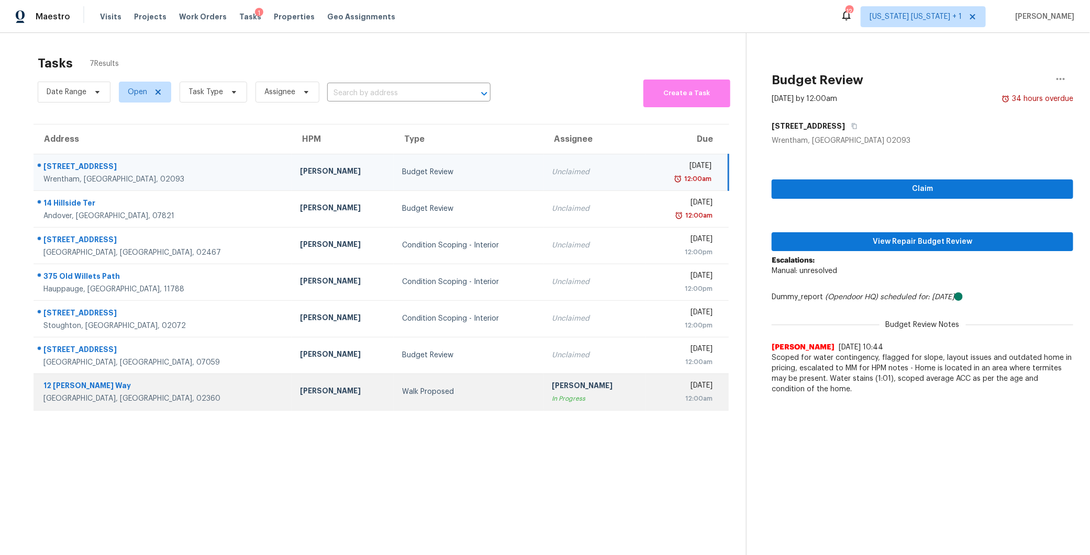
click at [447, 397] on td "Walk Proposed" at bounding box center [469, 392] width 150 height 37
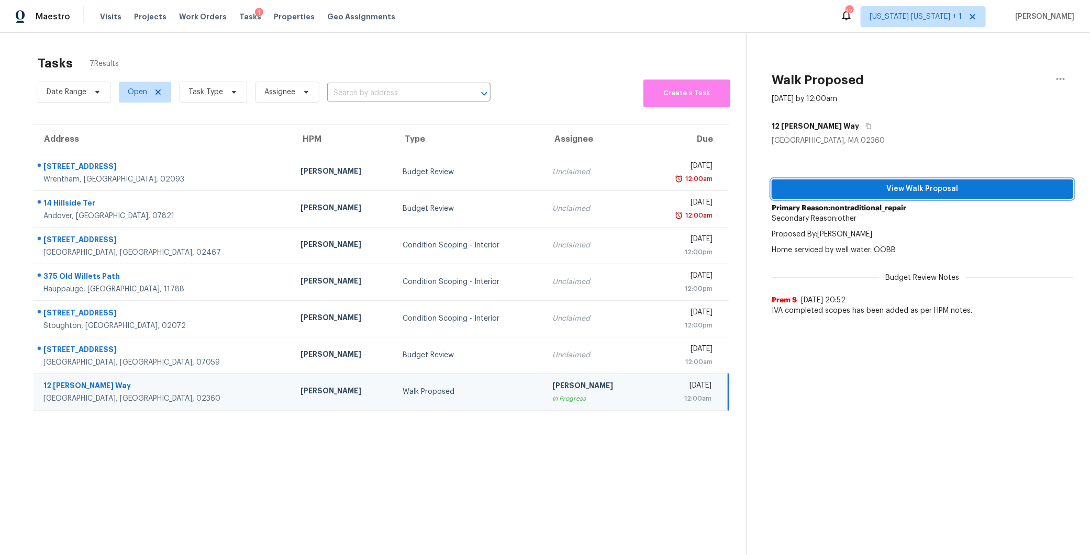
click at [911, 188] on span "View Walk Proposal" at bounding box center [922, 189] width 285 height 13
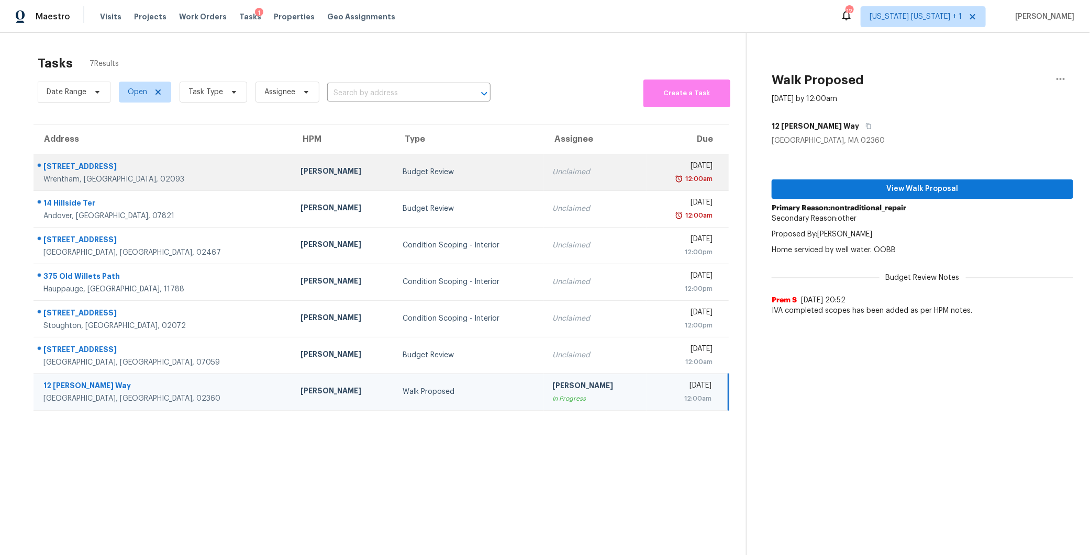
click at [402, 176] on div "Budget Review" at bounding box center [468, 172] width 133 height 10
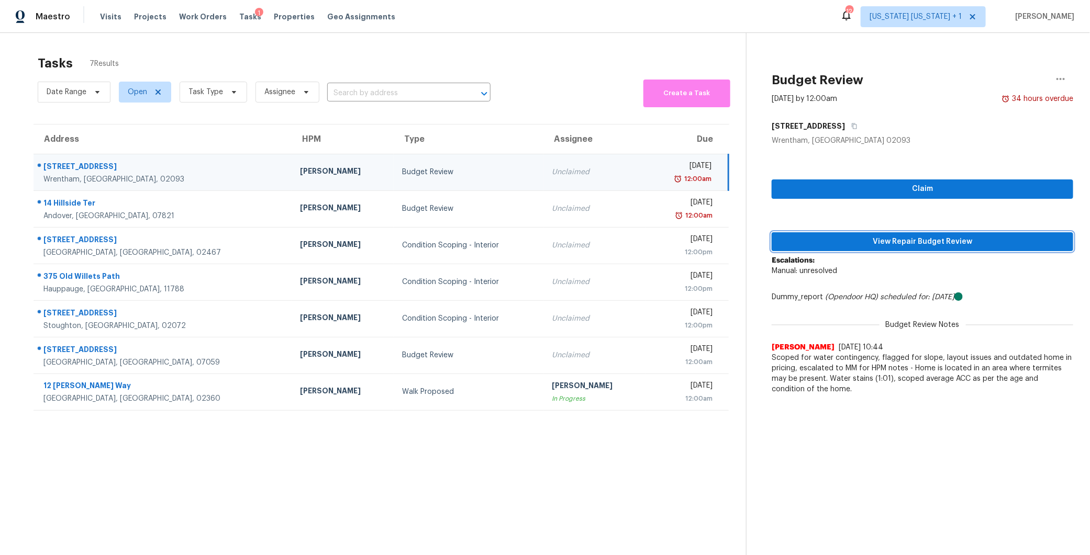
click at [870, 243] on span "View Repair Budget Review" at bounding box center [922, 241] width 285 height 13
